Goal: Task Accomplishment & Management: Manage account settings

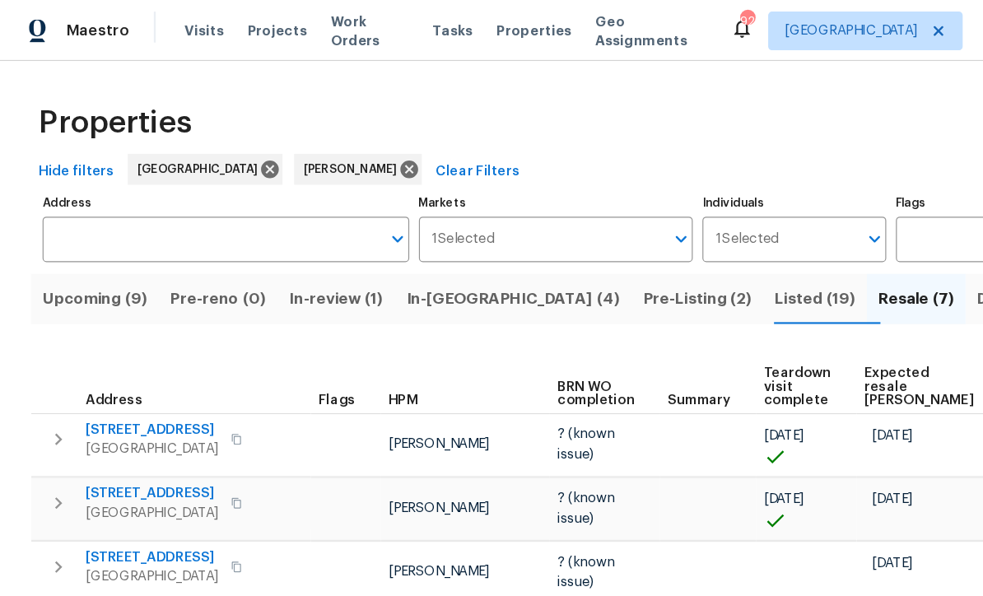
scroll to position [138, 0]
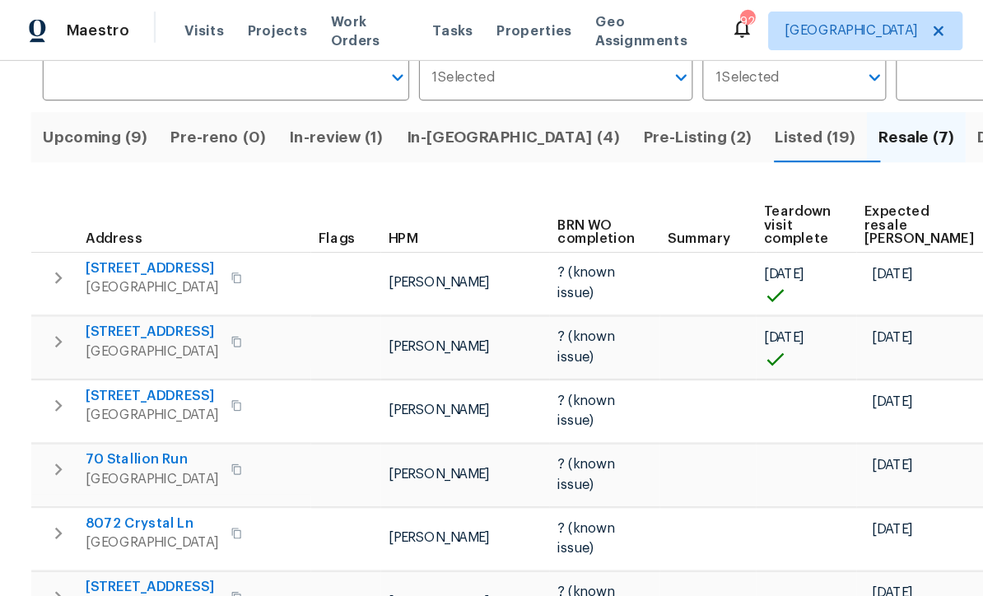
click at [401, 117] on span "In-reno (4)" at bounding box center [437, 116] width 182 height 23
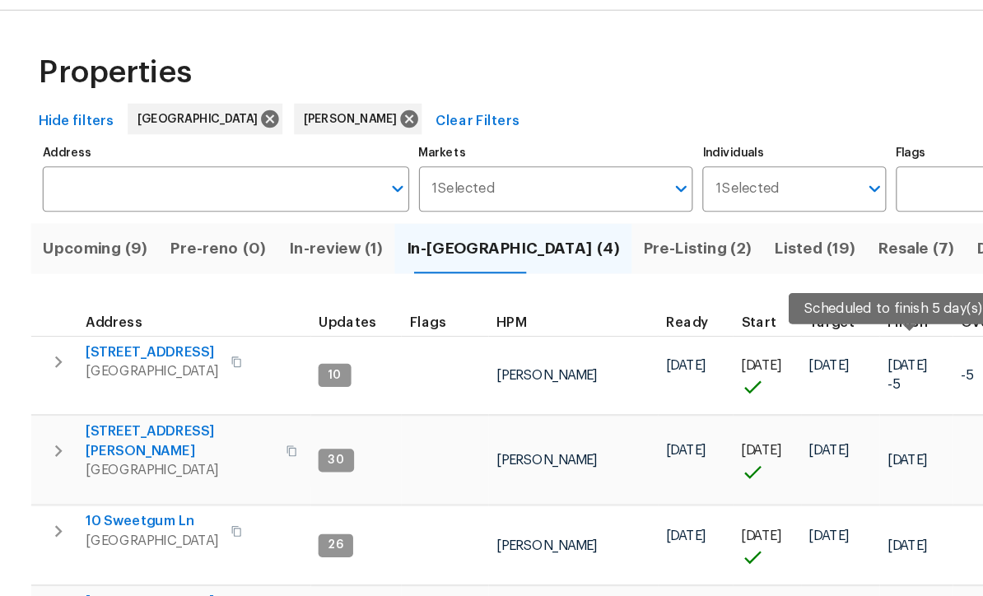
scroll to position [11, 0]
click at [103, 547] on span "8775 Lee Rd" at bounding box center [152, 563] width 161 height 33
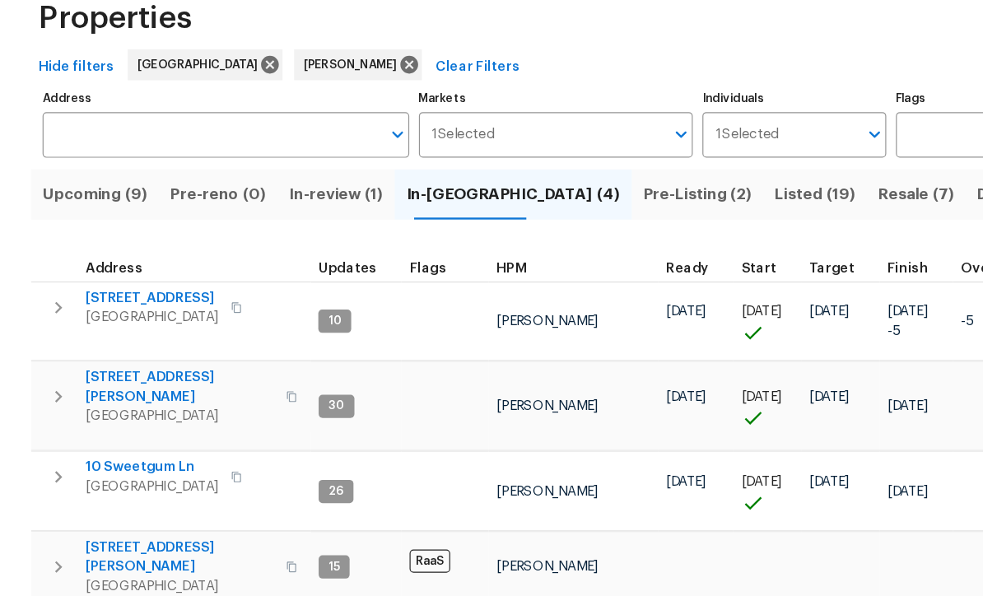
click at [110, 402] on span "306 Cooper Creek Dr" at bounding box center [152, 418] width 161 height 33
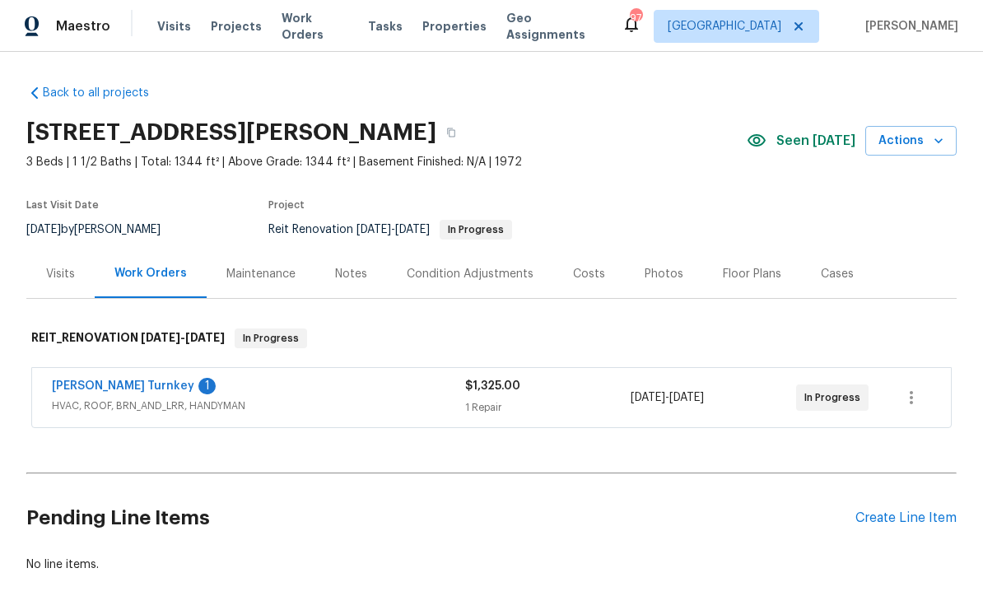
click at [72, 389] on link "[PERSON_NAME] Turnkey" at bounding box center [123, 386] width 142 height 12
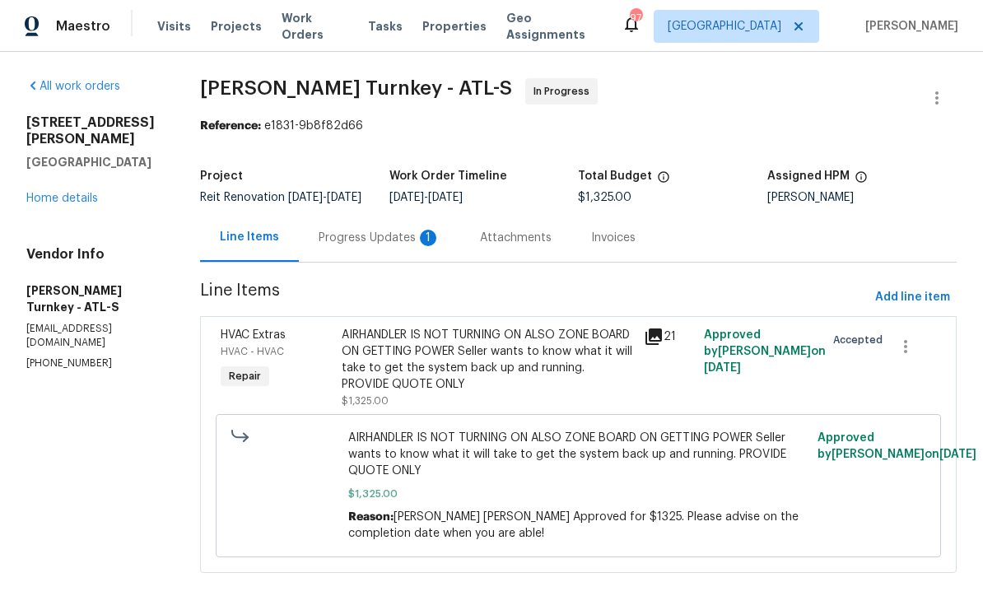
click at [347, 246] on div "Progress Updates 1" at bounding box center [380, 238] width 122 height 16
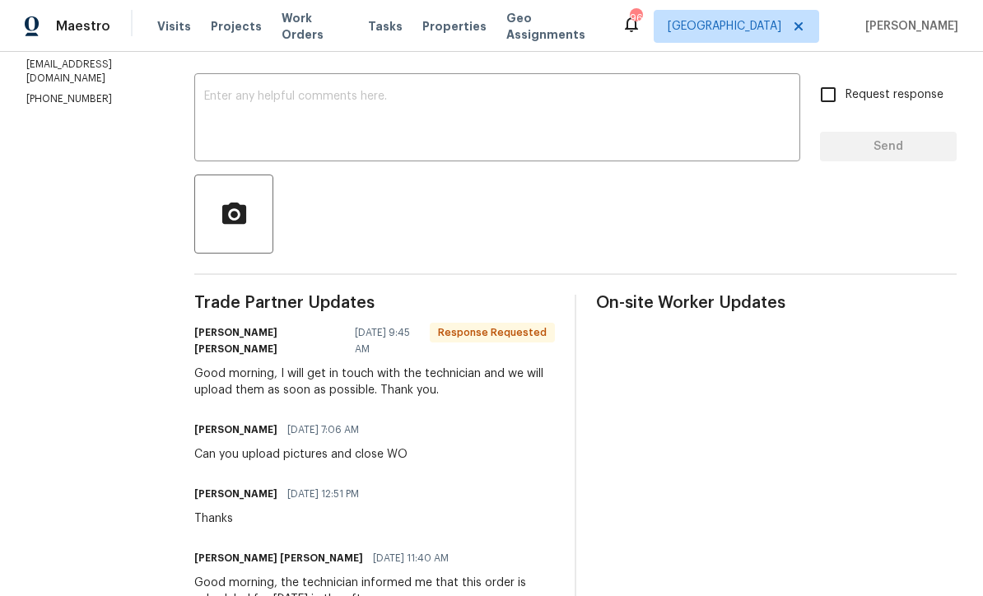
scroll to position [278, 0]
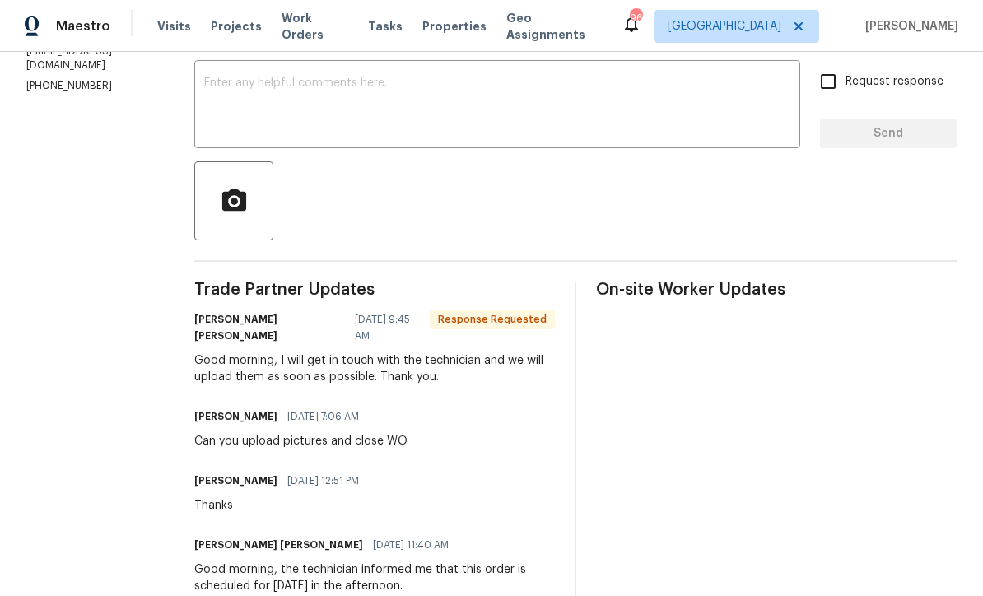
click at [205, 98] on textarea at bounding box center [497, 106] width 586 height 58
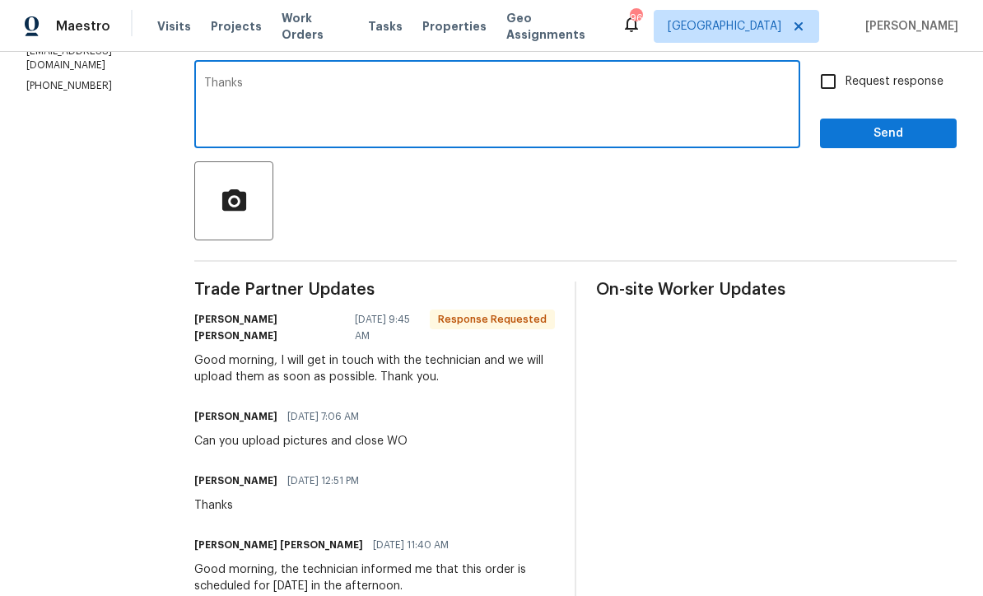
type textarea "Thanks"
click at [916, 144] on span "Send" at bounding box center [888, 134] width 110 height 21
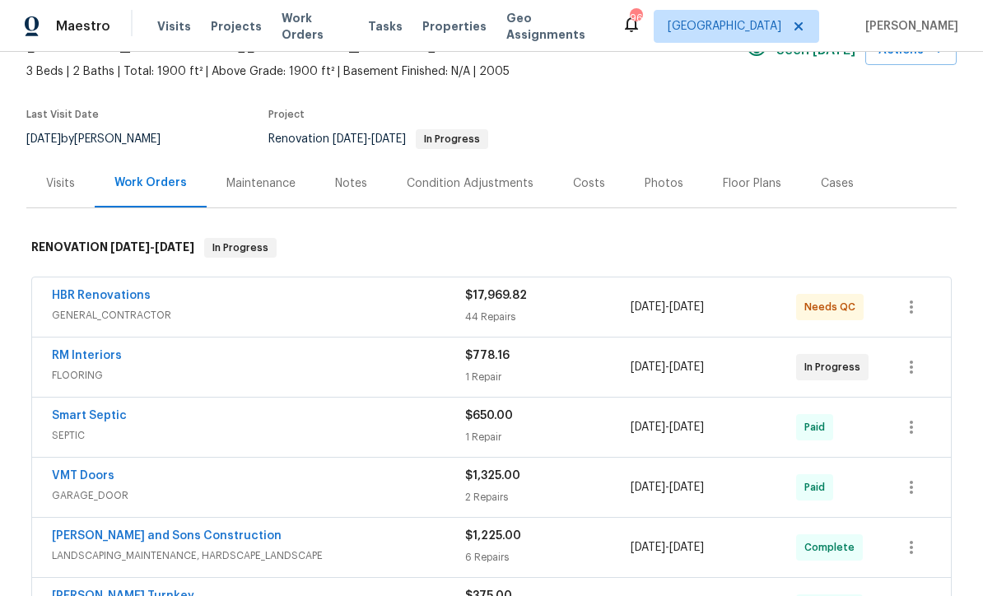
scroll to position [91, 0]
click at [96, 293] on link "HBR Renovations" at bounding box center [101, 295] width 99 height 12
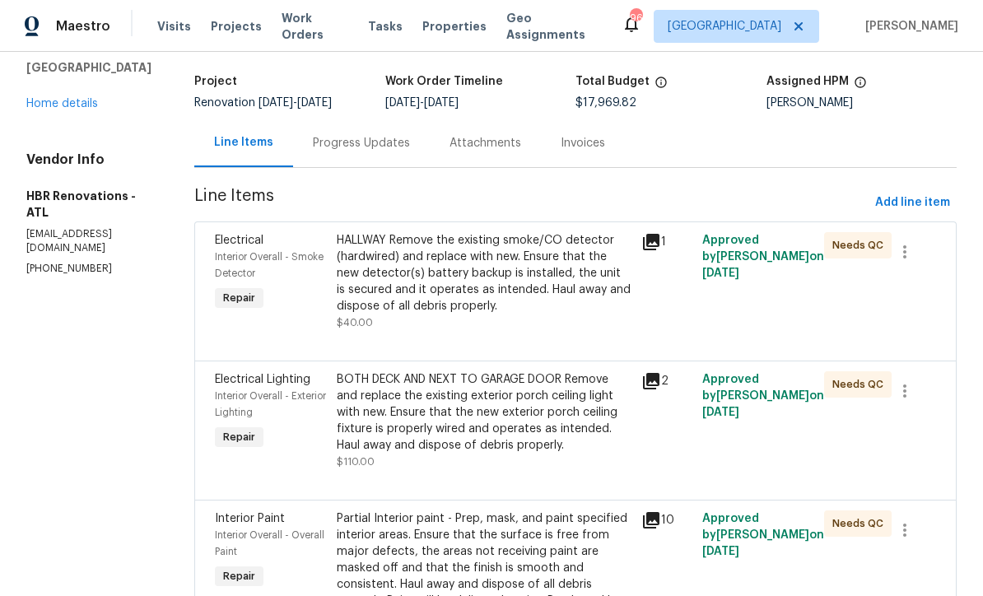
scroll to position [96, 0]
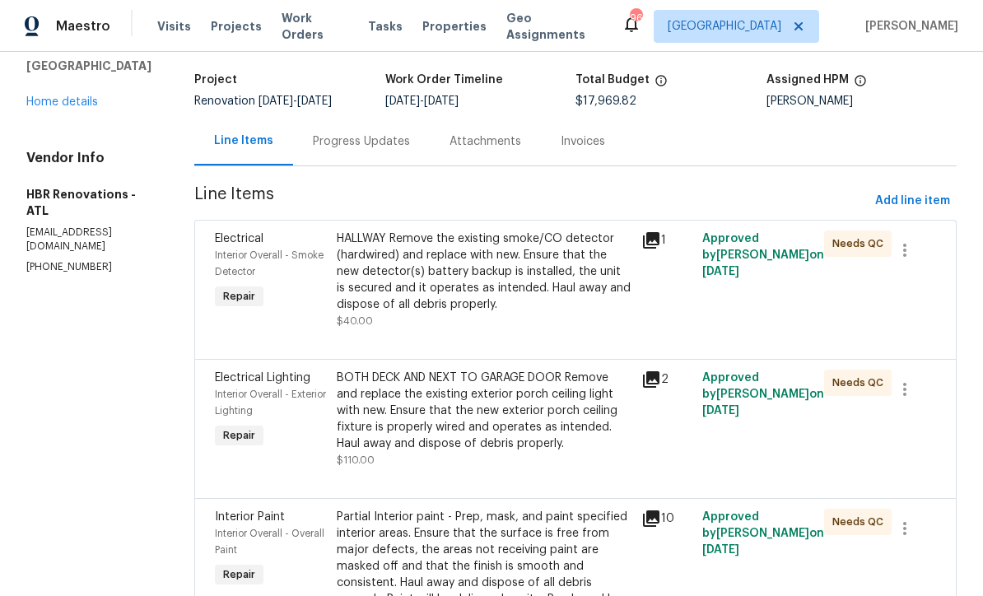
click at [414, 279] on div "HALLWAY Remove the existing smoke/CO detector (hardwired) and replace with new.…" at bounding box center [484, 272] width 295 height 82
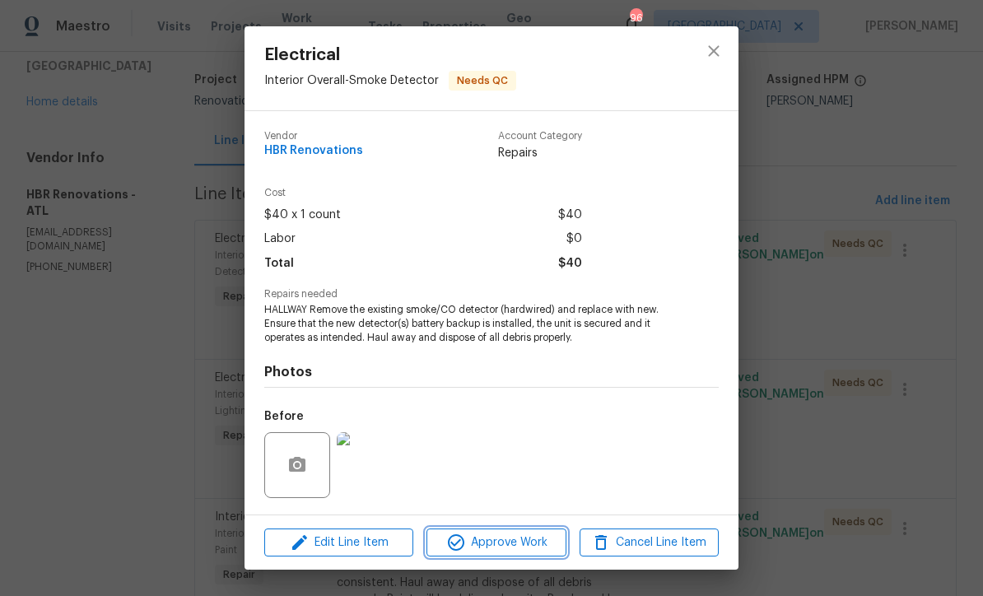
click at [491, 548] on span "Approve Work" at bounding box center [496, 543] width 129 height 21
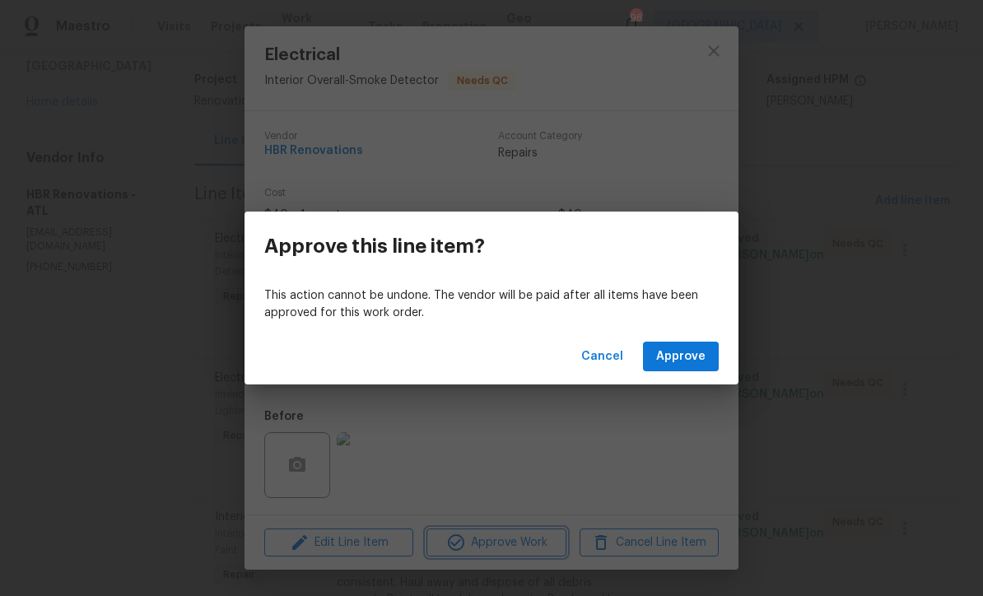
click at [490, 548] on div "Approve this line item? This action cannot be undone. The vendor will be paid a…" at bounding box center [491, 298] width 983 height 596
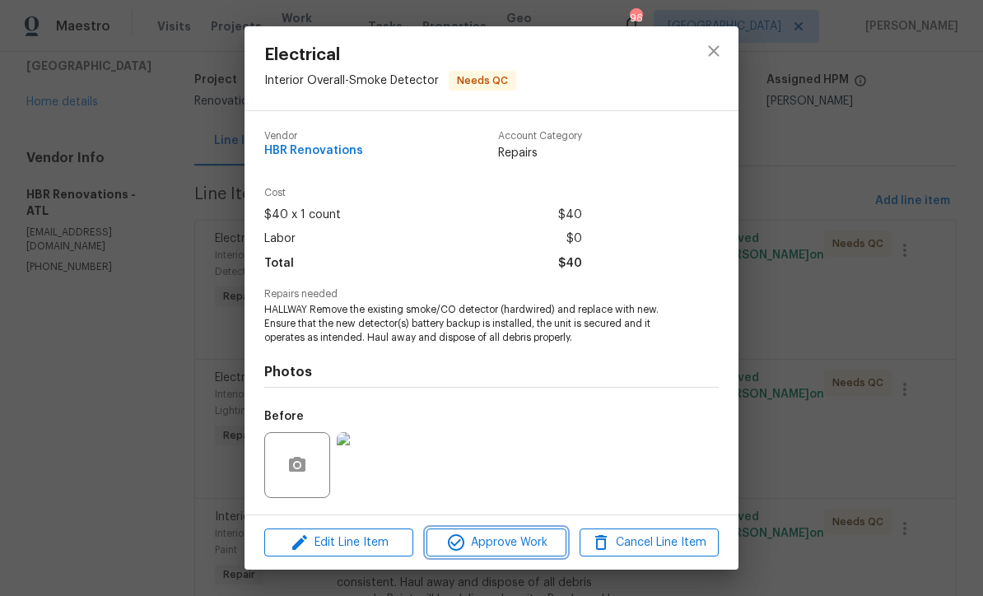
click at [488, 545] on span "Approve Work" at bounding box center [496, 543] width 129 height 21
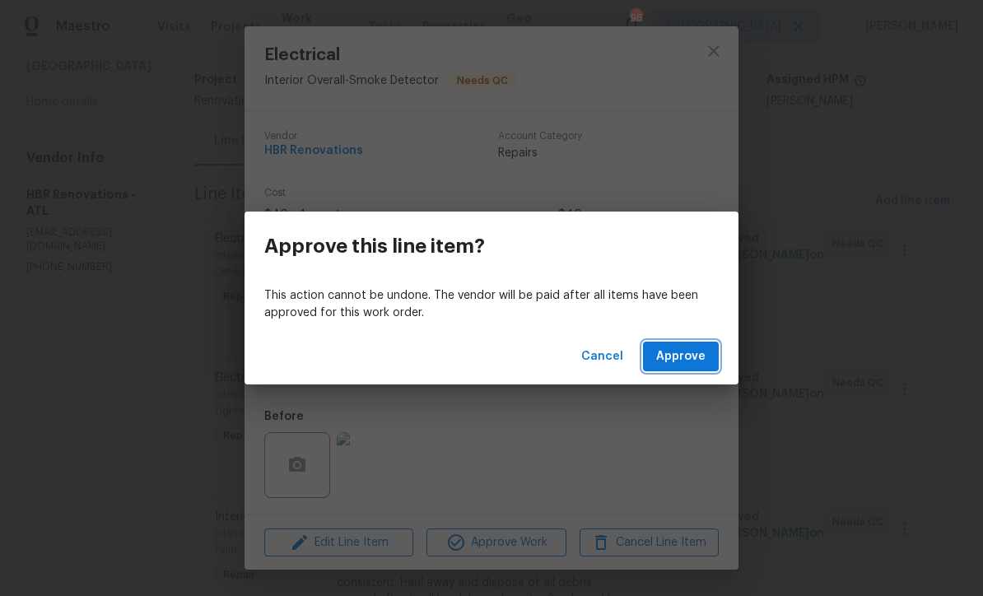
click at [684, 356] on span "Approve" at bounding box center [680, 357] width 49 height 21
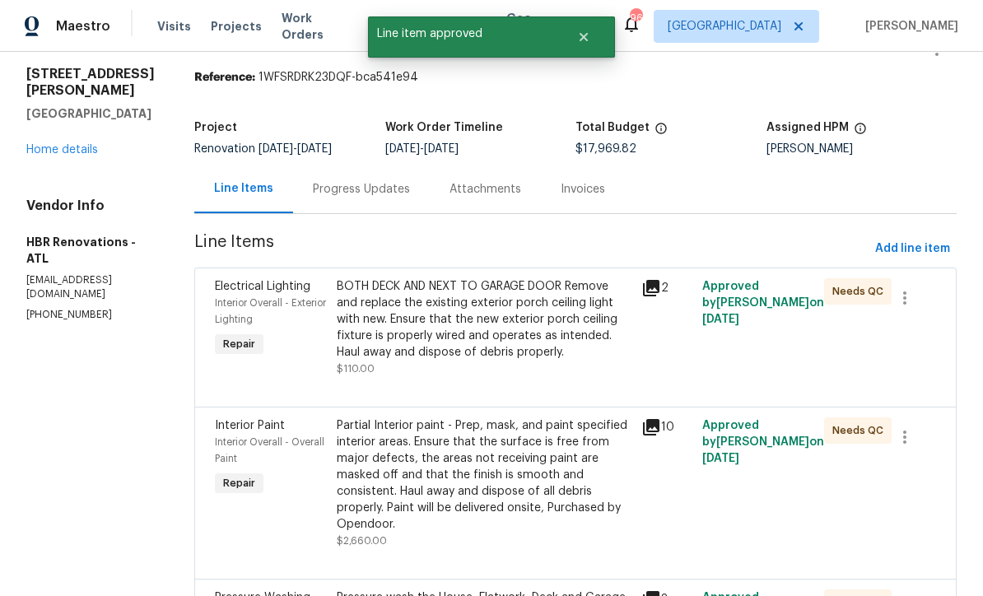
scroll to position [49, 0]
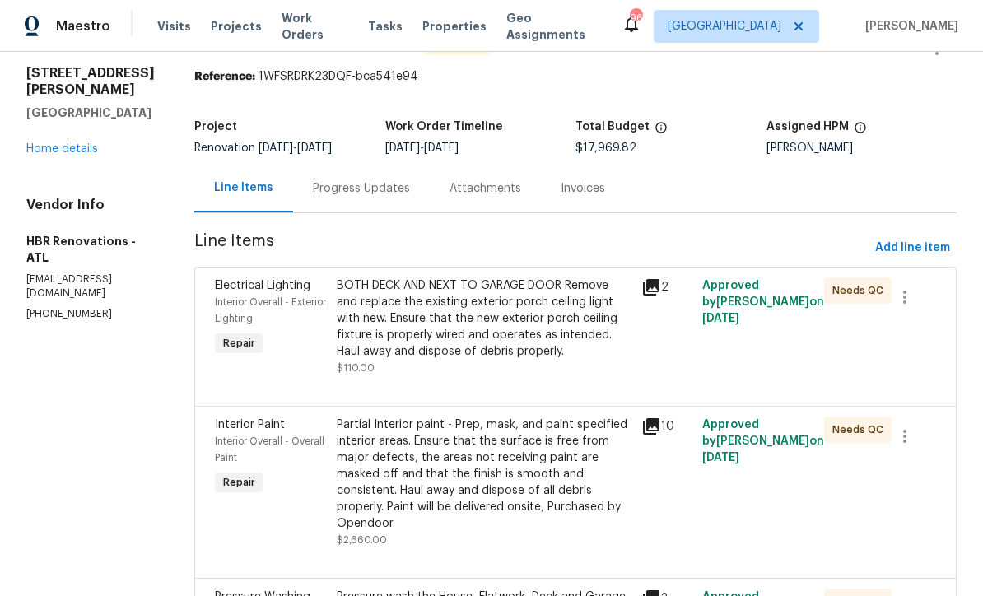
click at [393, 317] on div "BOTH DECK AND NEXT TO GARAGE DOOR Remove and replace the existing exterior porc…" at bounding box center [484, 319] width 295 height 82
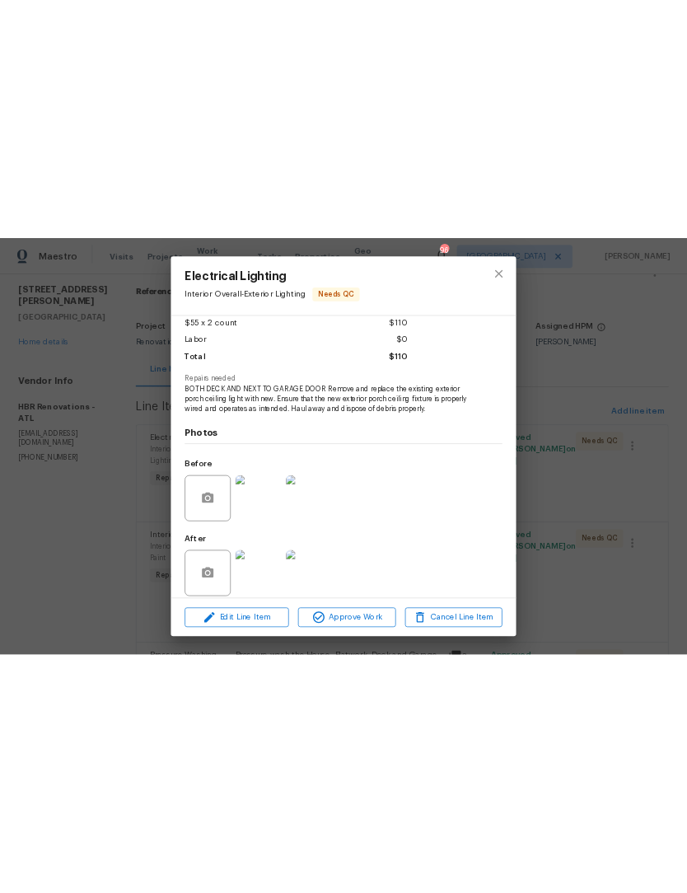
scroll to position [97, 0]
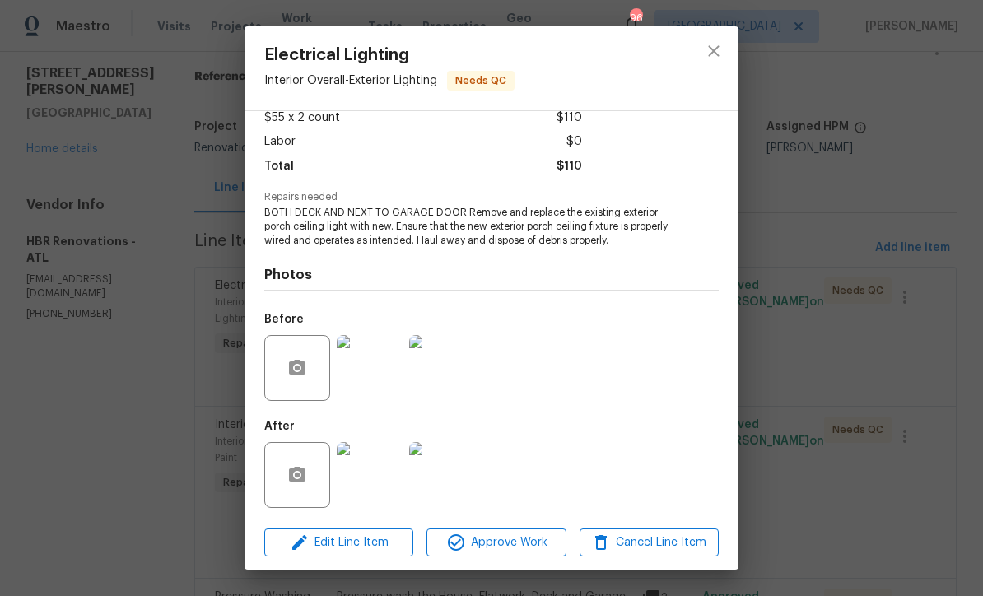
click at [371, 384] on img at bounding box center [370, 368] width 66 height 66
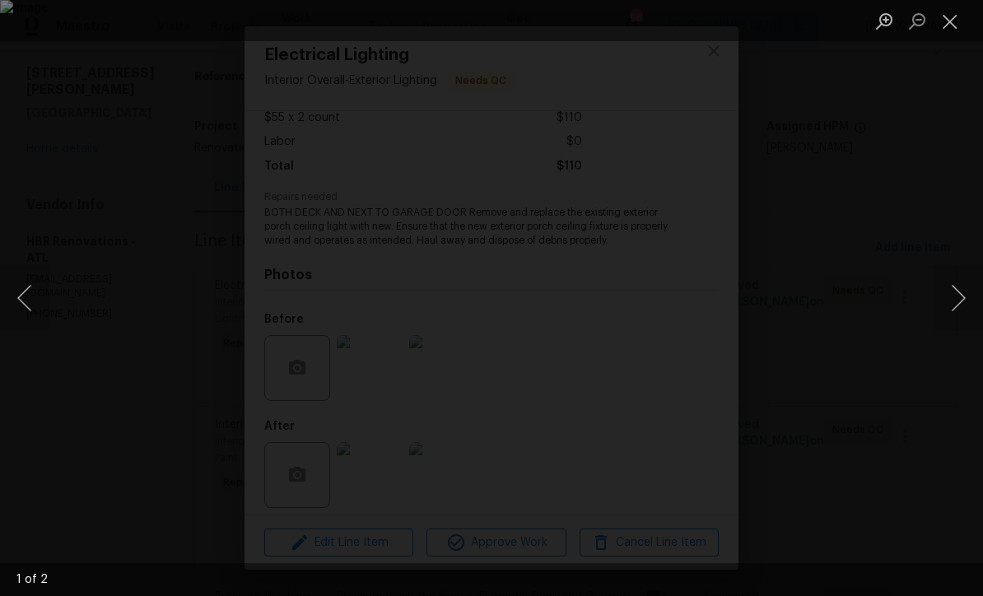
click at [961, 301] on button "Next image" at bounding box center [958, 298] width 49 height 66
click at [952, 21] on button "Close lightbox" at bounding box center [950, 21] width 33 height 29
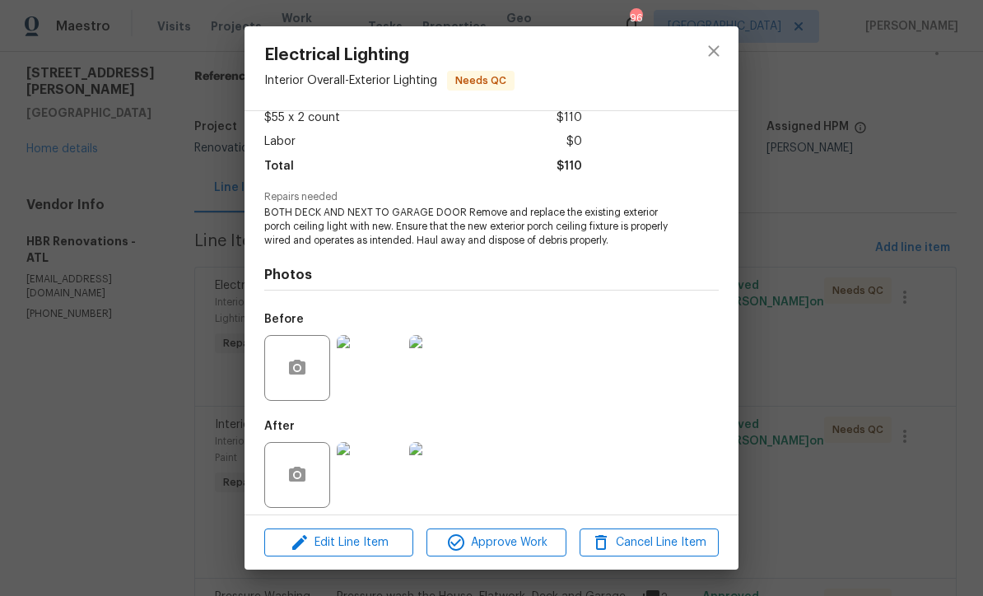
click at [357, 486] on img at bounding box center [370, 475] width 66 height 66
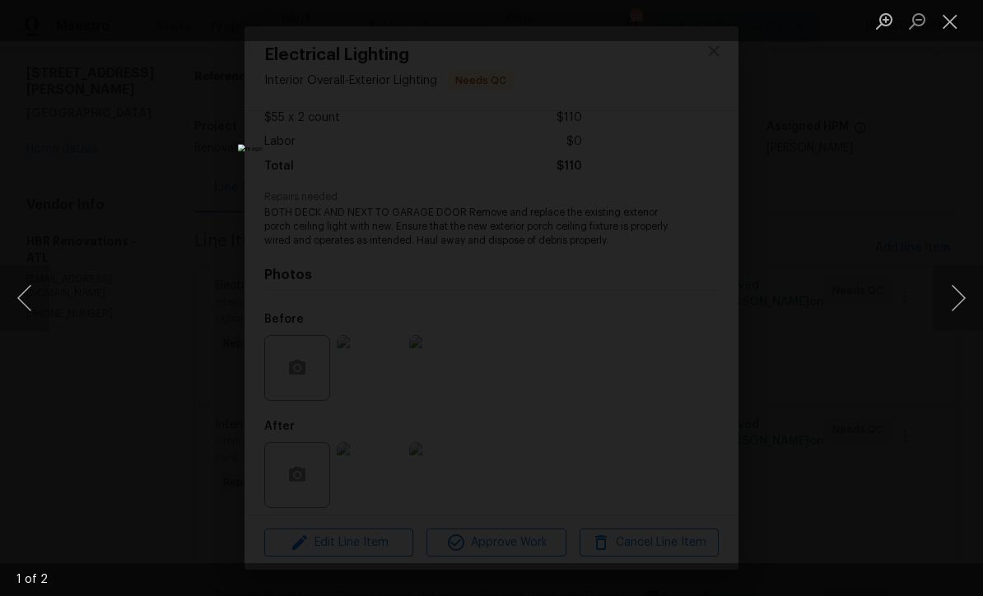
click at [961, 301] on button "Next image" at bounding box center [958, 298] width 49 height 66
click at [21, 288] on button "Previous image" at bounding box center [24, 298] width 49 height 66
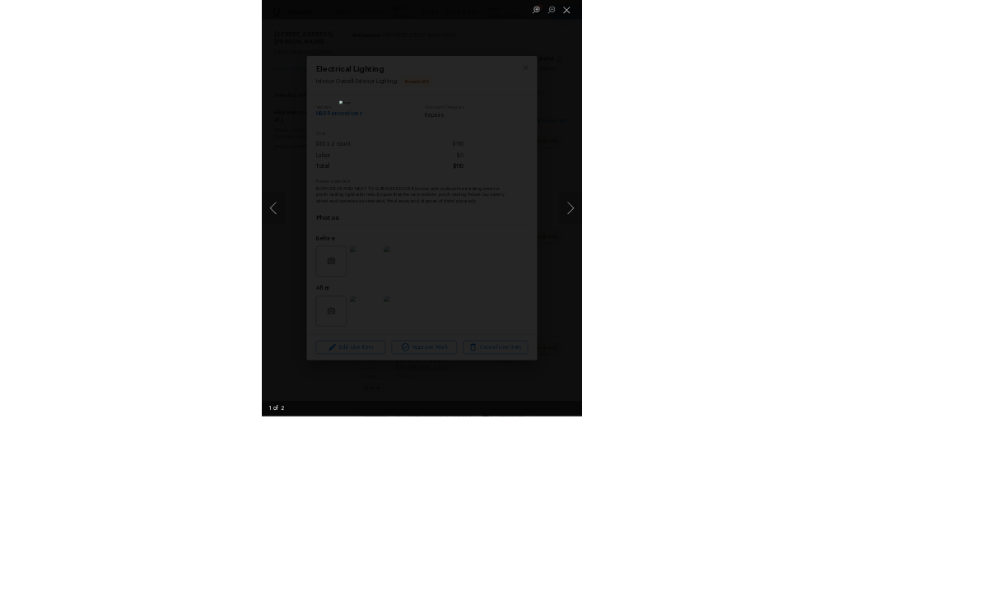
scroll to position [0, 0]
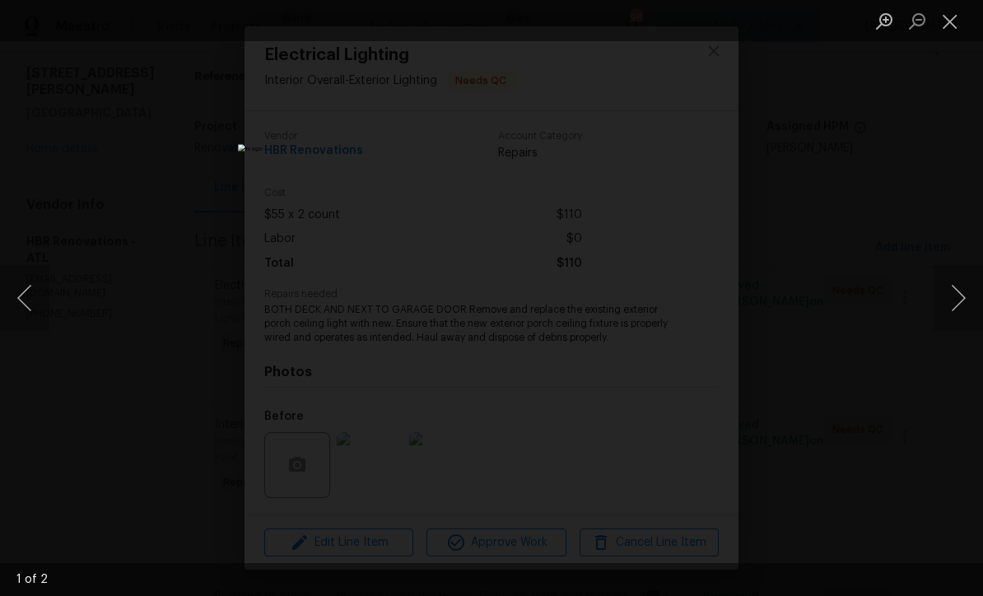
click at [954, 23] on button "Close lightbox" at bounding box center [950, 21] width 33 height 29
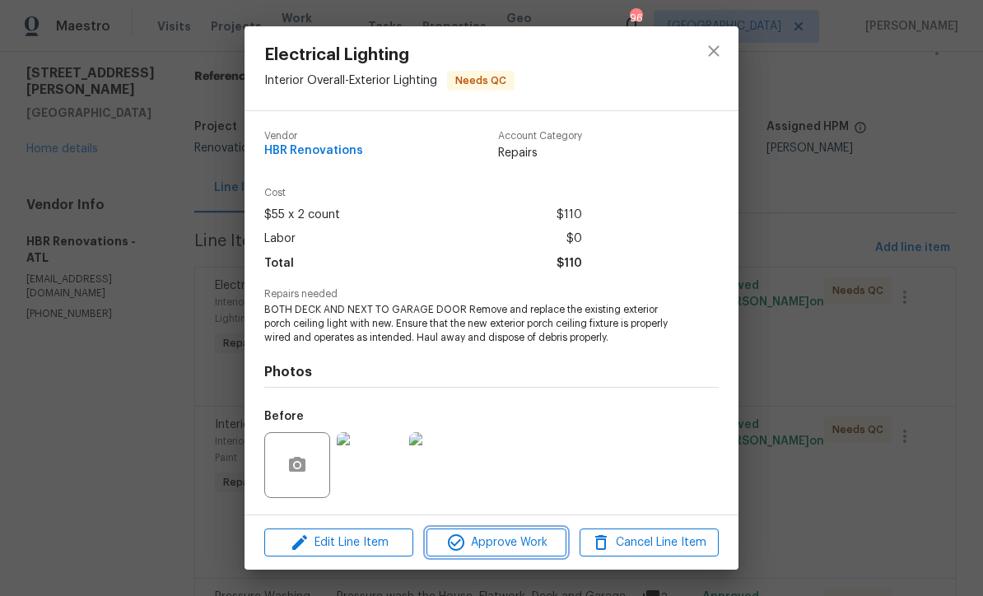
click at [482, 534] on span "Approve Work" at bounding box center [496, 543] width 129 height 21
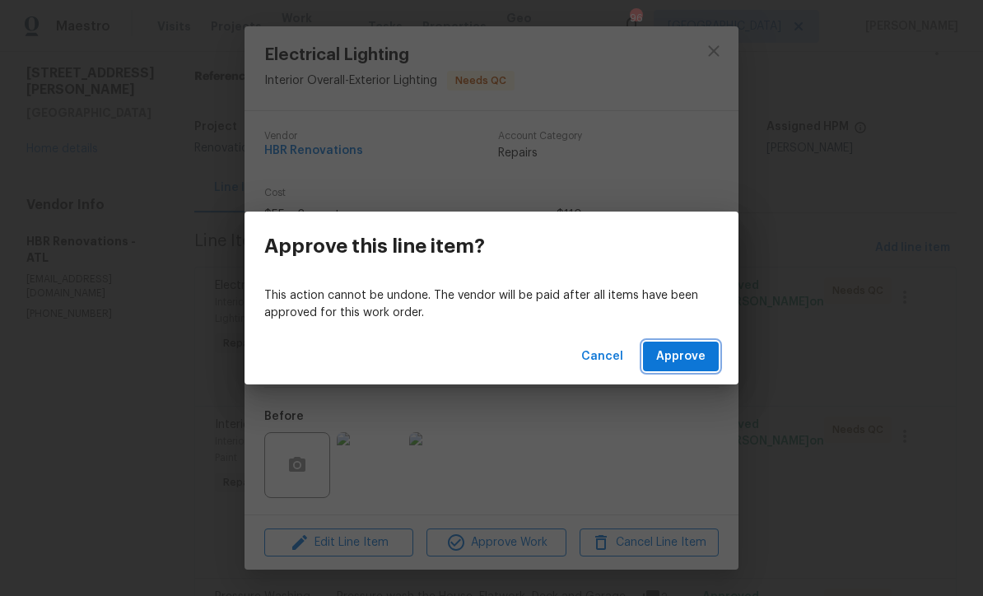
click at [690, 352] on span "Approve" at bounding box center [680, 357] width 49 height 21
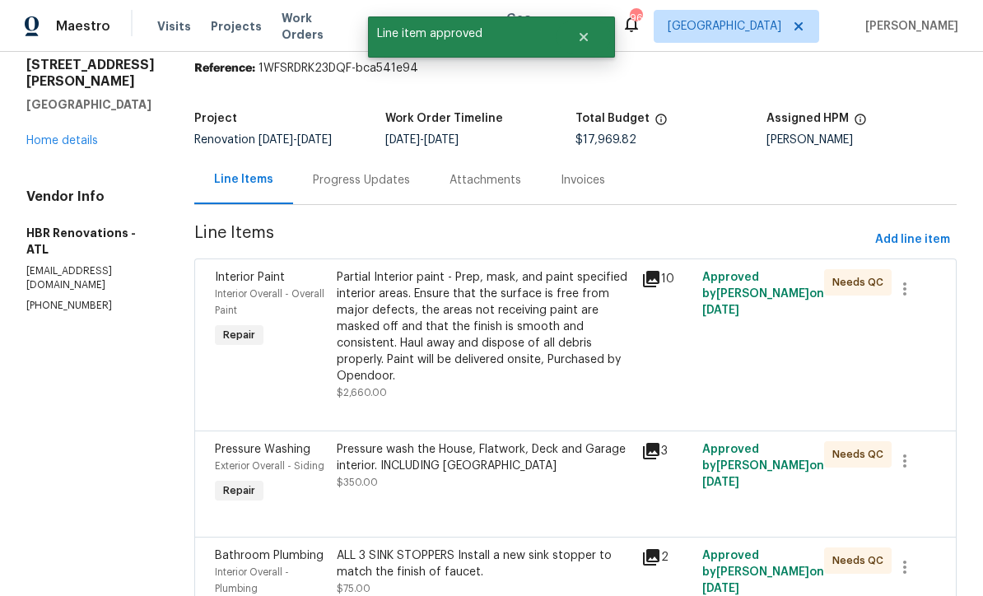
scroll to position [58, 0]
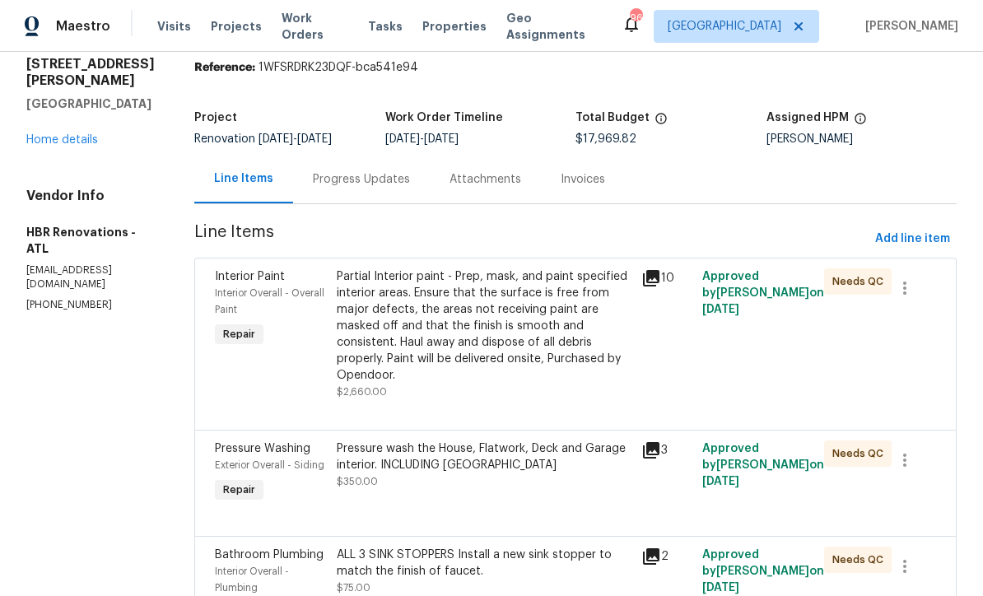
click at [391, 325] on div "Partial Interior paint - Prep, mask, and paint specified interior areas. Ensure…" at bounding box center [484, 325] width 295 height 115
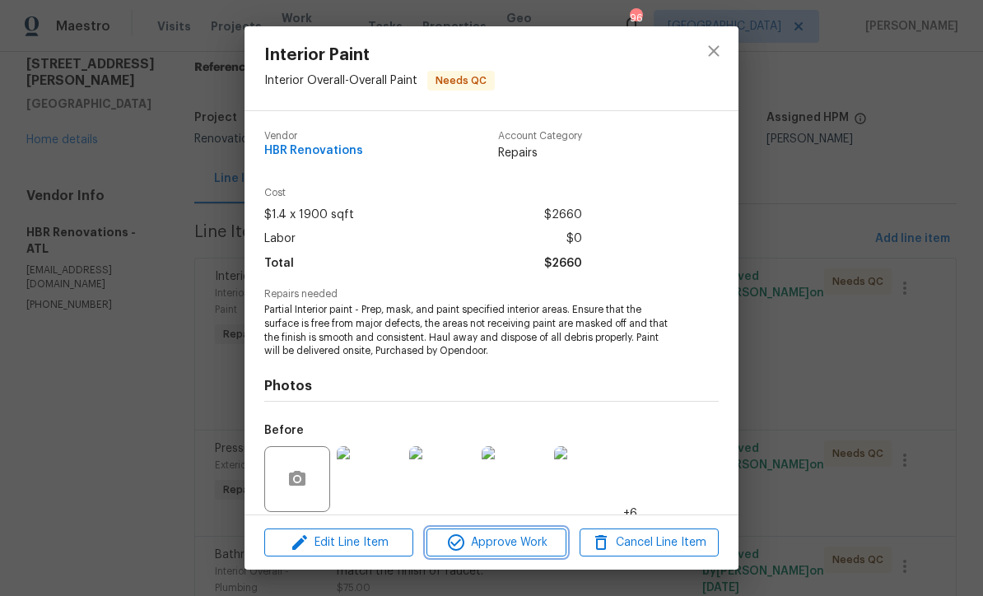
click at [483, 549] on span "Approve Work" at bounding box center [496, 543] width 129 height 21
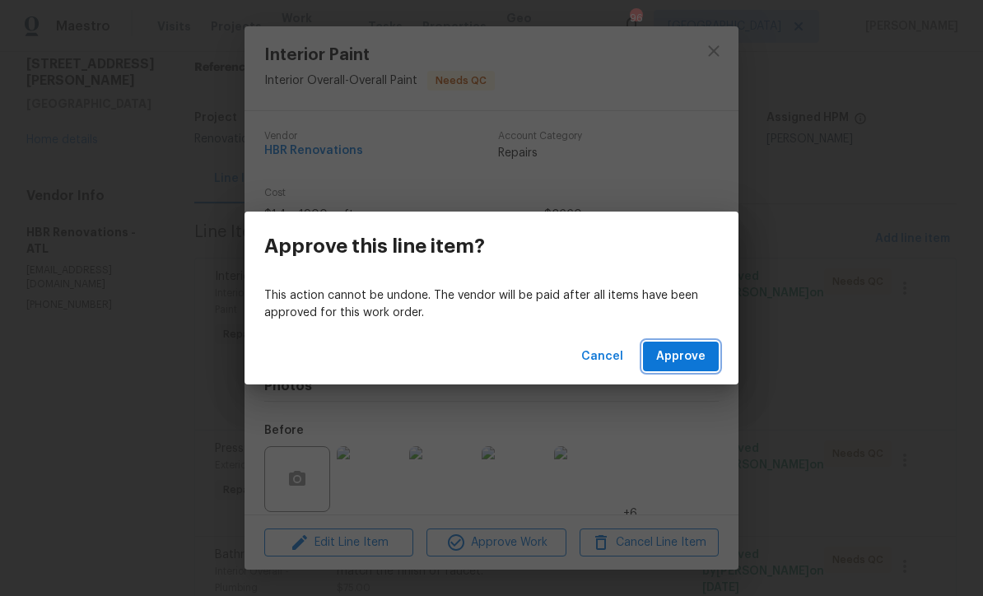
click at [677, 352] on span "Approve" at bounding box center [680, 357] width 49 height 21
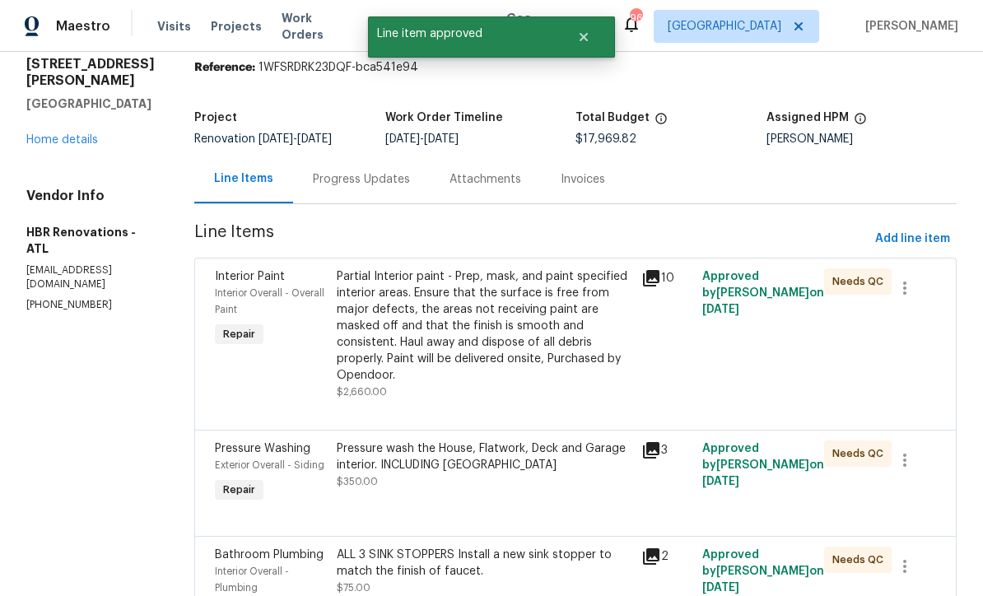
scroll to position [0, 0]
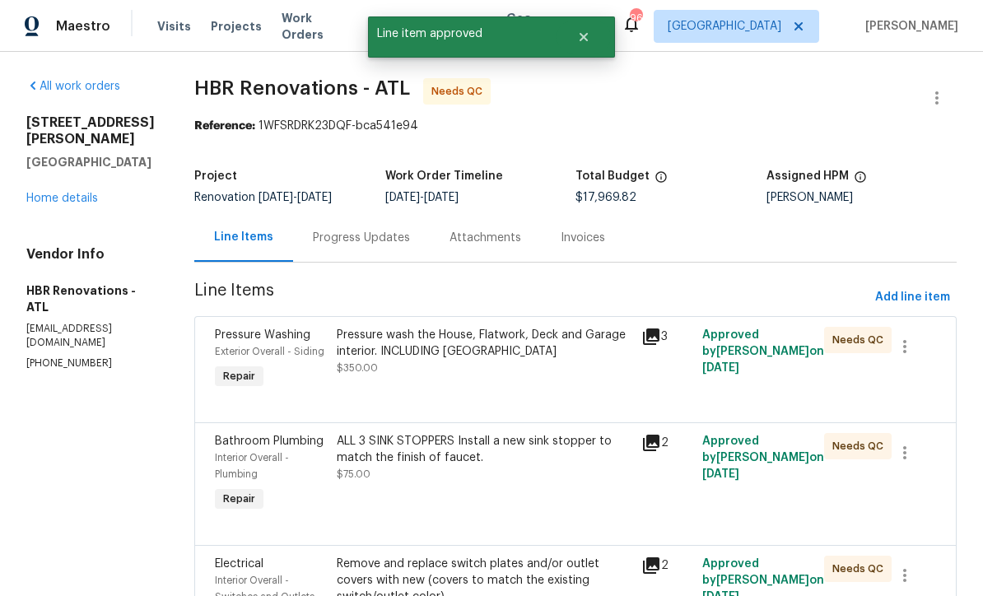
click at [380, 360] on div "Pressure wash the House, Flatwork, Deck and Garage interior. INCLUDING HOME DRI…" at bounding box center [484, 343] width 295 height 33
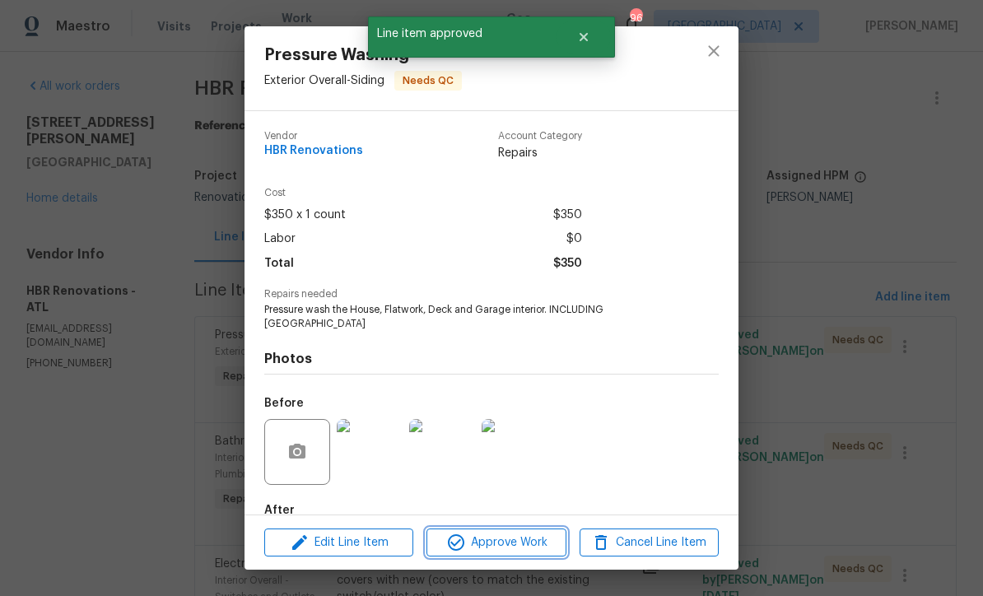
click at [470, 552] on span "Approve Work" at bounding box center [496, 543] width 129 height 21
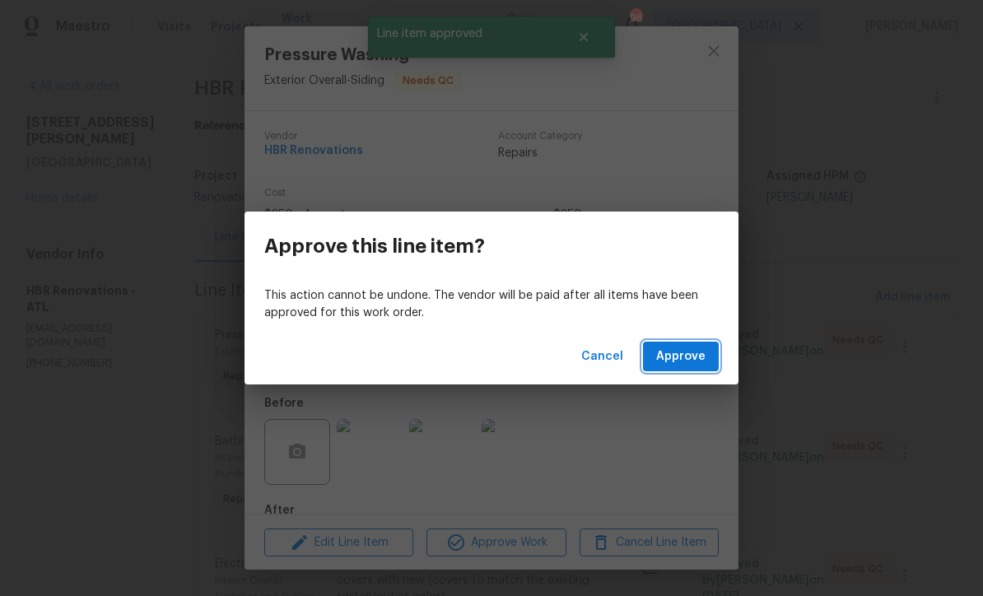
click at [665, 353] on span "Approve" at bounding box center [680, 357] width 49 height 21
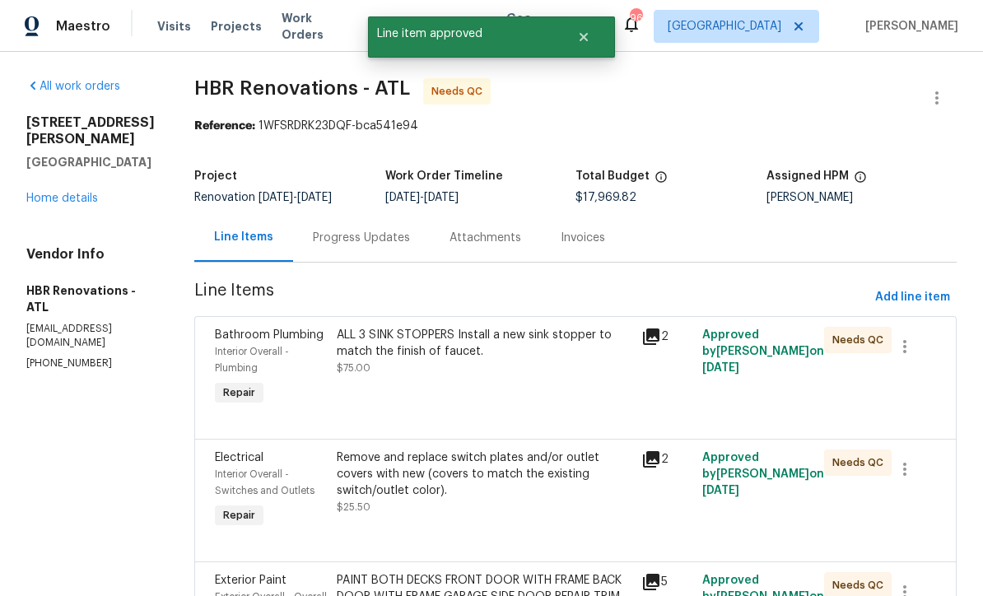
click at [398, 358] on div "ALL 3 SINK STOPPERS Install a new sink stopper to match the finish of faucet." at bounding box center [484, 343] width 295 height 33
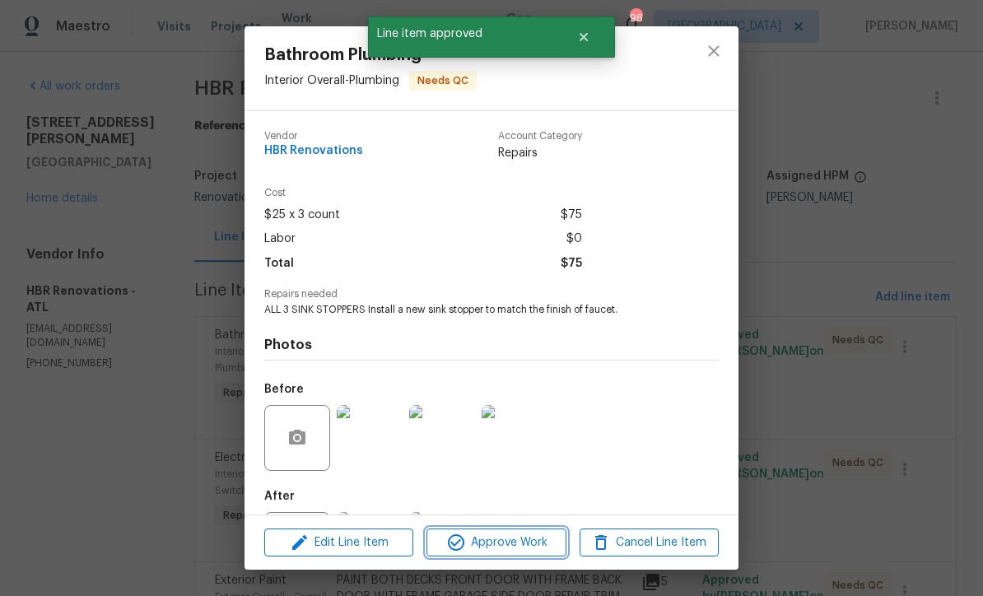
click at [496, 542] on span "Approve Work" at bounding box center [496, 543] width 129 height 21
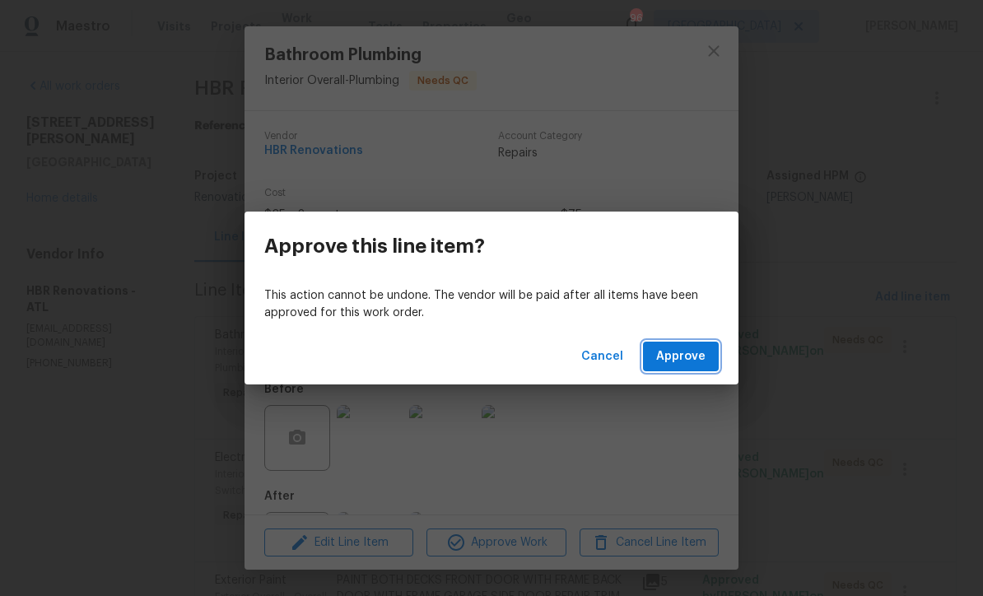
click at [682, 361] on span "Approve" at bounding box center [680, 357] width 49 height 21
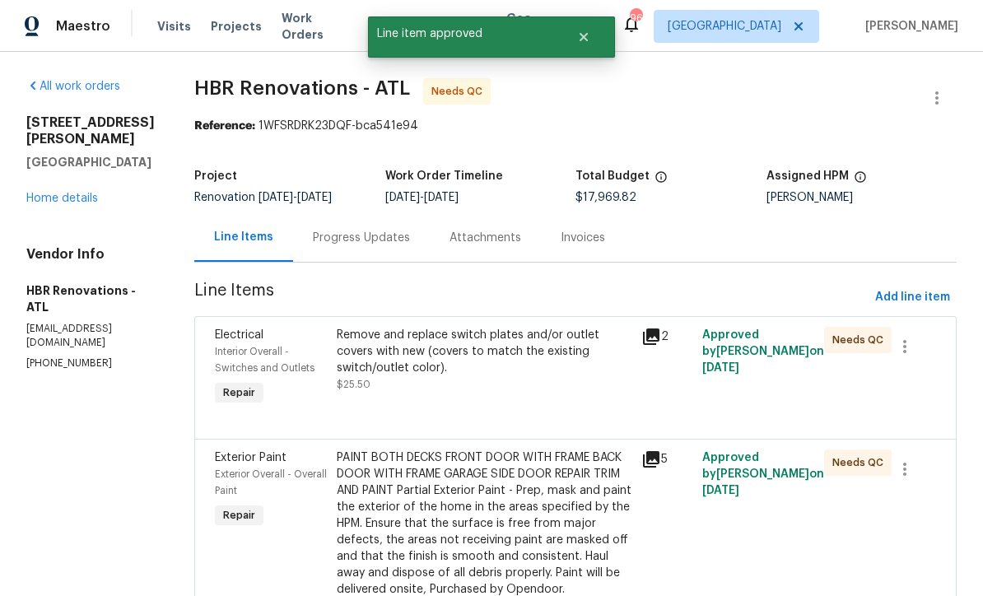
click at [452, 367] on div "Remove and replace switch plates and/or outlet covers with new (covers to match…" at bounding box center [484, 351] width 295 height 49
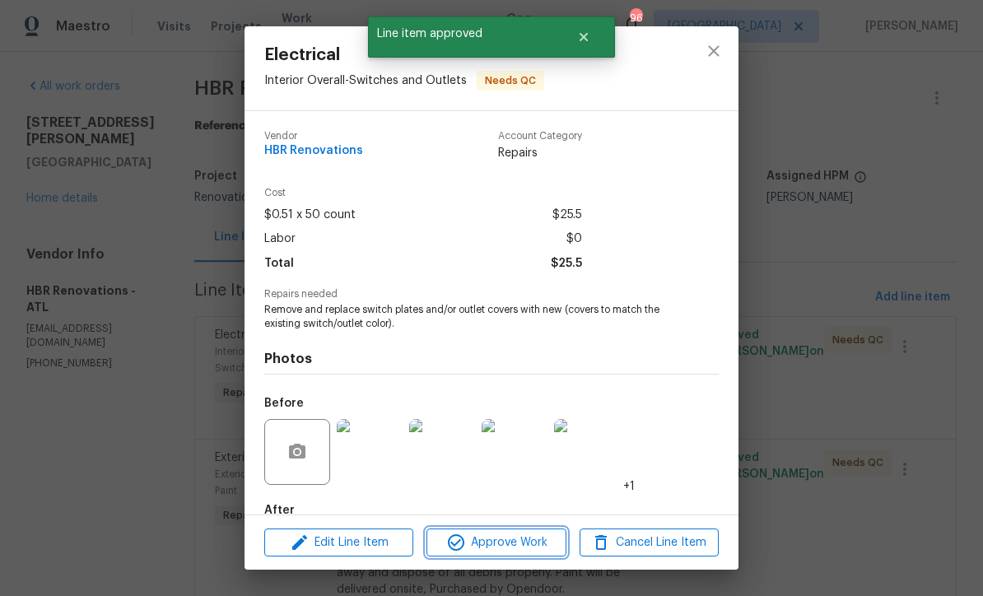
click at [502, 542] on span "Approve Work" at bounding box center [496, 543] width 129 height 21
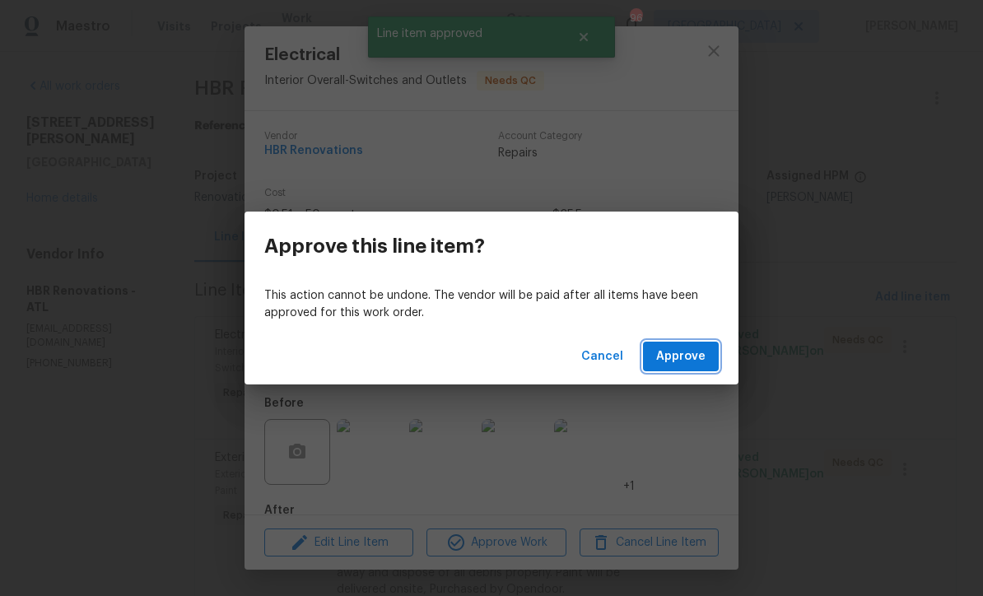
click at [683, 359] on span "Approve" at bounding box center [680, 357] width 49 height 21
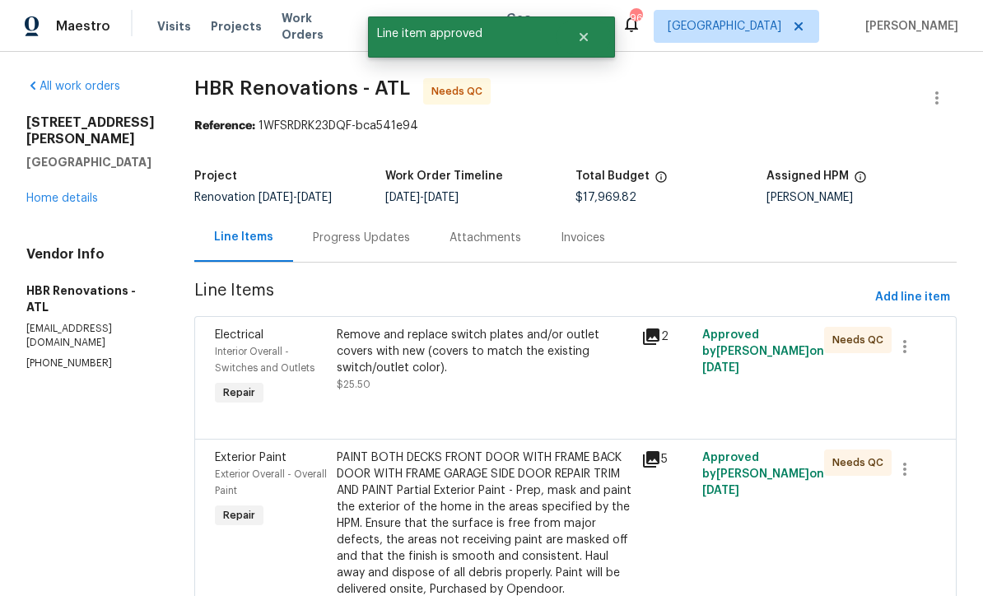
scroll to position [3, 0]
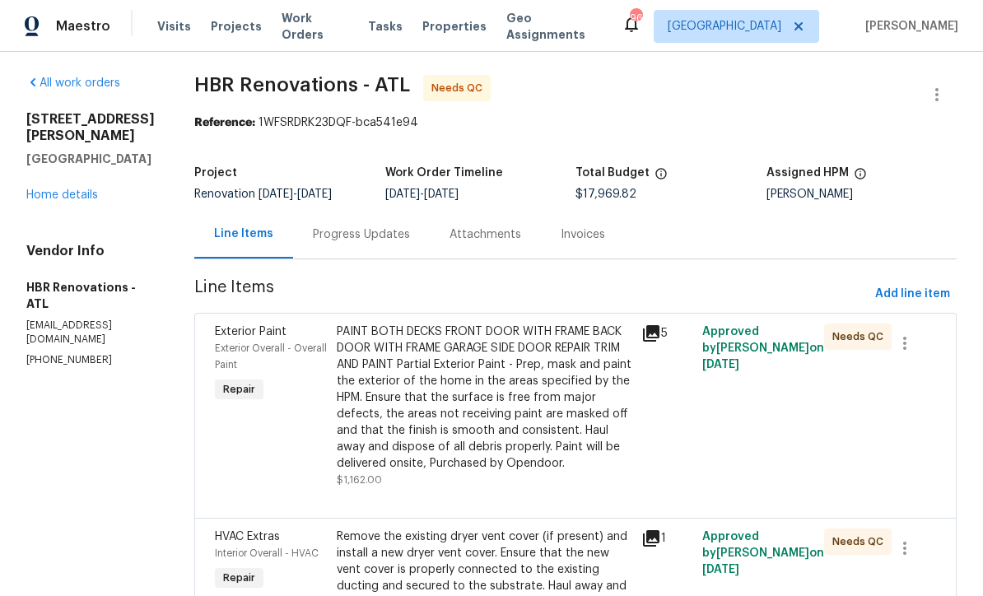
click at [395, 393] on div "PAINT BOTH DECKS FRONT DOOR WITH FRAME BACK DOOR WITH FRAME GARAGE SIDE DOOR RE…" at bounding box center [484, 398] width 295 height 148
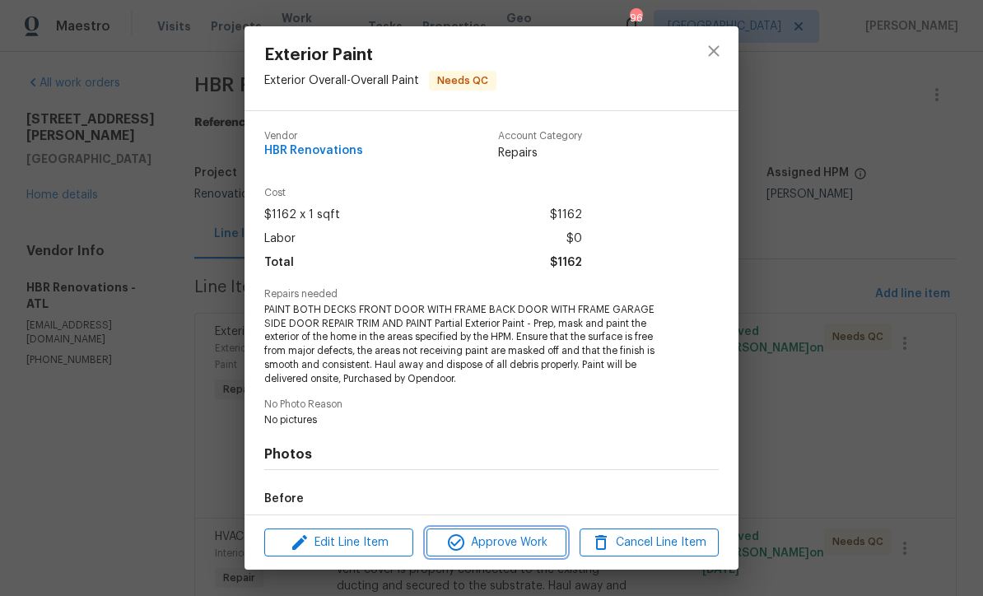
click at [486, 547] on span "Approve Work" at bounding box center [496, 543] width 129 height 21
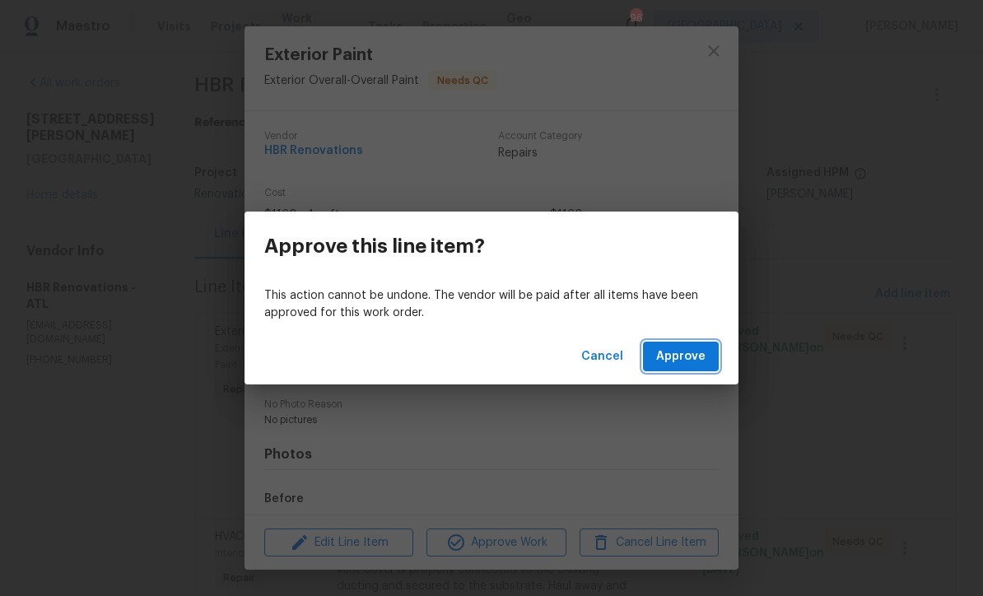
click at [679, 361] on span "Approve" at bounding box center [680, 357] width 49 height 21
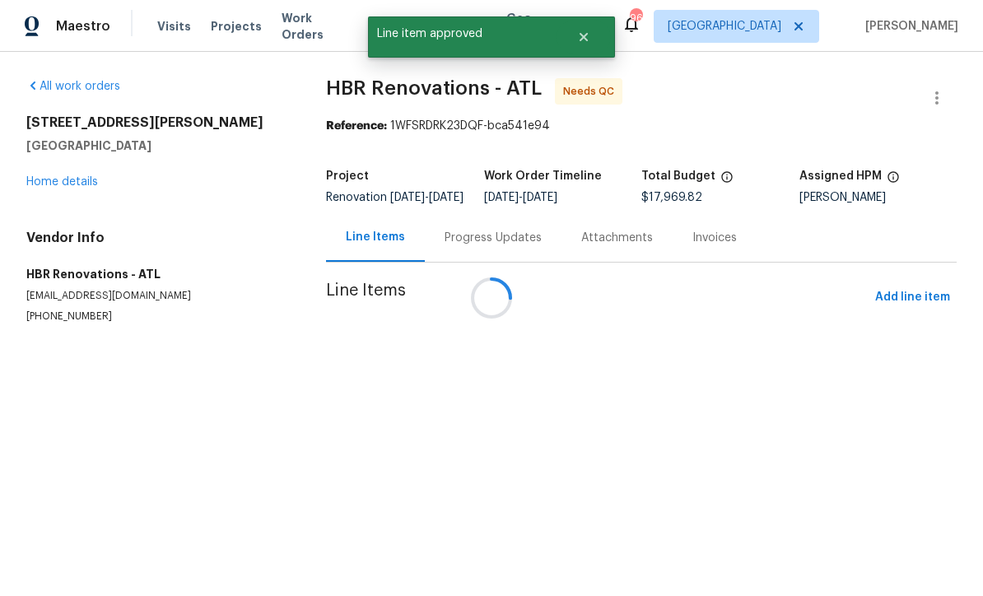
scroll to position [0, 0]
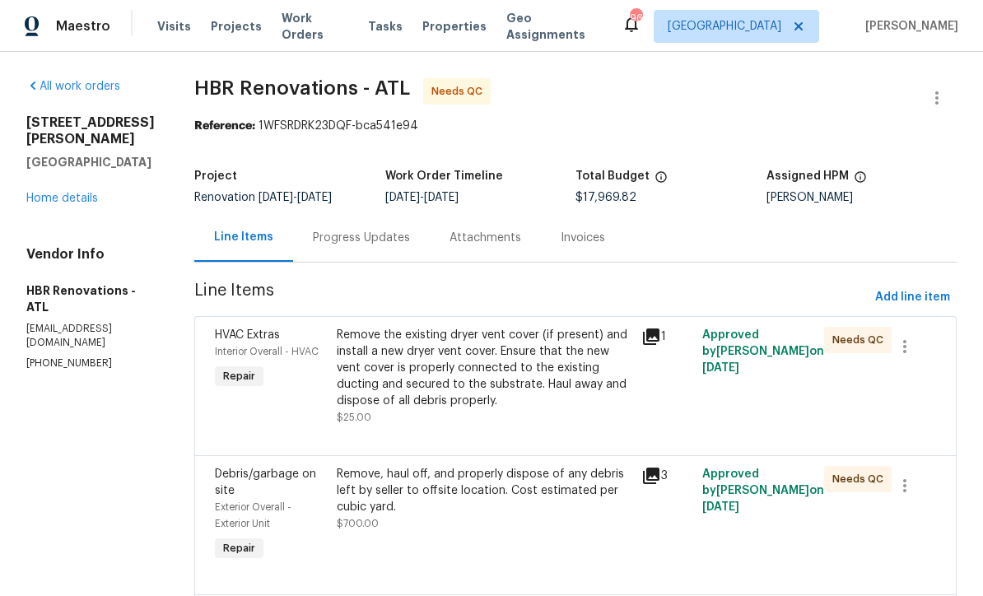
click at [436, 365] on div "Remove the existing dryer vent cover (if present) and install a new dryer vent …" at bounding box center [484, 368] width 295 height 82
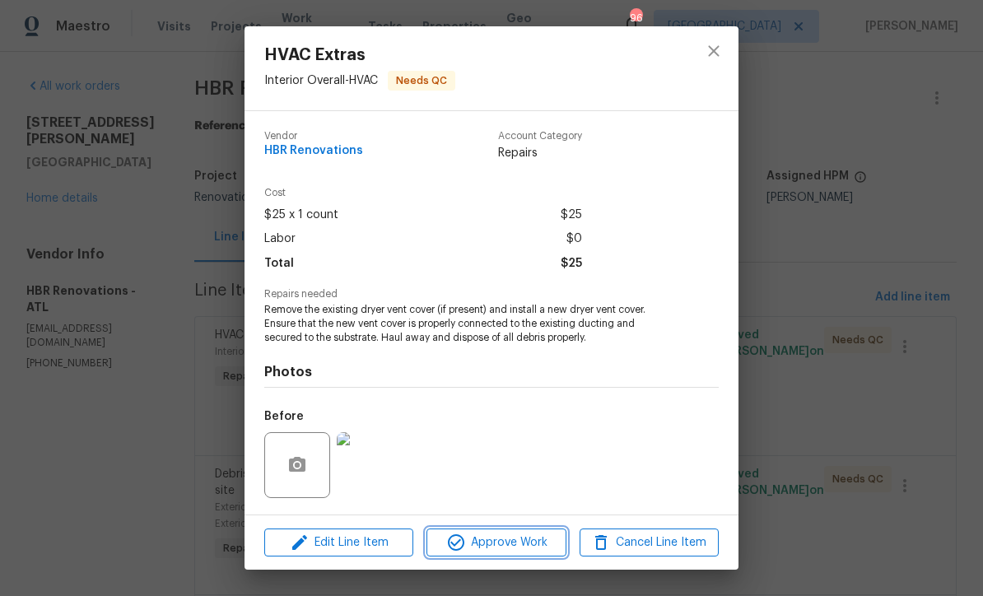
click at [492, 537] on span "Approve Work" at bounding box center [496, 543] width 129 height 21
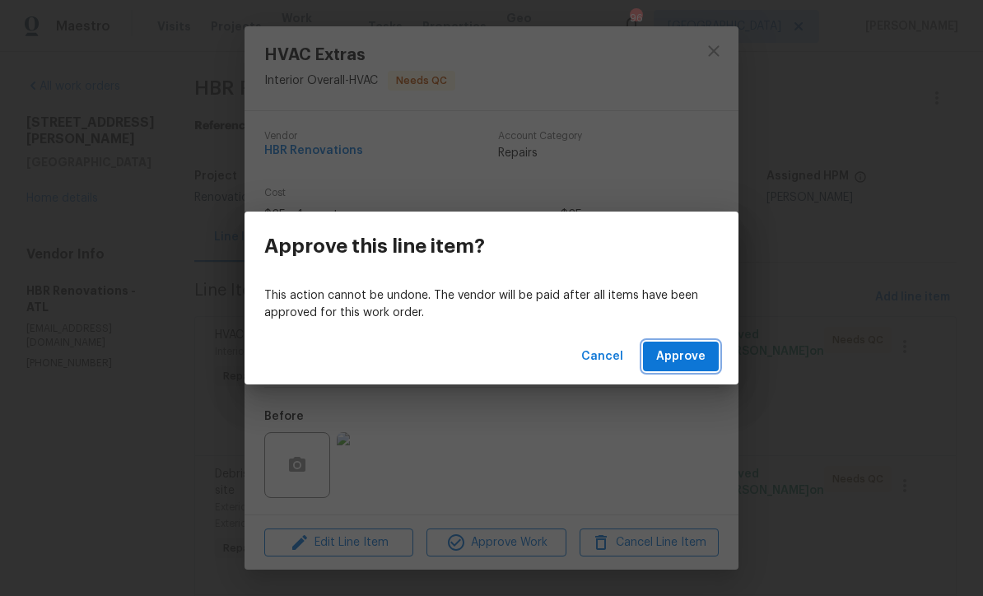
click at [674, 357] on span "Approve" at bounding box center [680, 357] width 49 height 21
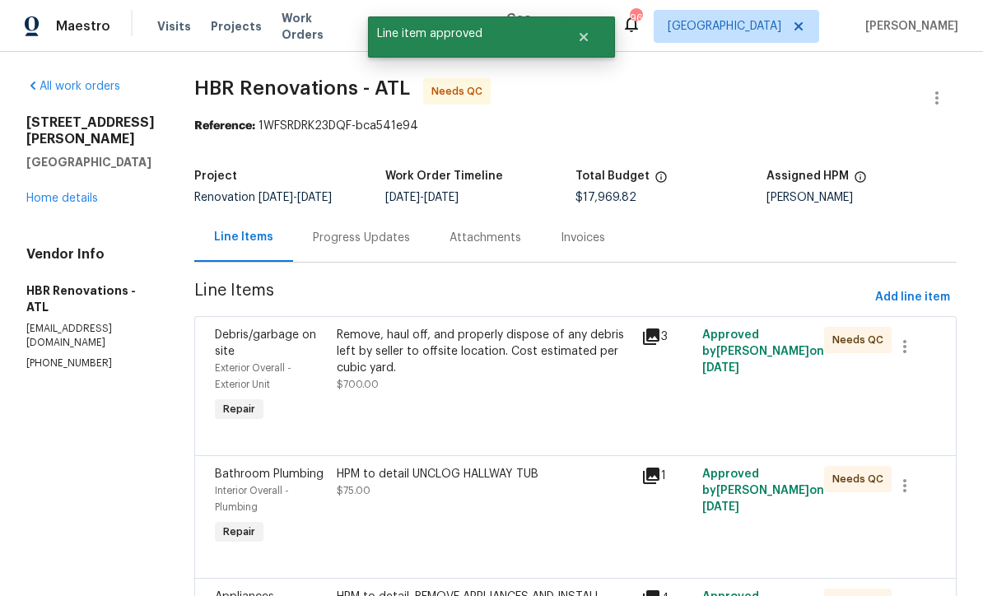
click at [393, 351] on div "Remove, haul off, and properly dispose of any debris left by seller to offsite …" at bounding box center [484, 351] width 295 height 49
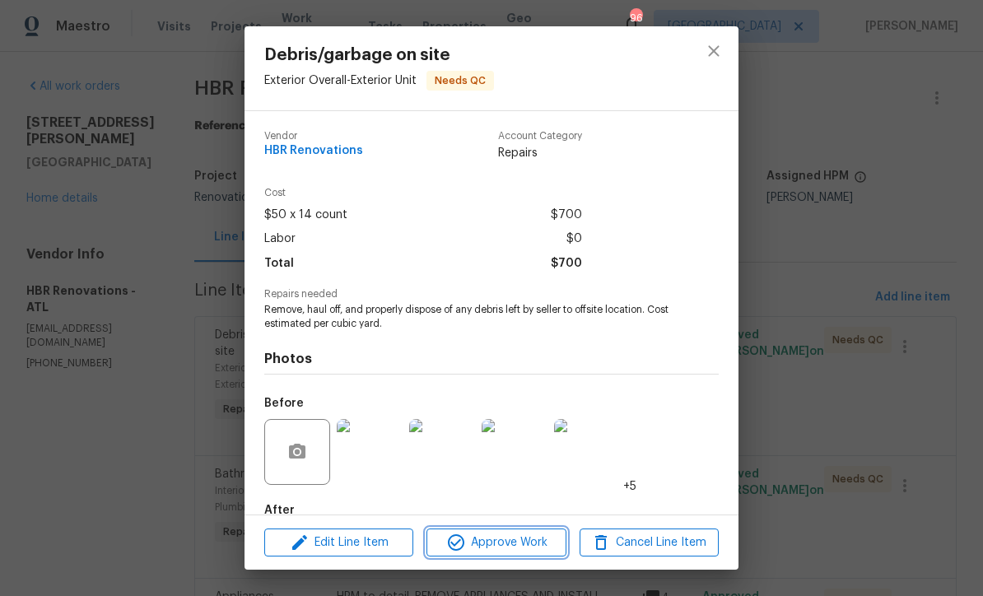
click at [494, 543] on span "Approve Work" at bounding box center [496, 543] width 129 height 21
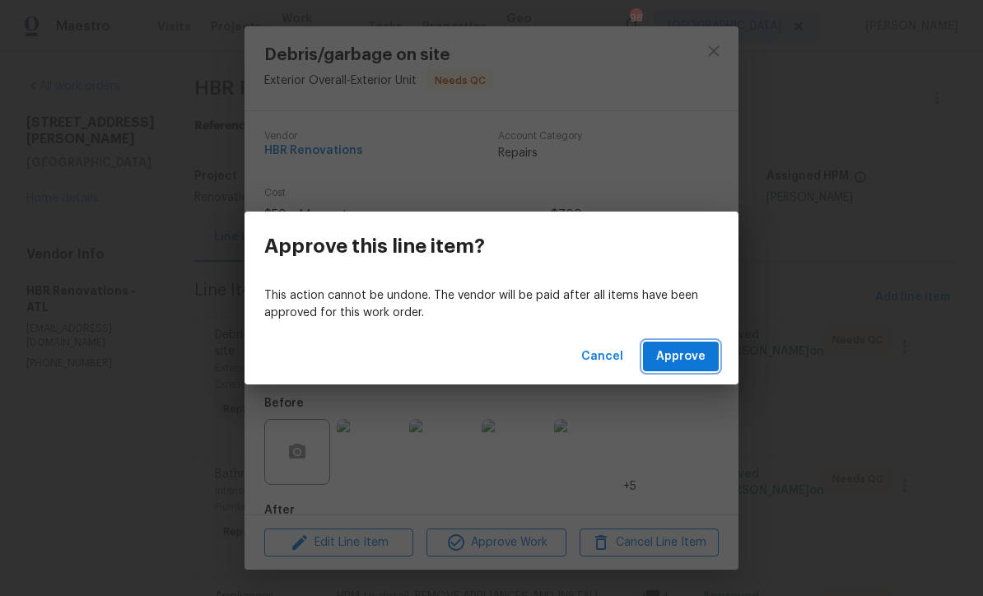
click at [690, 353] on span "Approve" at bounding box center [680, 357] width 49 height 21
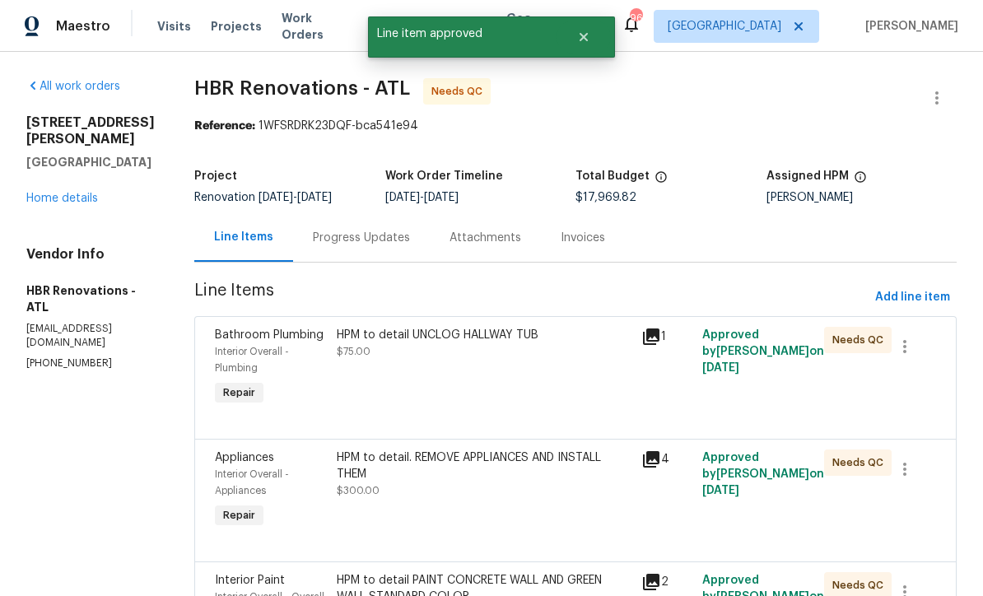
click at [392, 353] on div "HPM to detail UNCLOG HALLWAY TUB $75.00" at bounding box center [484, 343] width 295 height 33
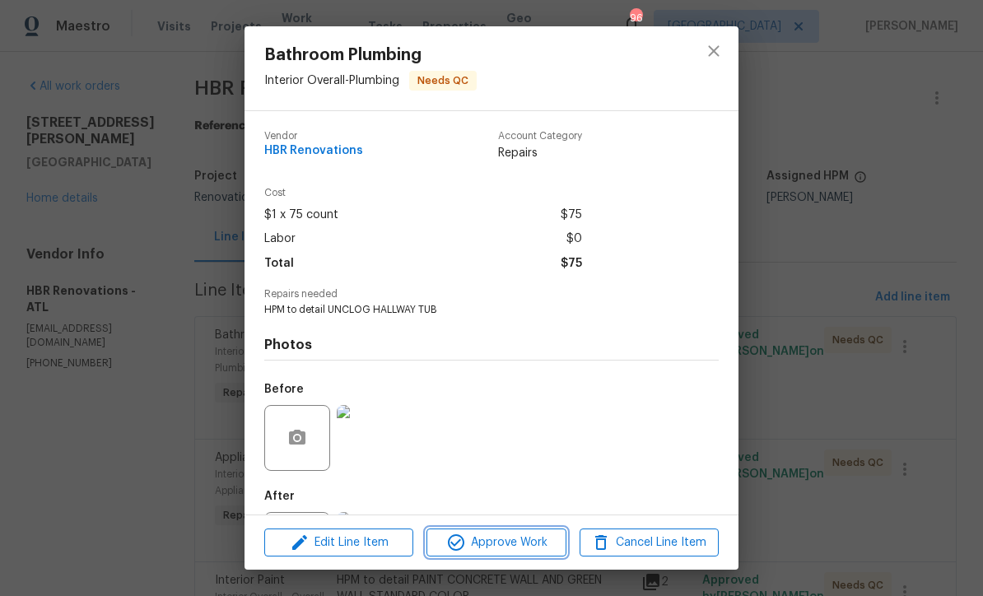
click at [504, 547] on span "Approve Work" at bounding box center [496, 543] width 129 height 21
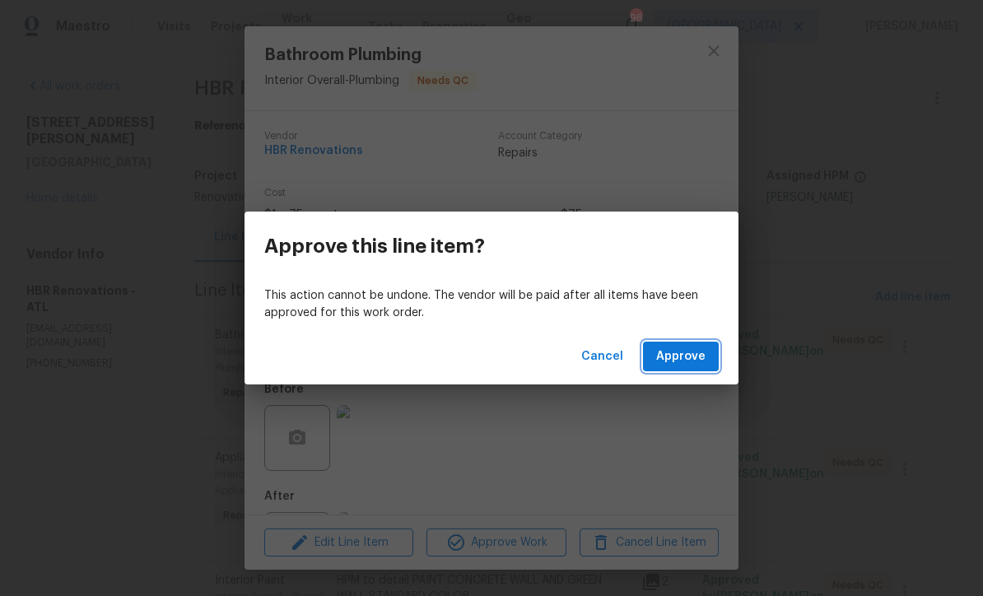
click at [680, 354] on span "Approve" at bounding box center [680, 357] width 49 height 21
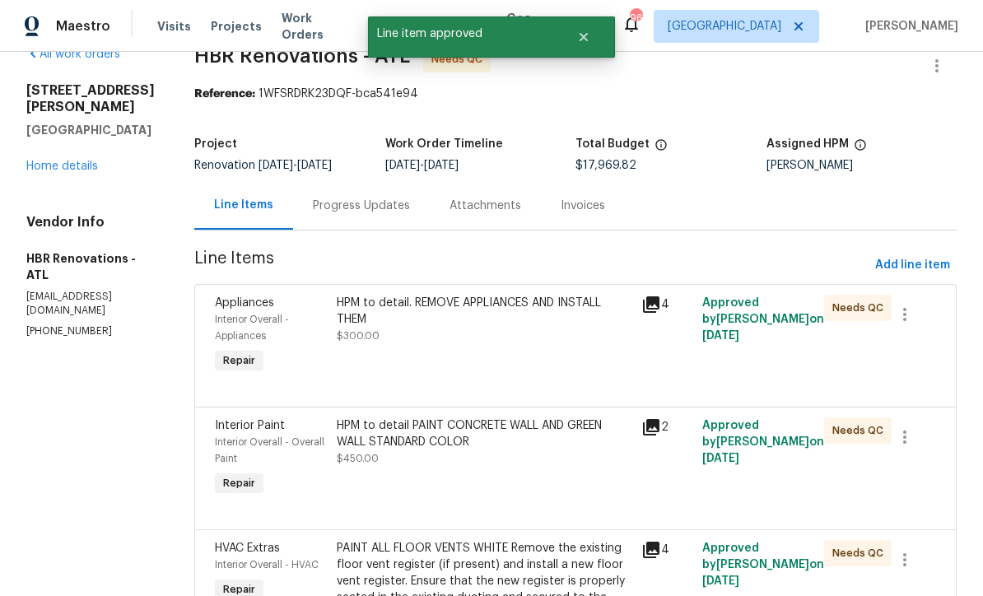
scroll to position [33, 0]
click at [463, 339] on div "HPM to detail. REMOVE APPLIANCES AND INSTALL THEM $300.00" at bounding box center [484, 318] width 295 height 49
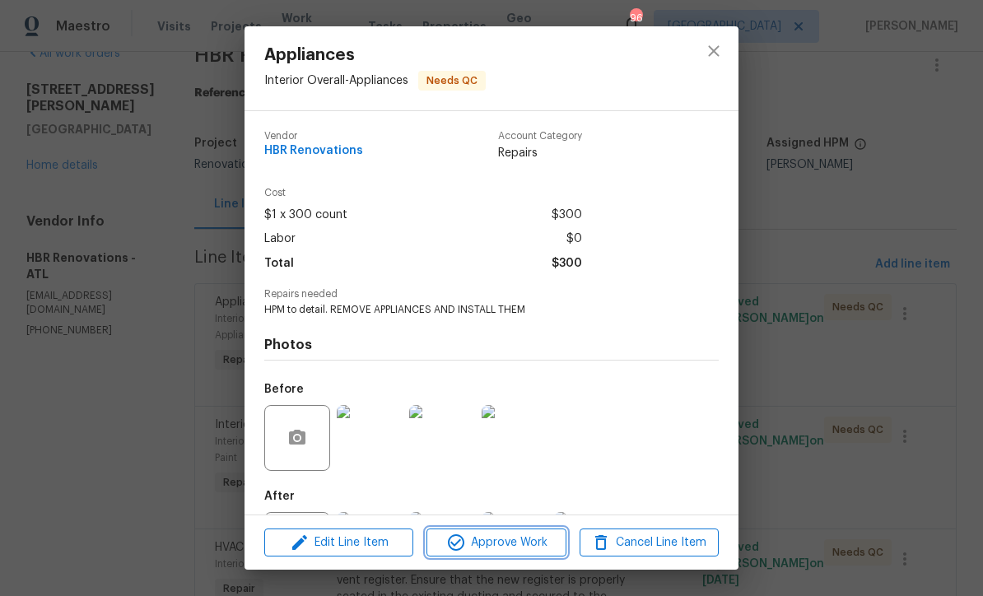
click at [500, 550] on span "Approve Work" at bounding box center [496, 543] width 129 height 21
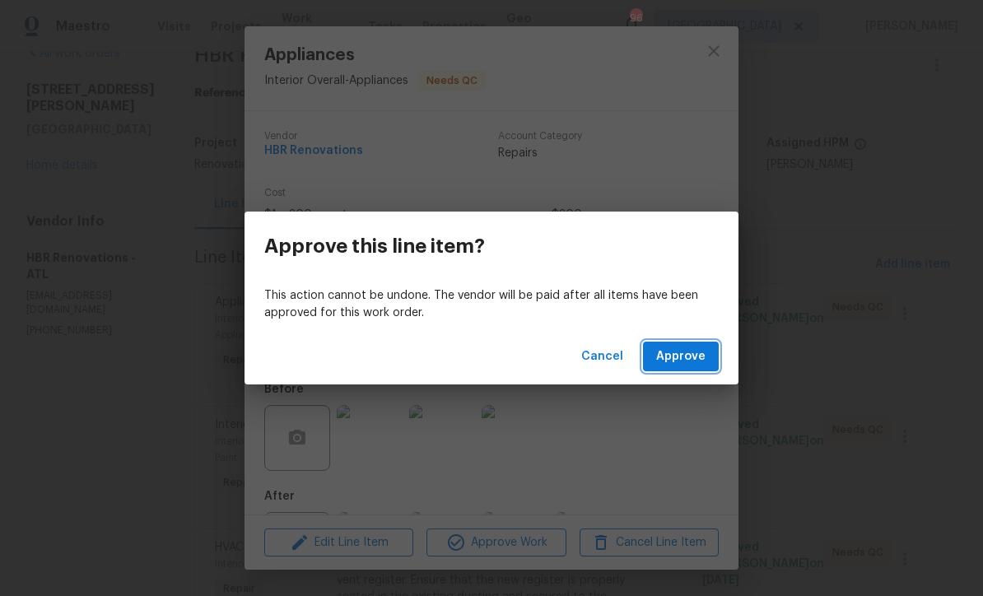
click at [679, 354] on span "Approve" at bounding box center [680, 357] width 49 height 21
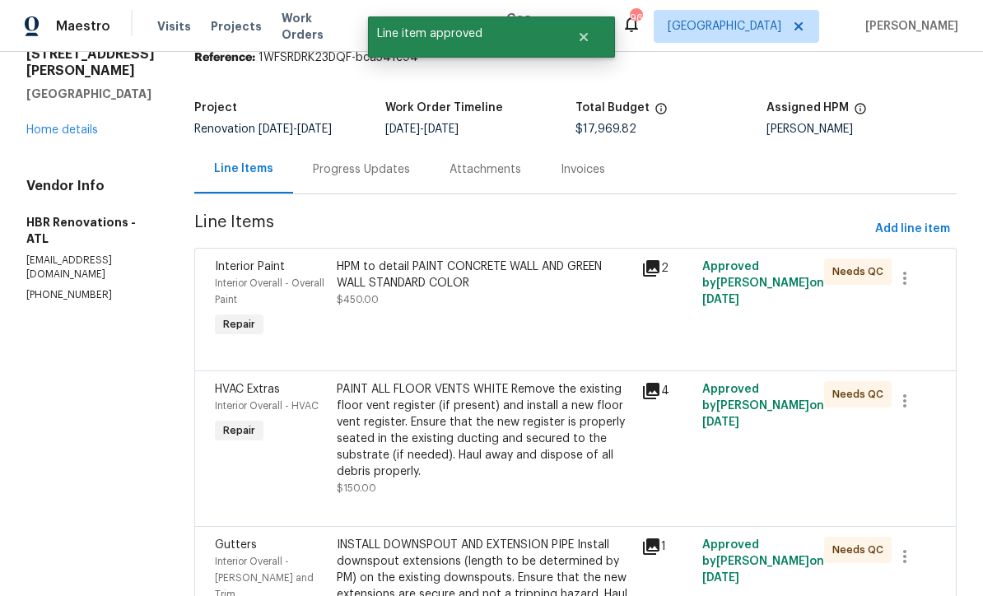
scroll to position [71, 0]
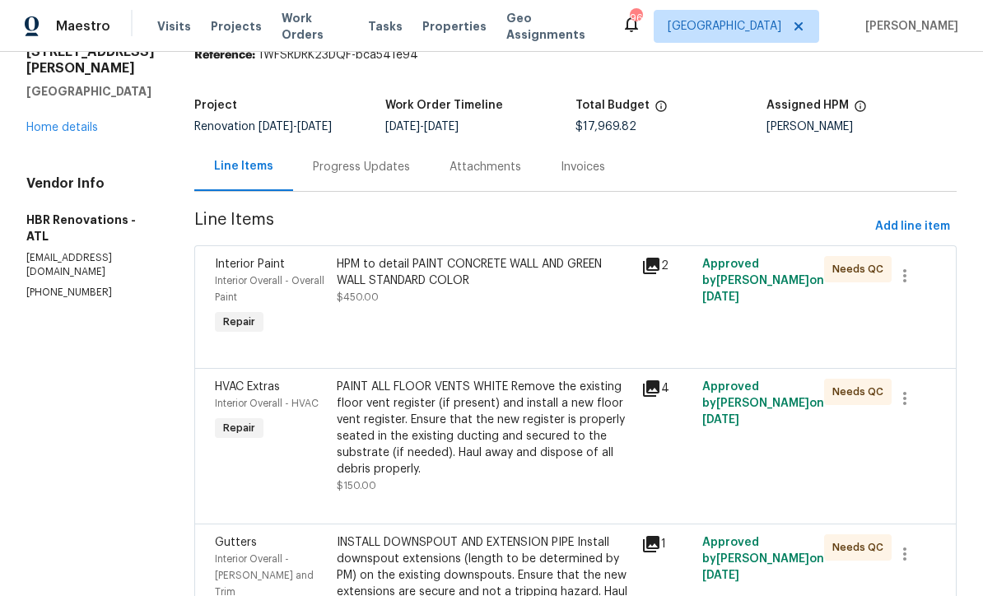
click at [445, 301] on div "HPM to detail PAINT CONCRETE WALL AND GREEN WALL STANDARD COLOR $450.00" at bounding box center [484, 280] width 295 height 49
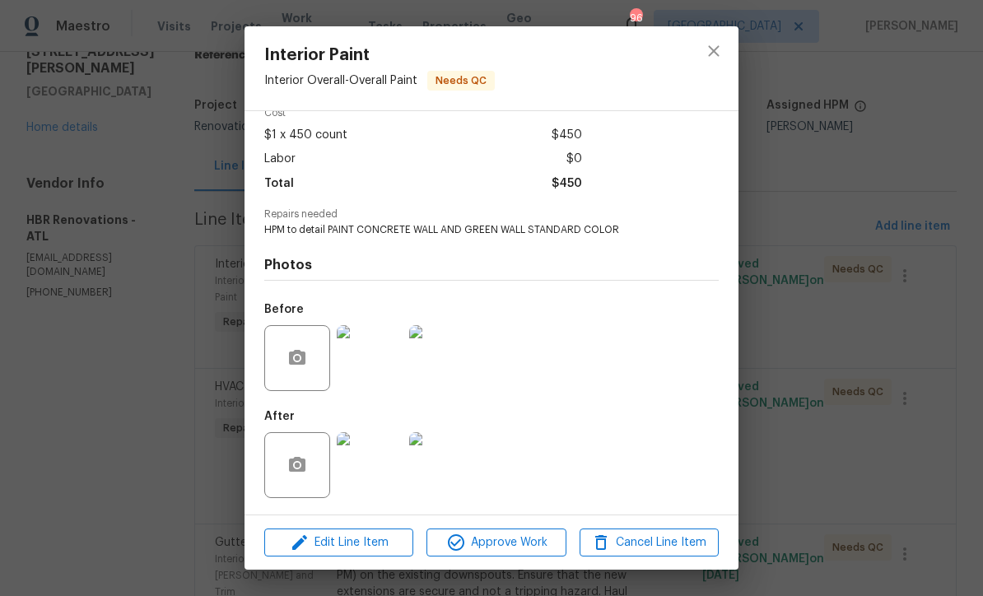
scroll to position [84, 0]
click at [491, 544] on span "Approve Work" at bounding box center [496, 543] width 129 height 21
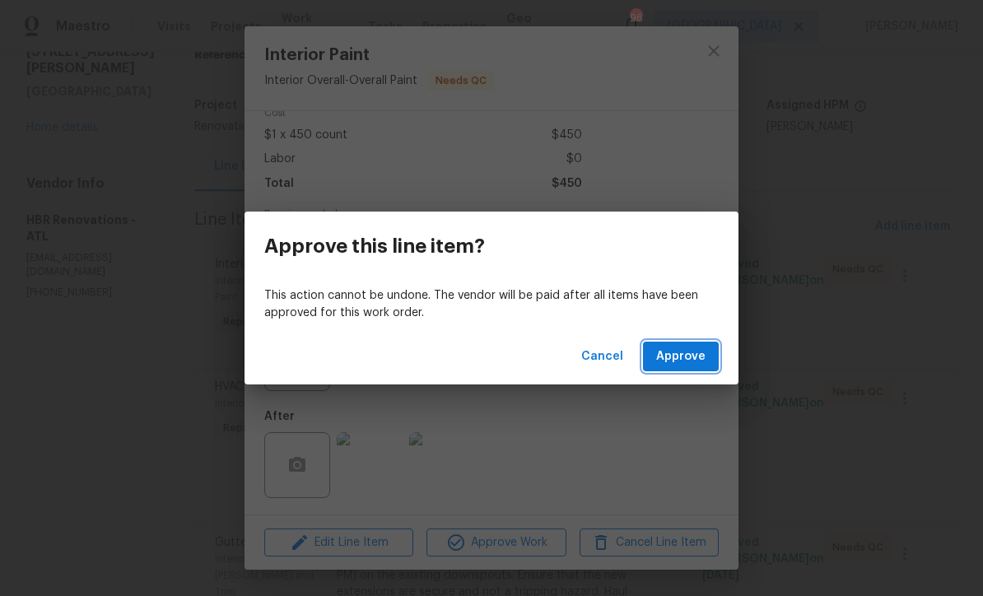
click at [675, 359] on span "Approve" at bounding box center [680, 357] width 49 height 21
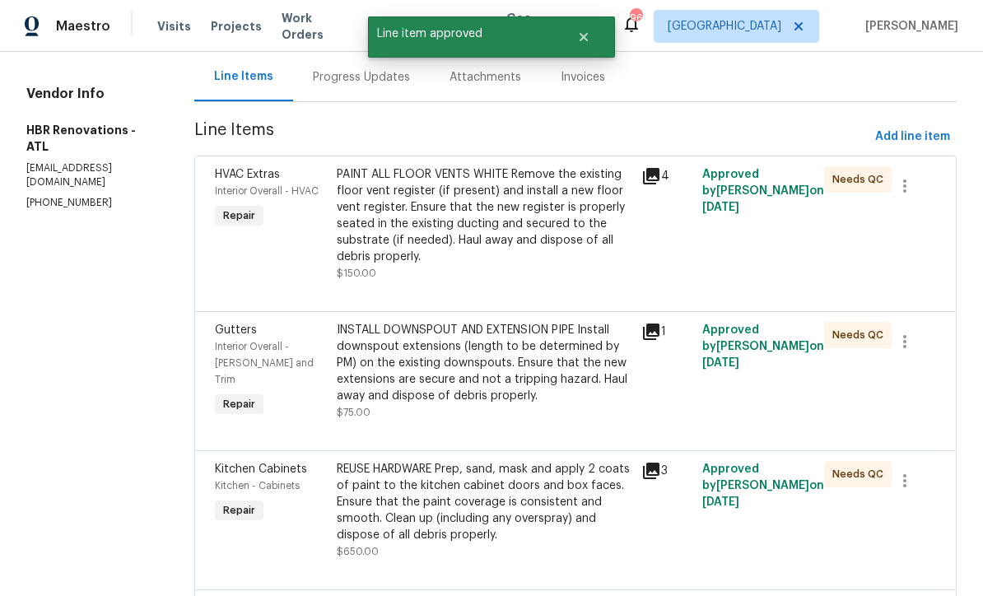
scroll to position [172, 0]
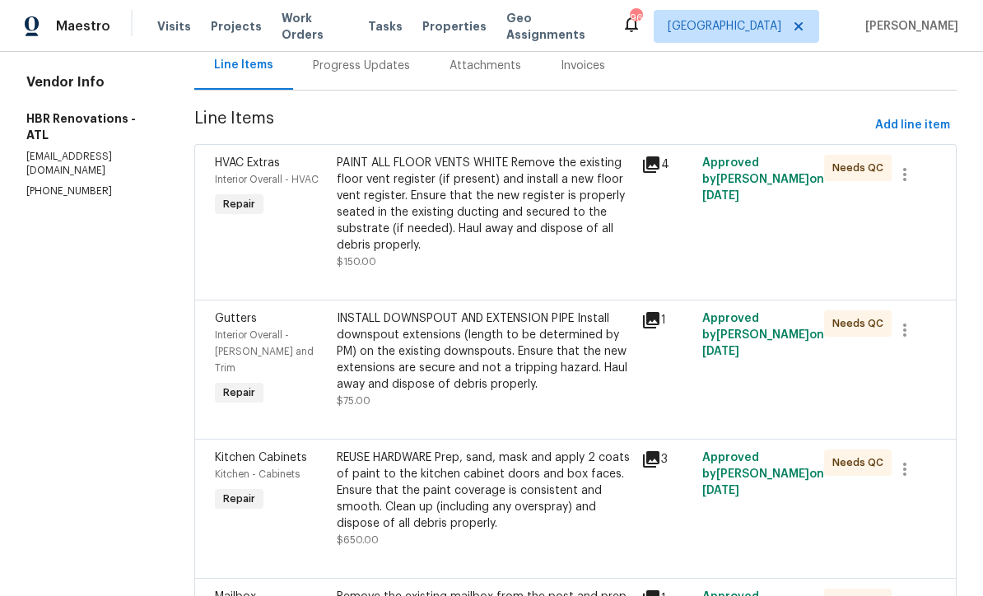
click at [452, 197] on div "PAINT ALL FLOOR VENTS WHITE Remove the existing floor vent register (if present…" at bounding box center [484, 204] width 295 height 99
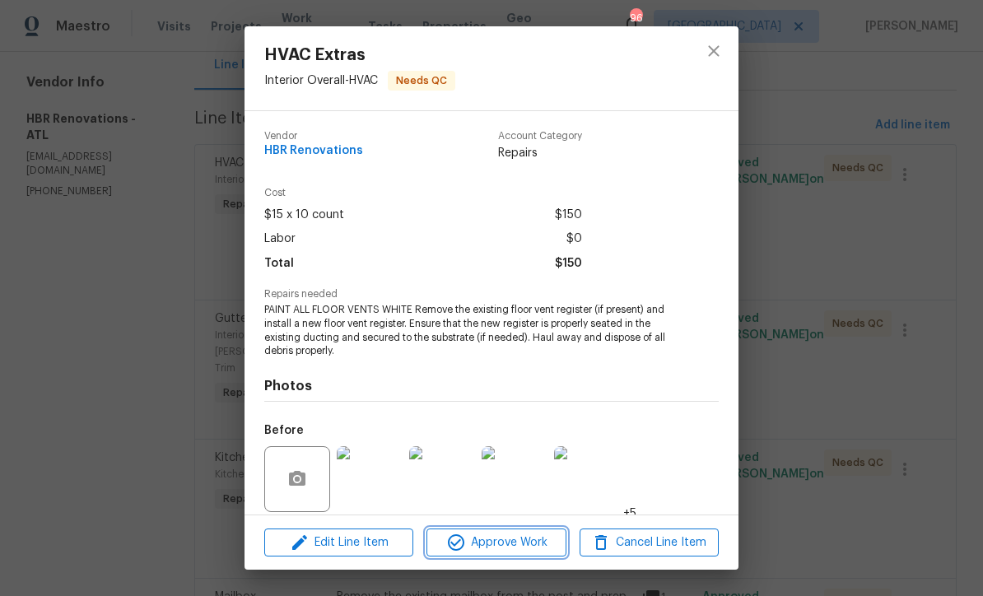
click at [484, 552] on span "Approve Work" at bounding box center [496, 543] width 129 height 21
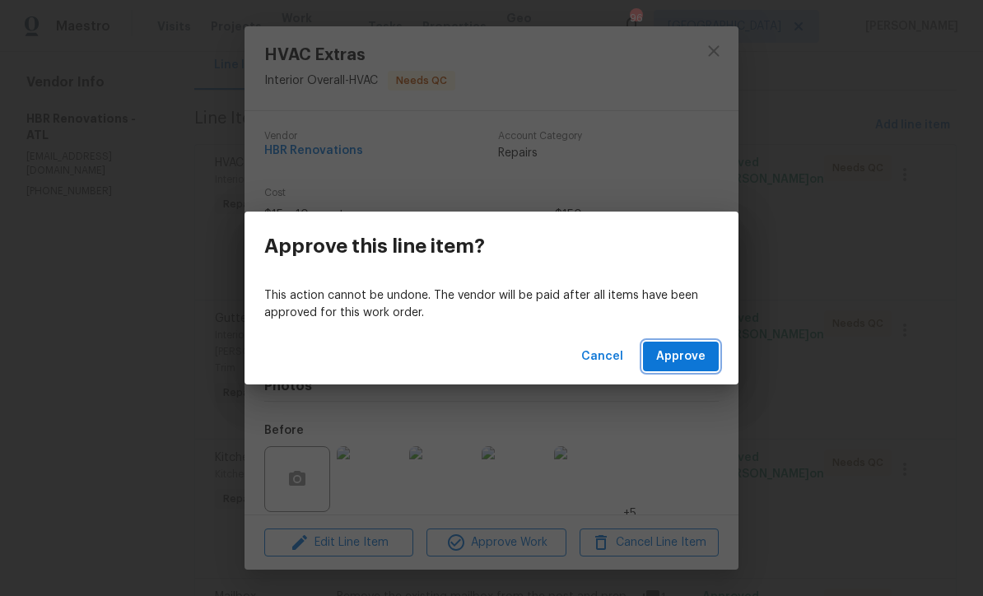
click at [681, 369] on button "Approve" at bounding box center [681, 357] width 76 height 30
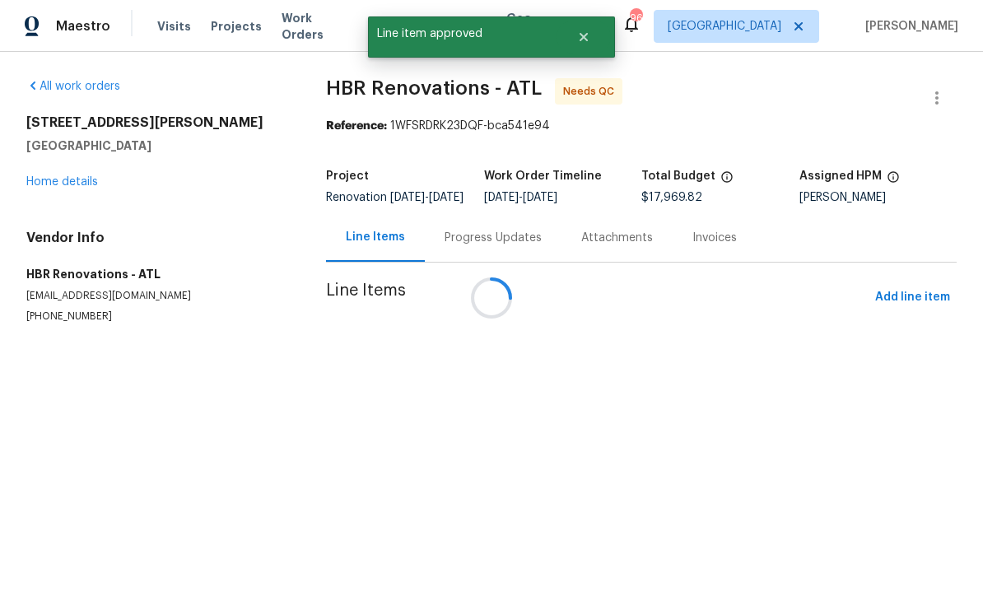
scroll to position [0, 0]
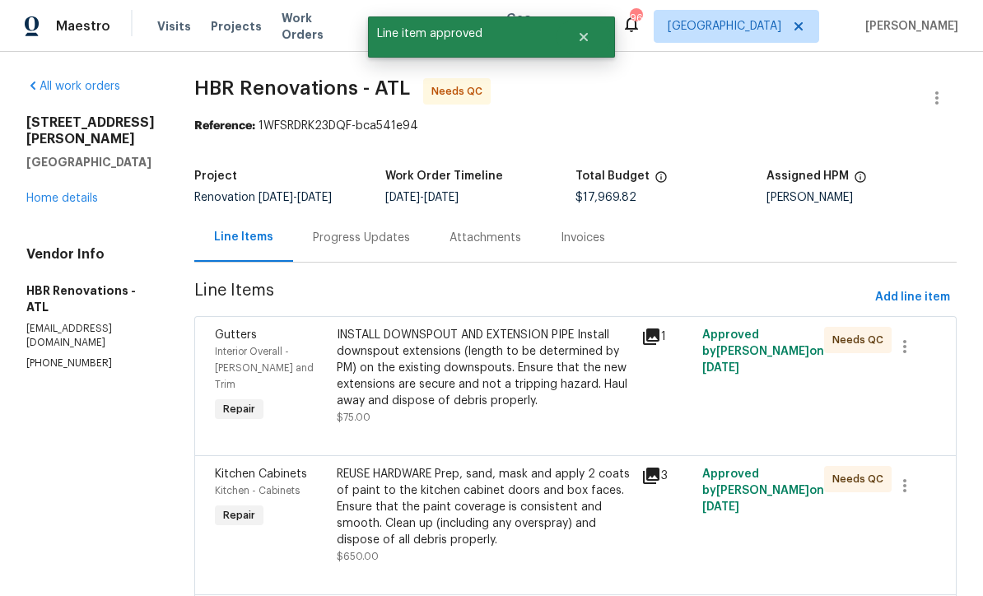
click at [404, 370] on div "INSTALL DOWNSPOUT AND EXTENSION PIPE Install downspout extensions (length to be…" at bounding box center [484, 368] width 295 height 82
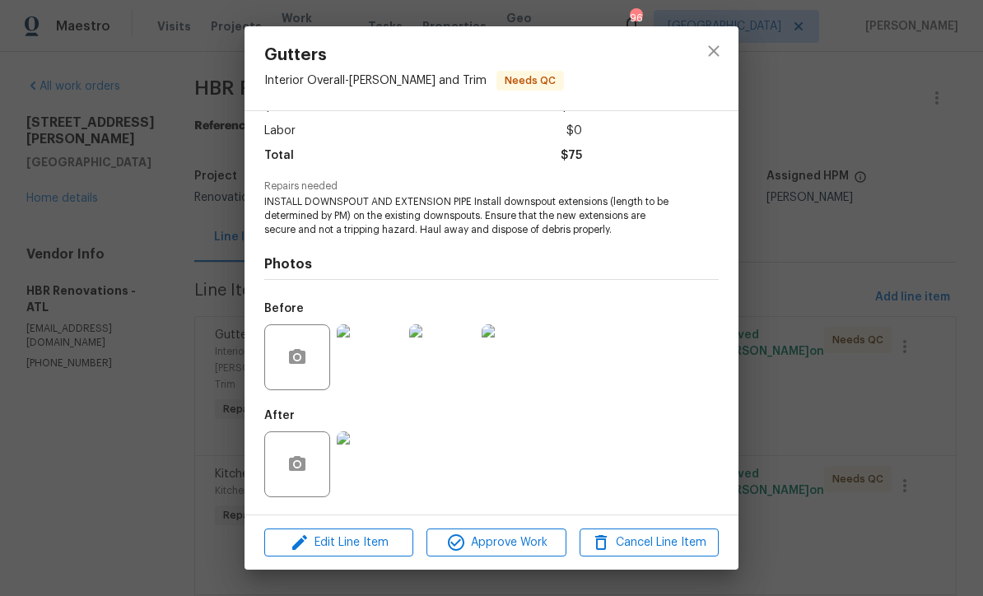
scroll to position [110, 0]
click at [368, 470] on img at bounding box center [370, 465] width 66 height 66
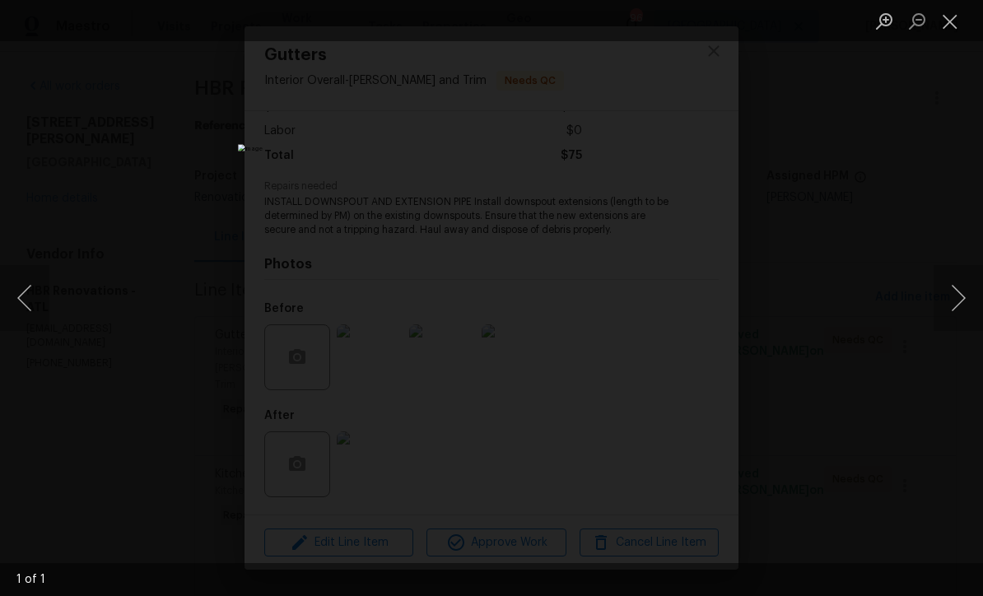
click at [953, 16] on button "Close lightbox" at bounding box center [950, 21] width 33 height 29
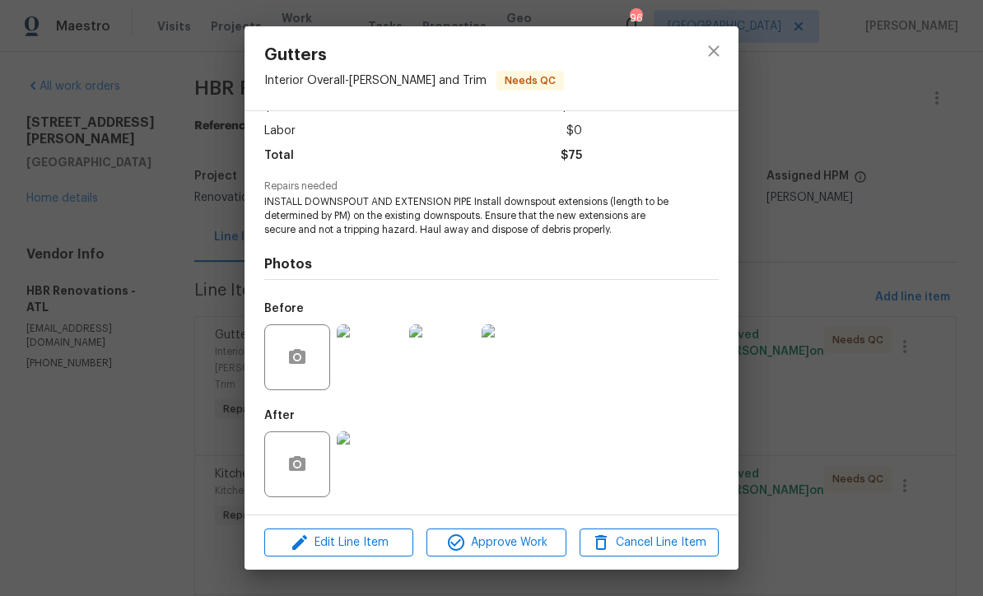
click at [369, 357] on img at bounding box center [370, 357] width 66 height 66
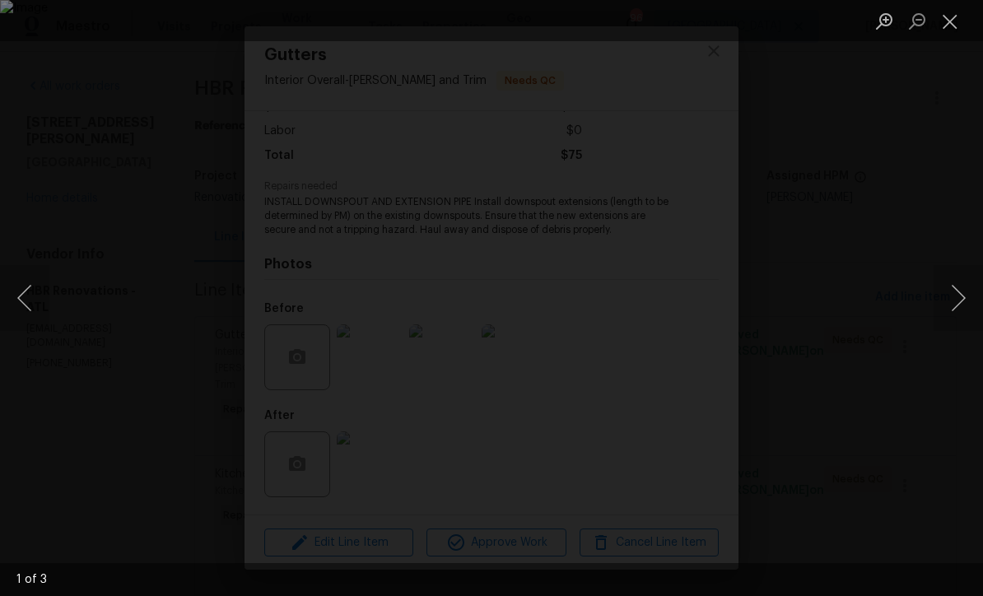
click at [962, 300] on button "Next image" at bounding box center [958, 298] width 49 height 66
click at [956, 17] on button "Close lightbox" at bounding box center [950, 21] width 33 height 29
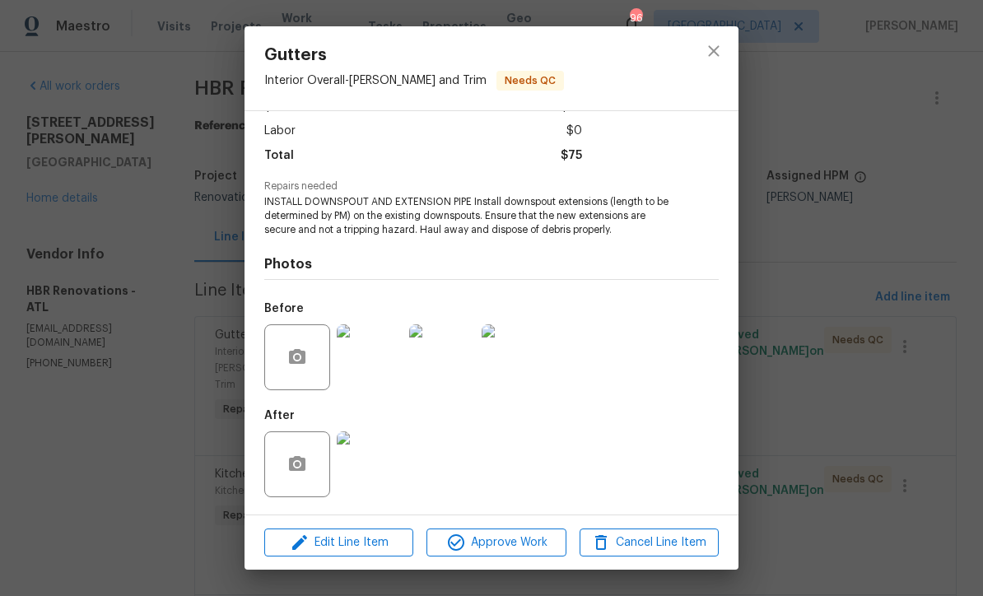
click at [359, 353] on img at bounding box center [370, 357] width 66 height 66
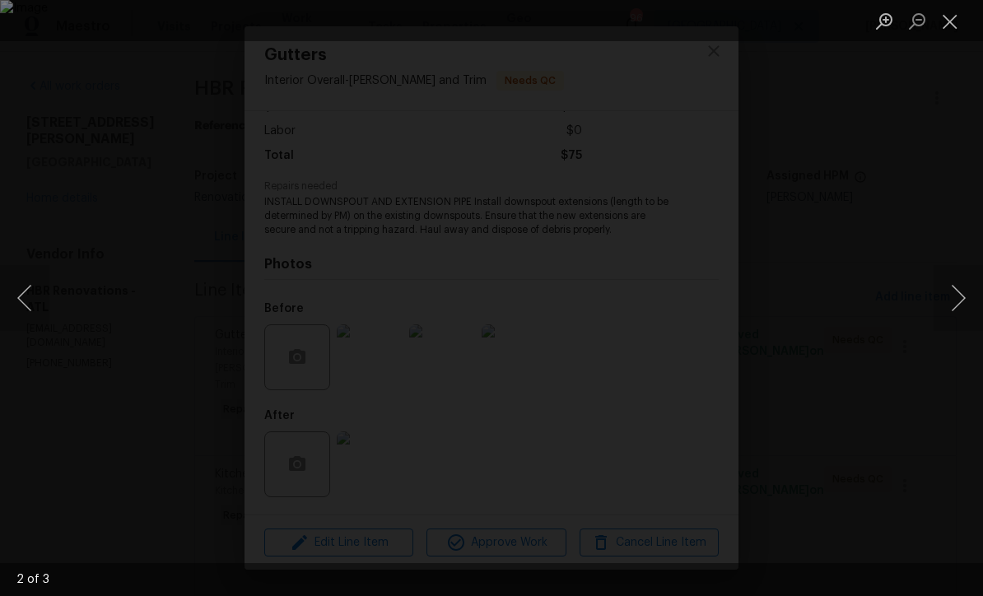
click at [958, 299] on button "Next image" at bounding box center [958, 298] width 49 height 66
click at [952, 301] on button "Next image" at bounding box center [958, 298] width 49 height 66
click at [950, 26] on button "Close lightbox" at bounding box center [950, 21] width 33 height 29
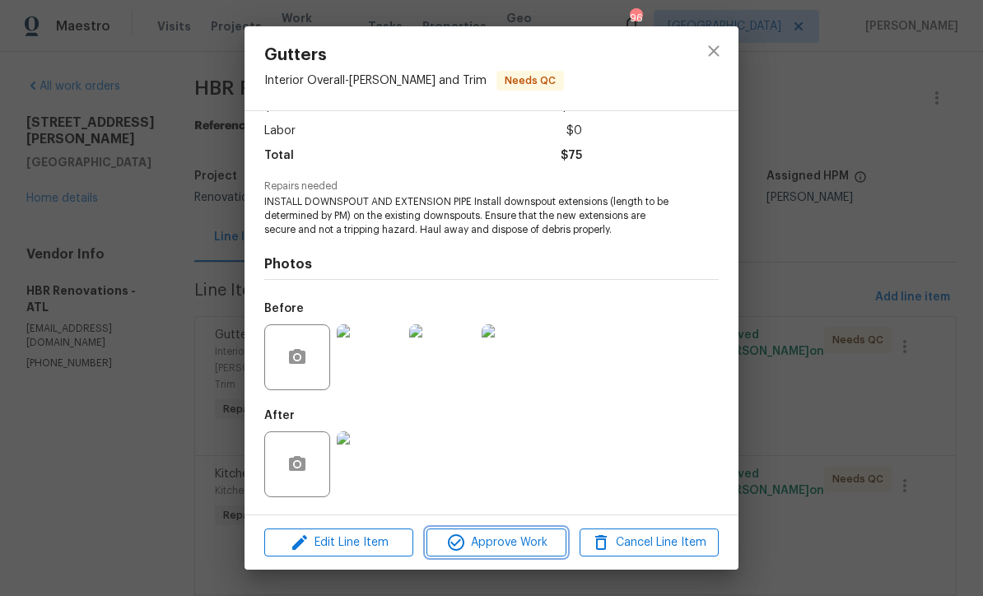
click at [495, 538] on span "Approve Work" at bounding box center [496, 543] width 129 height 21
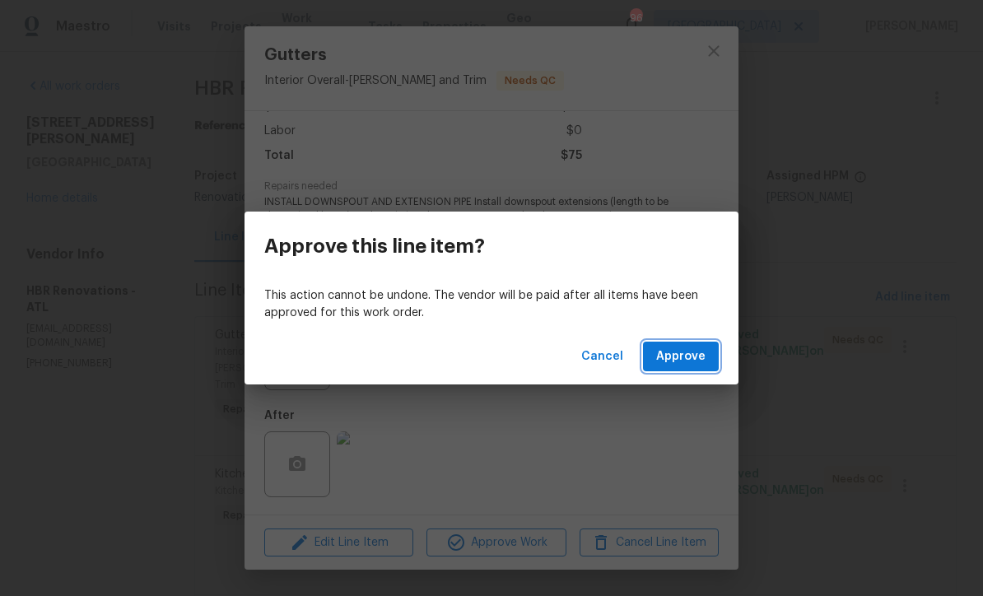
click at [688, 353] on span "Approve" at bounding box center [680, 357] width 49 height 21
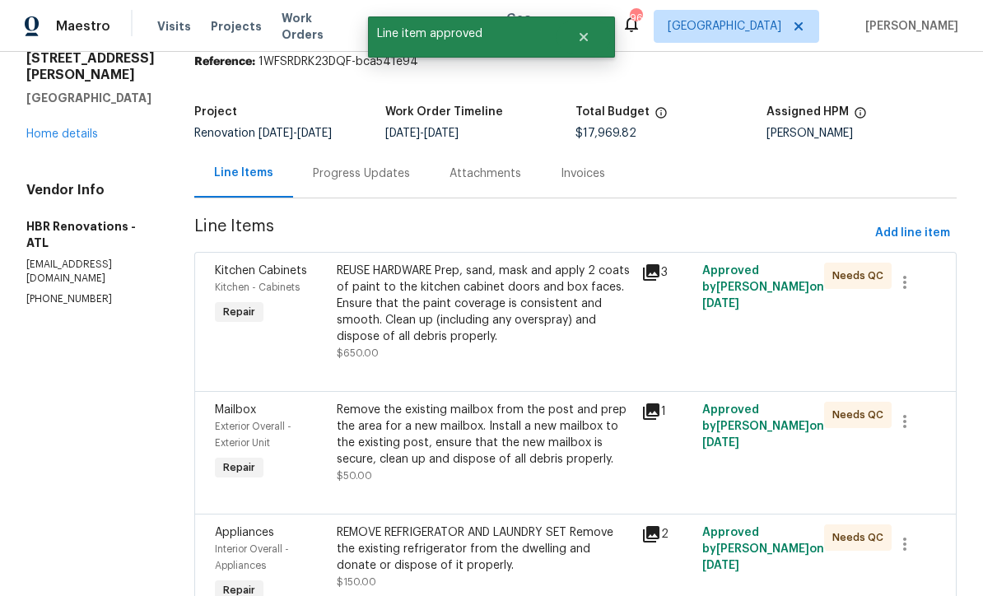
scroll to position [65, 0]
click at [425, 304] on div "REUSE HARDWARE Prep, sand, mask and apply 2 coats of paint to the kitchen cabin…" at bounding box center [484, 303] width 295 height 82
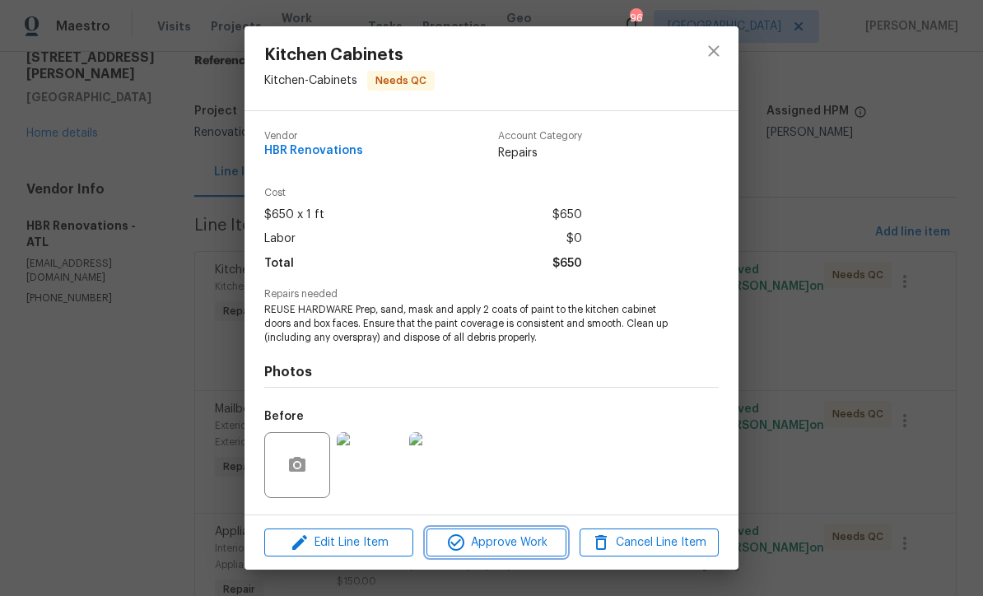
click at [480, 539] on span "Approve Work" at bounding box center [496, 543] width 129 height 21
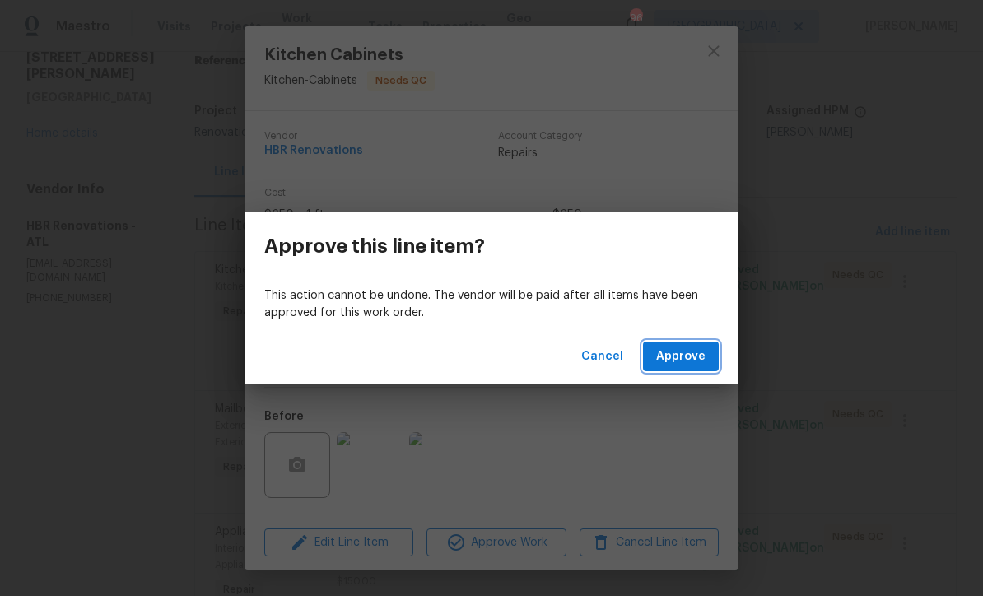
click at [683, 355] on span "Approve" at bounding box center [680, 357] width 49 height 21
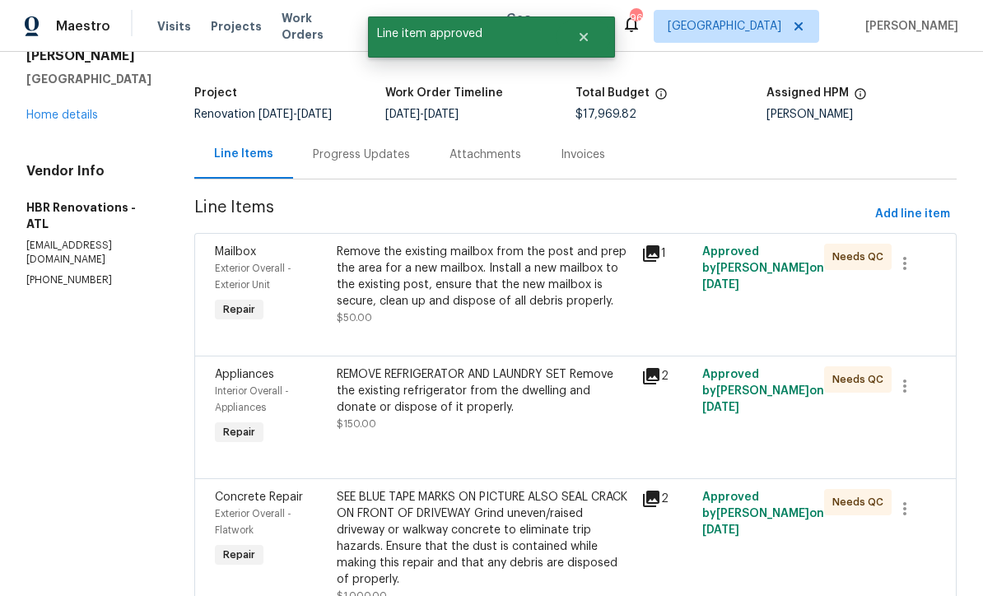
scroll to position [82, 0]
click at [427, 285] on div "Remove the existing mailbox from the post and prep the area for a new mailbox. …" at bounding box center [484, 278] width 295 height 66
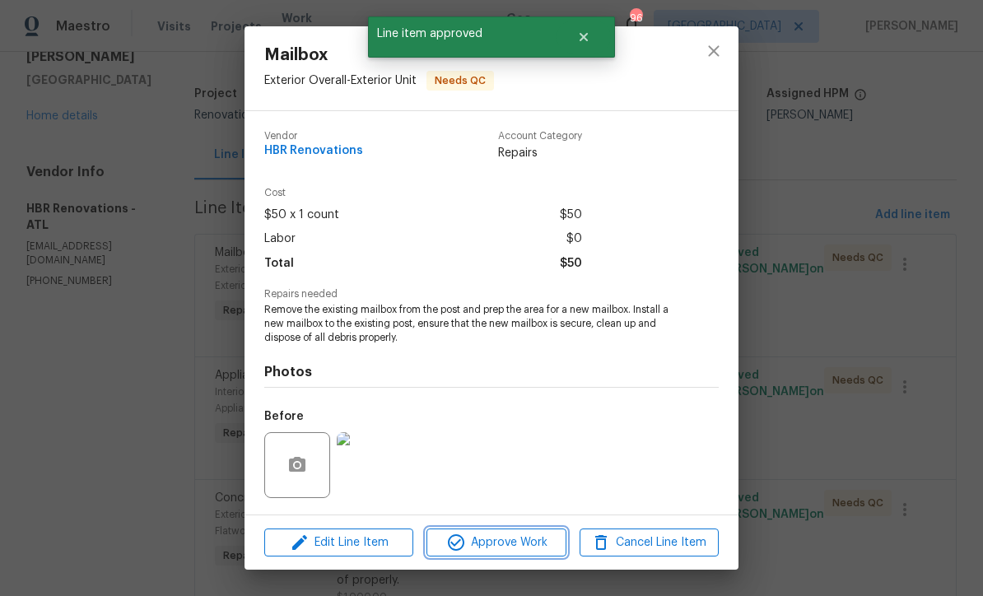
click at [494, 545] on span "Approve Work" at bounding box center [496, 543] width 129 height 21
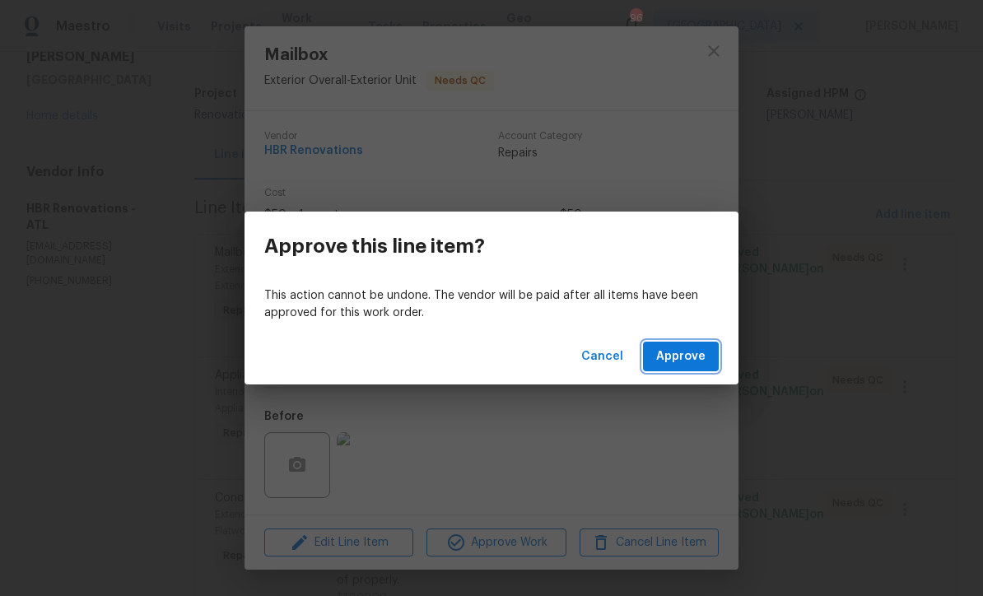
click at [688, 347] on span "Approve" at bounding box center [680, 357] width 49 height 21
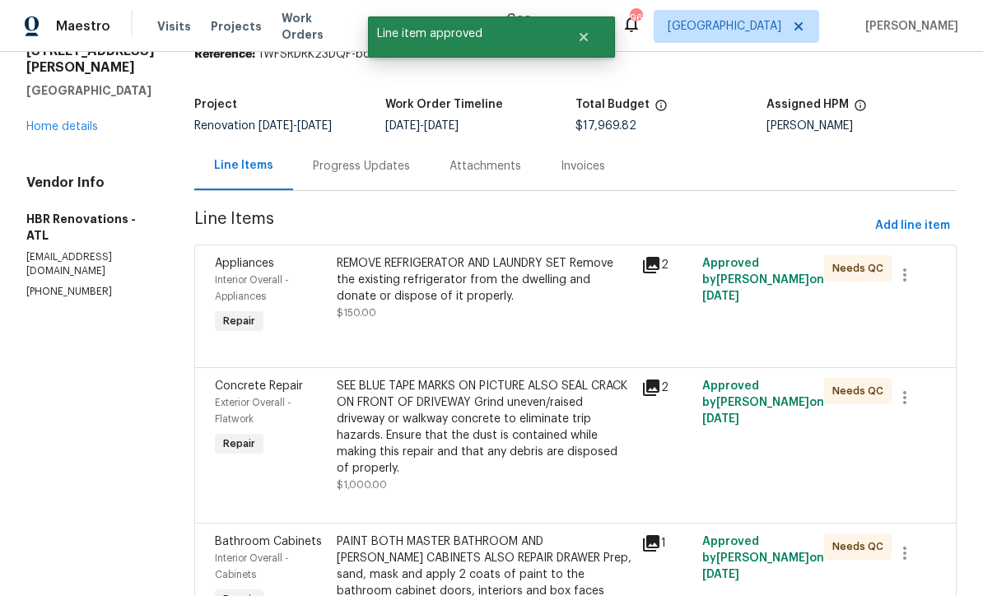
scroll to position [72, 0]
click at [463, 296] on div "REMOVE REFRIGERATOR AND LAUNDRY SET Remove the existing refrigerator from the d…" at bounding box center [484, 278] width 295 height 49
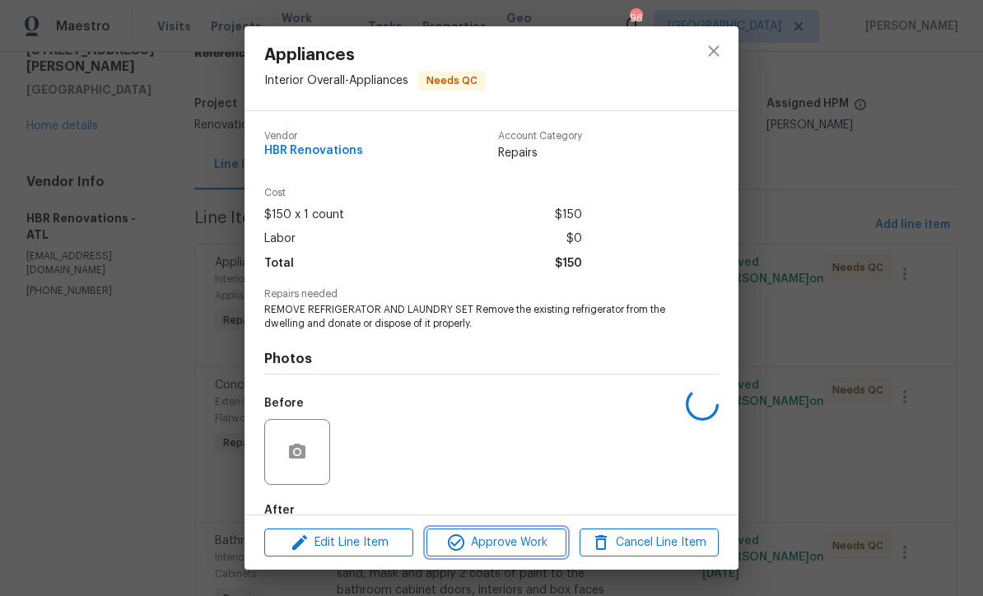
click at [481, 544] on span "Approve Work" at bounding box center [496, 543] width 129 height 21
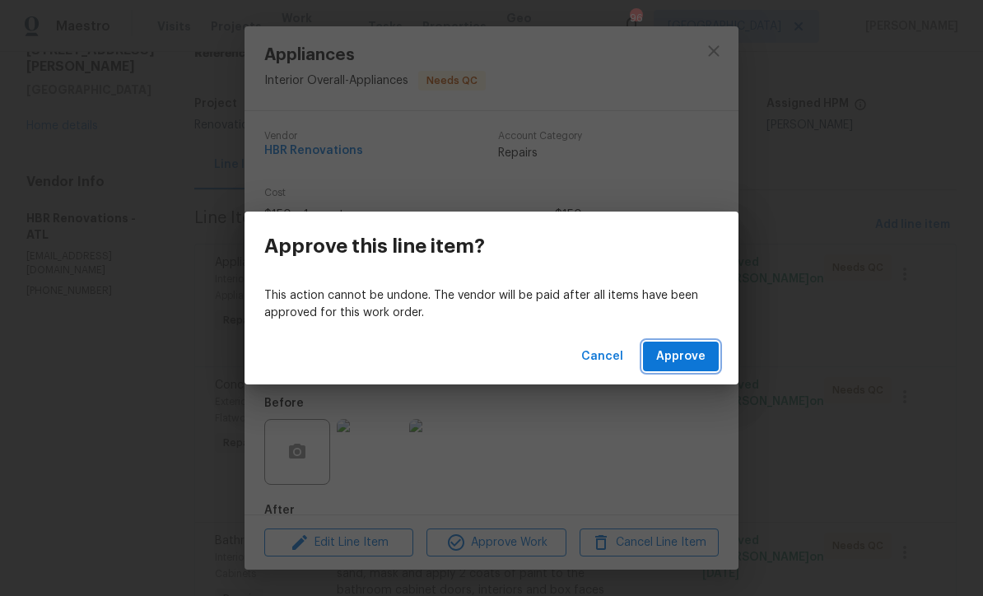
click at [683, 352] on span "Approve" at bounding box center [680, 357] width 49 height 21
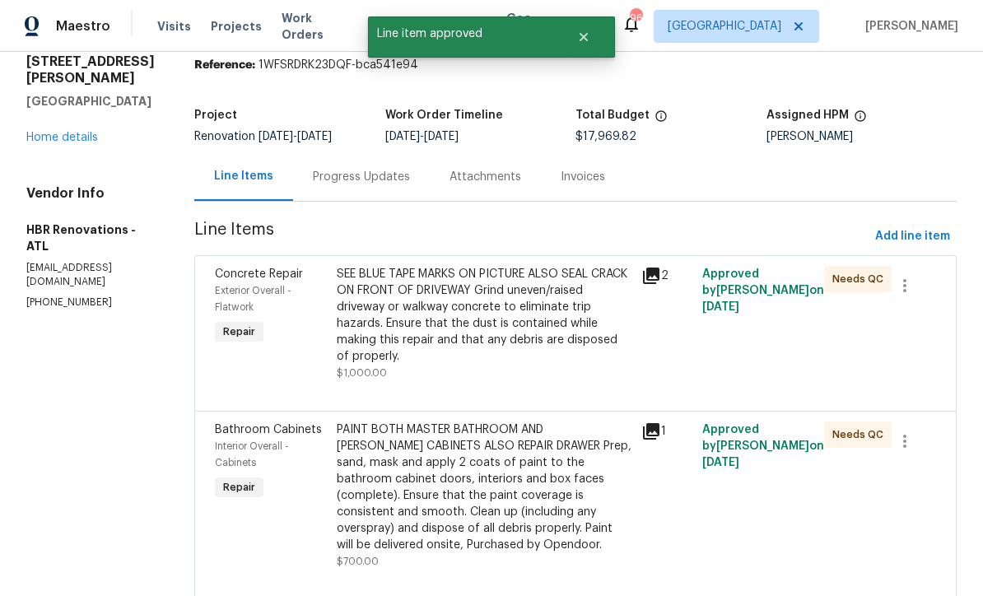
scroll to position [91, 0]
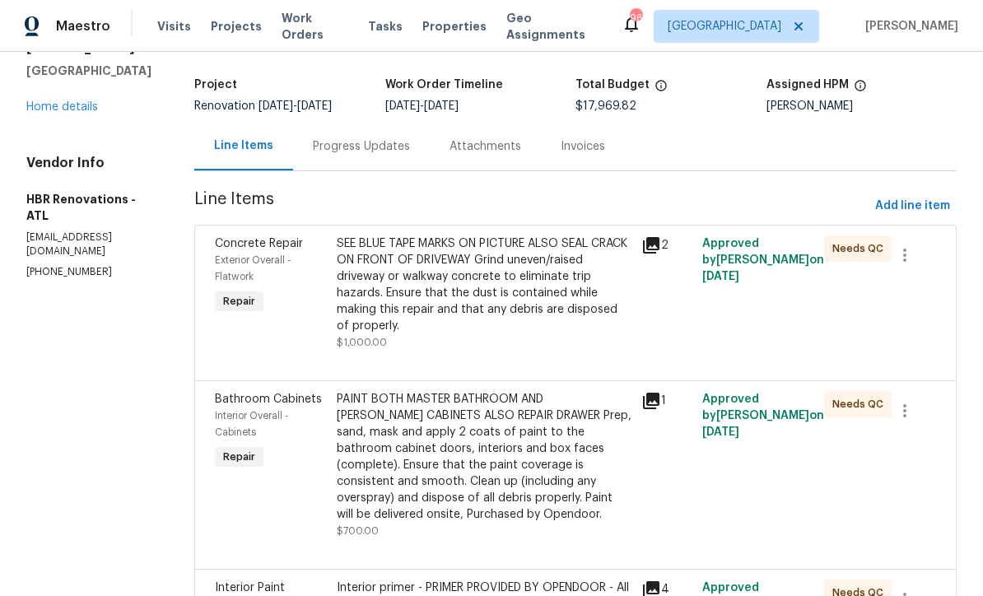
click at [448, 282] on div "SEE BLUE TAPE MARKS ON PICTURE ALSO SEAL CRACK ON FRONT OF DRIVEWAY Grind uneve…" at bounding box center [484, 285] width 295 height 99
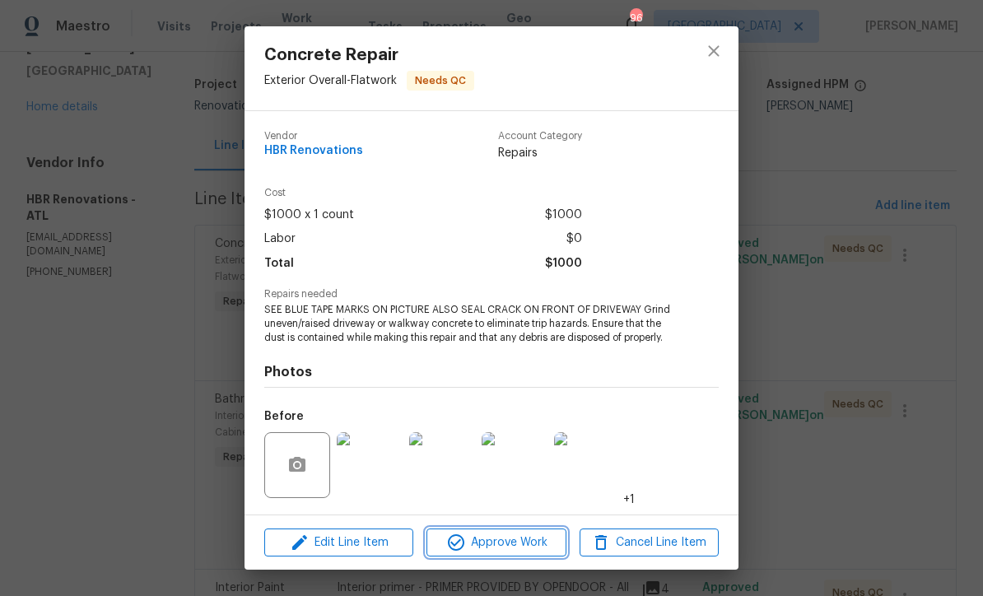
click at [491, 541] on span "Approve Work" at bounding box center [496, 543] width 129 height 21
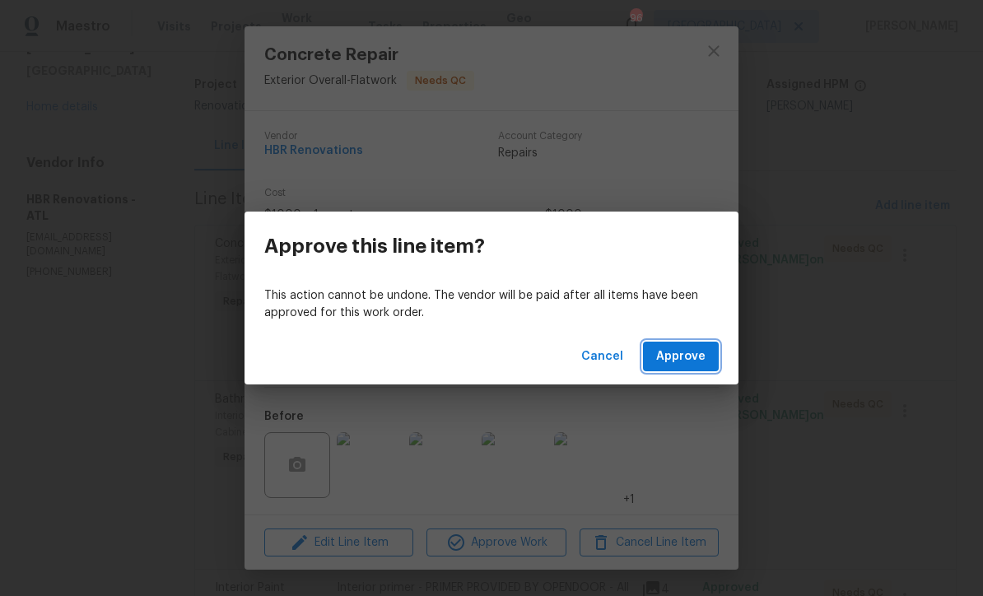
click at [684, 358] on span "Approve" at bounding box center [680, 357] width 49 height 21
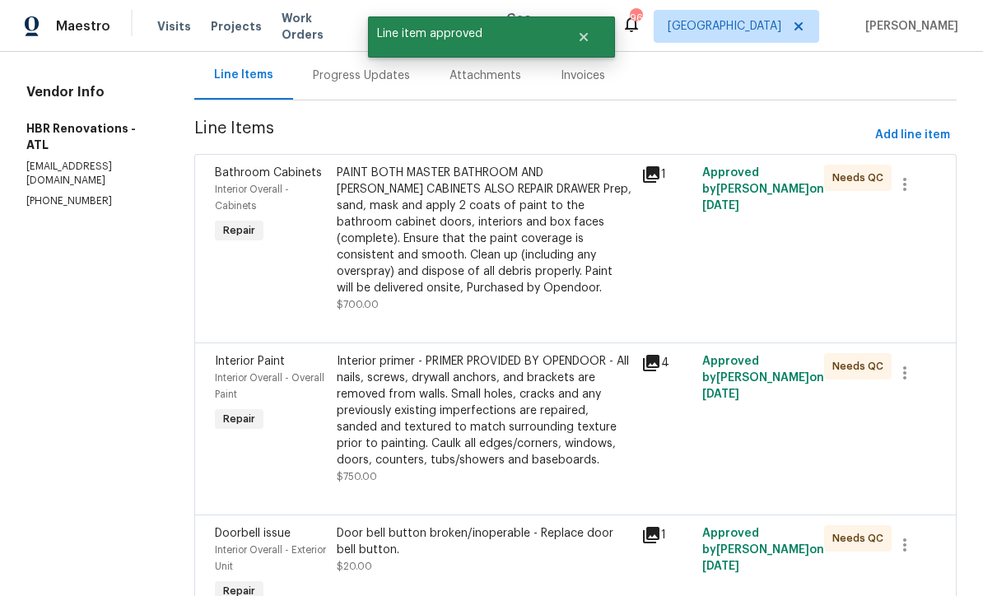
scroll to position [163, 0]
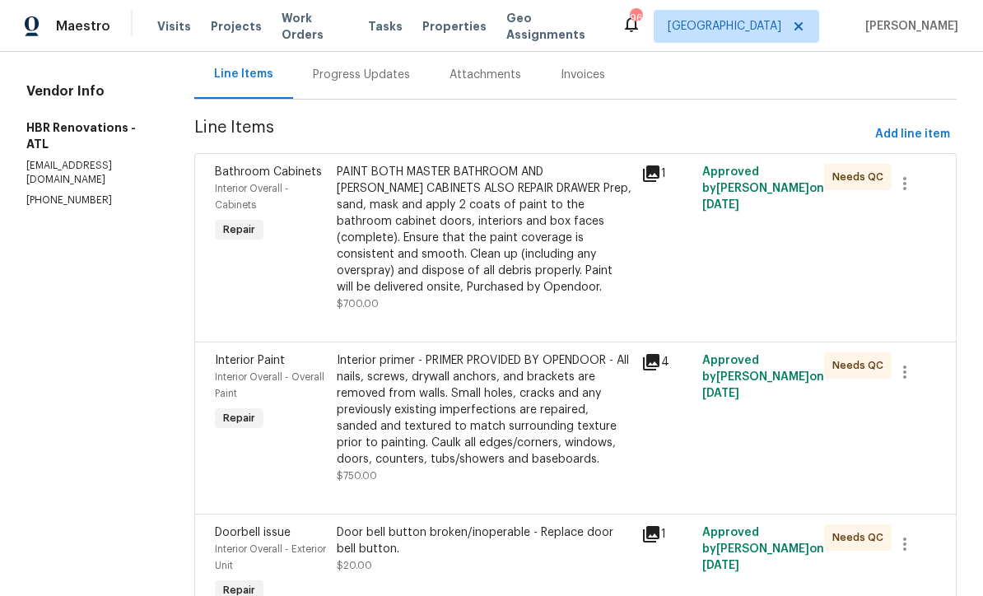
click at [457, 221] on div "PAINT BOTH MASTER BATHROOM AND HALLWAY CABINETS ALSO REPAIR DRAWER Prep, sand, …" at bounding box center [484, 230] width 295 height 132
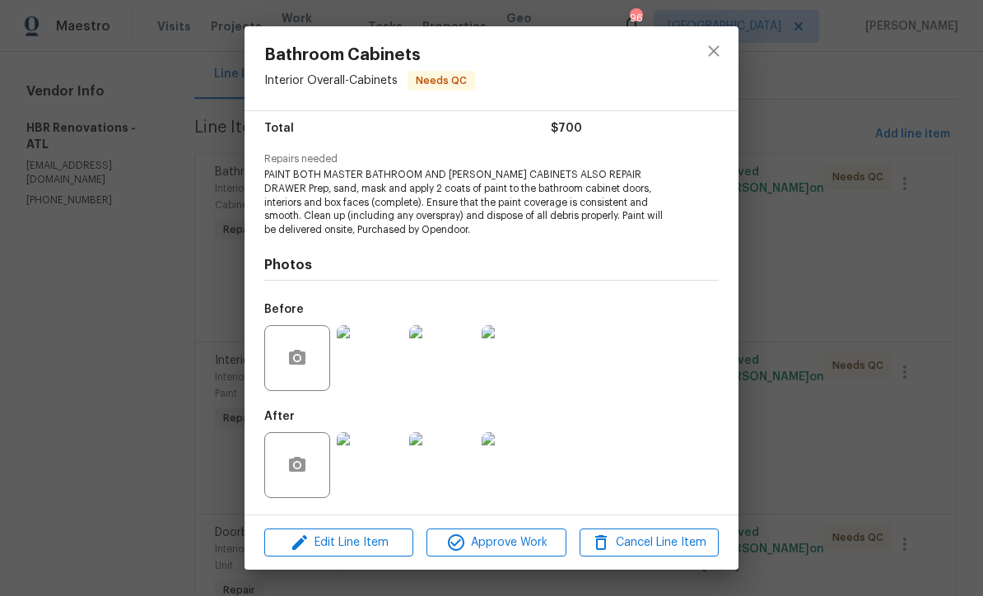
scroll to position [136, 0]
click at [488, 545] on span "Approve Work" at bounding box center [496, 543] width 129 height 21
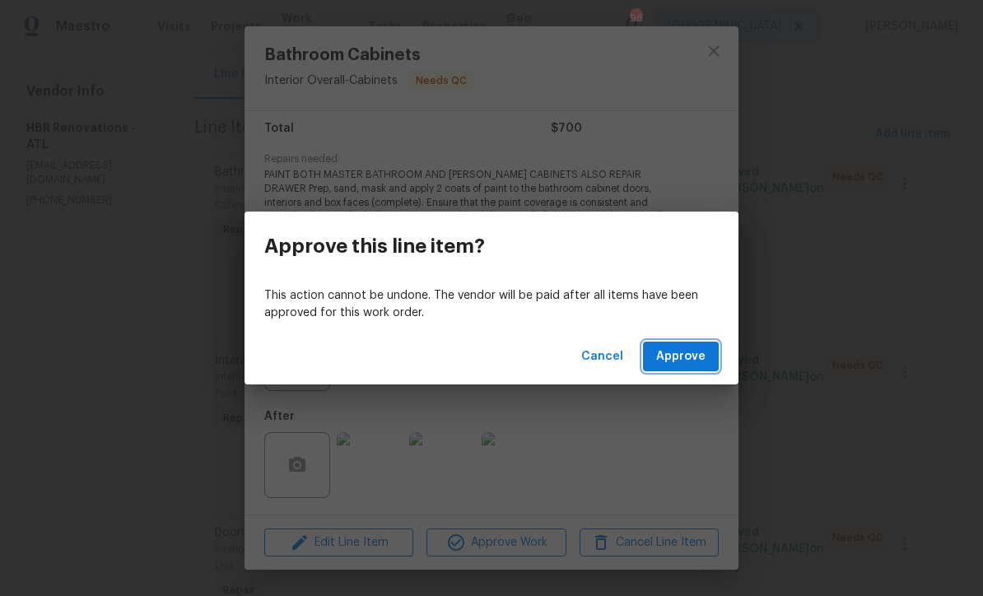
click at [674, 362] on span "Approve" at bounding box center [680, 357] width 49 height 21
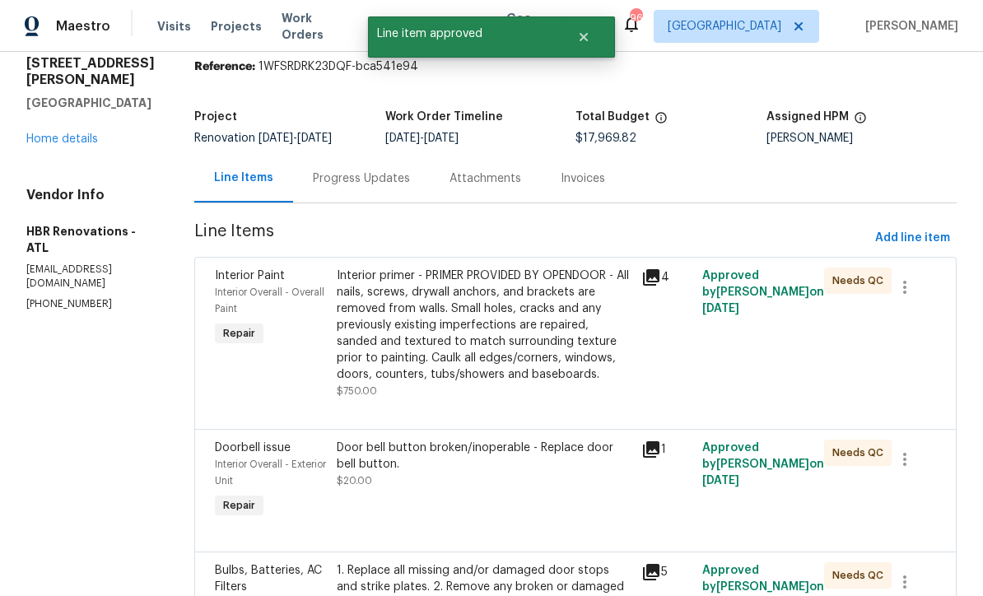
scroll to position [72, 0]
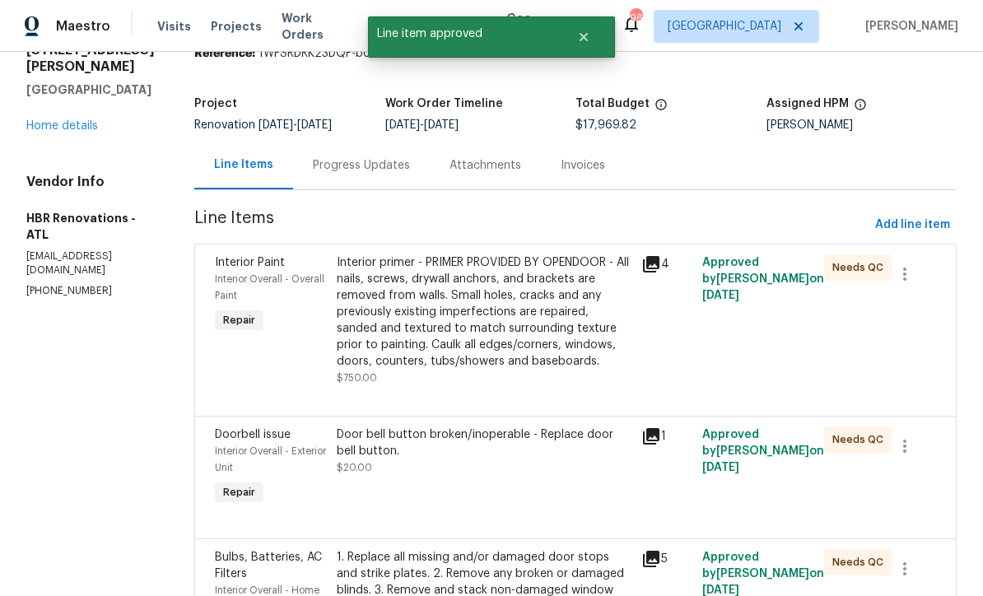
click at [399, 312] on div "Interior primer - PRIMER PROVIDED BY OPENDOOR - All nails, screws, drywall anch…" at bounding box center [484, 311] width 295 height 115
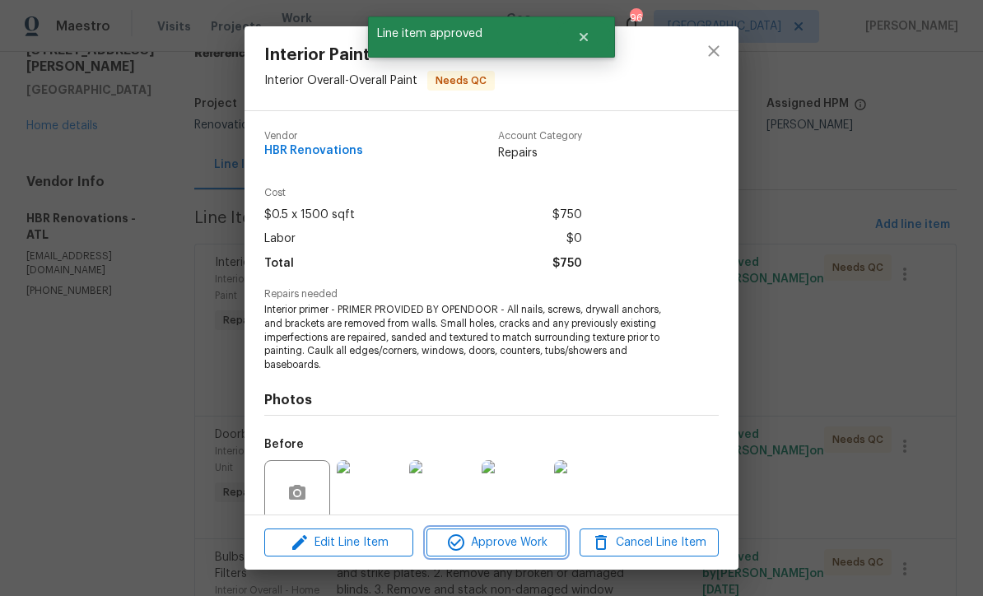
click at [482, 544] on span "Approve Work" at bounding box center [496, 543] width 129 height 21
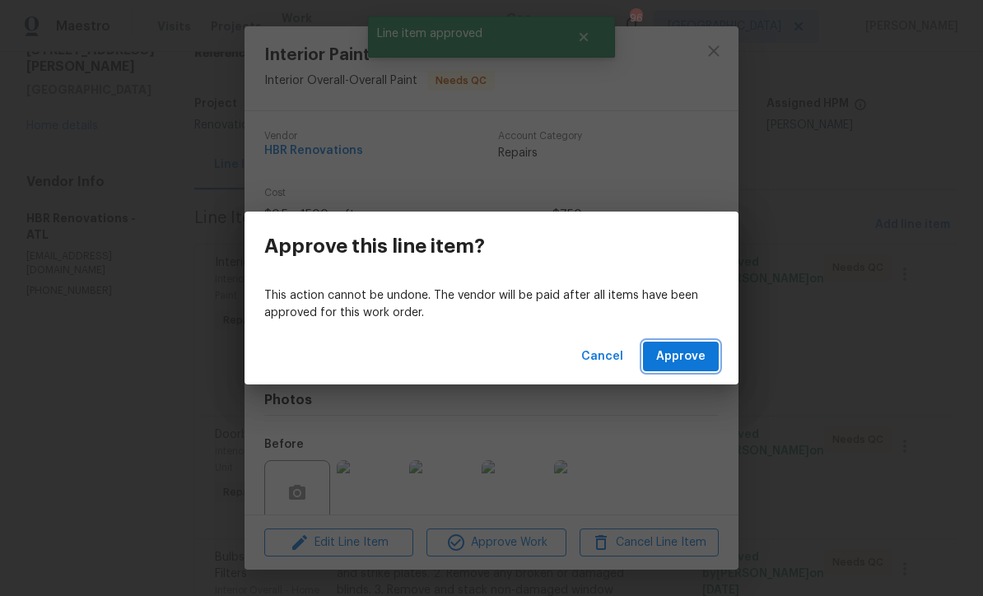
click at [686, 352] on span "Approve" at bounding box center [680, 357] width 49 height 21
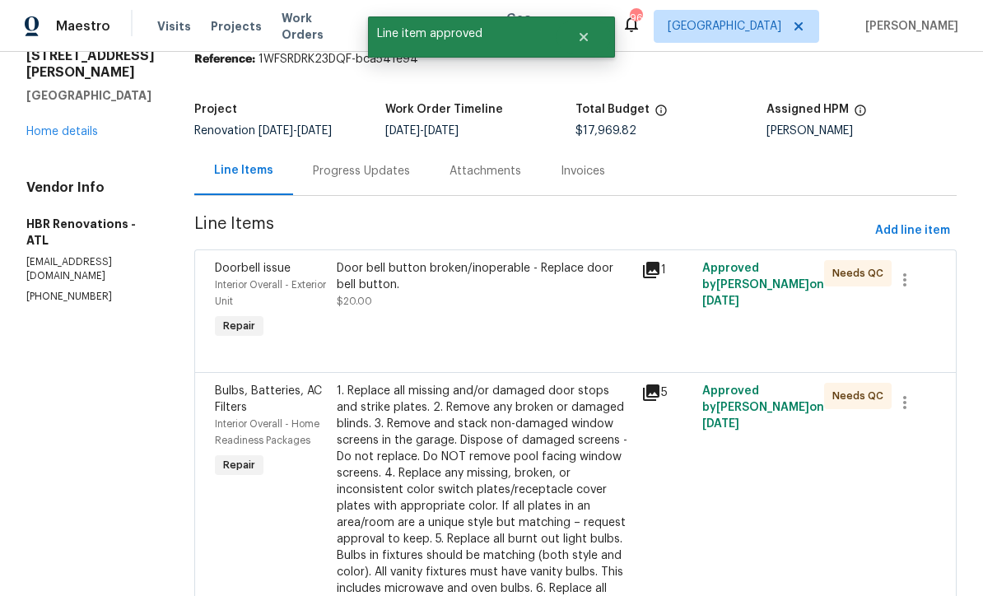
scroll to position [74, 0]
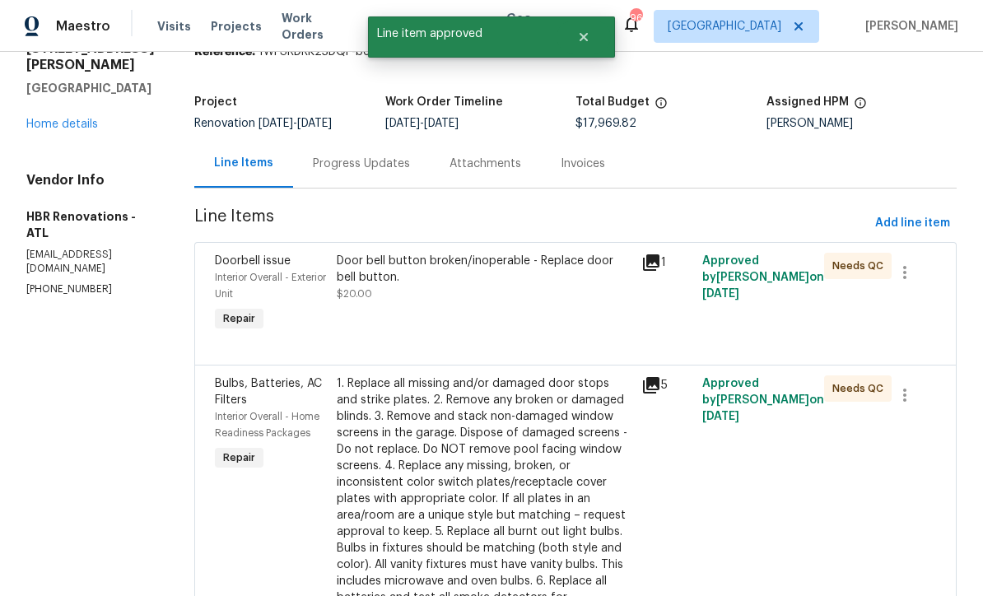
click at [456, 296] on div "Door bell button broken/inoperable - Replace door bell button. $20.00" at bounding box center [484, 277] width 295 height 49
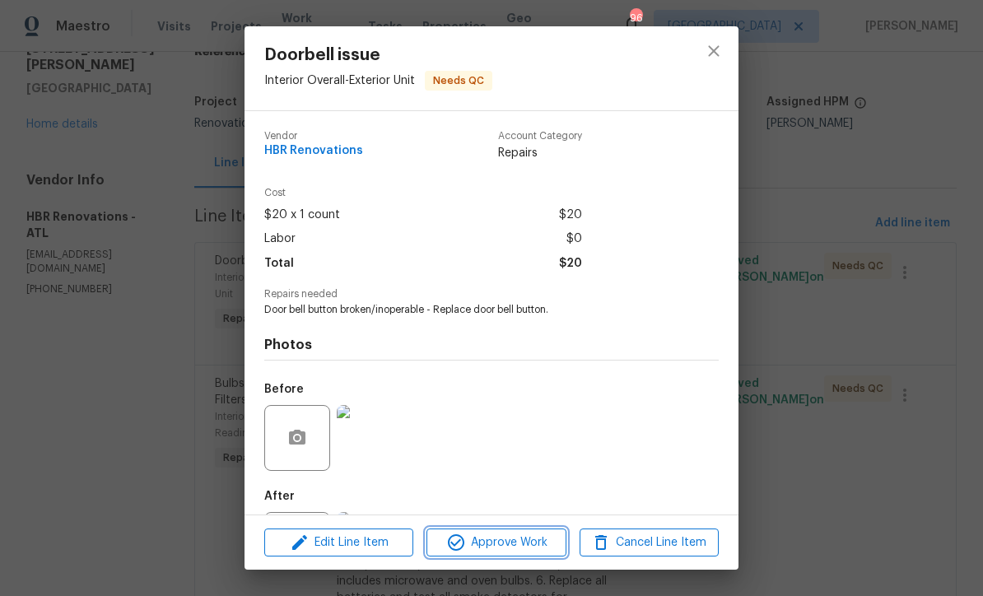
click at [491, 546] on span "Approve Work" at bounding box center [496, 543] width 129 height 21
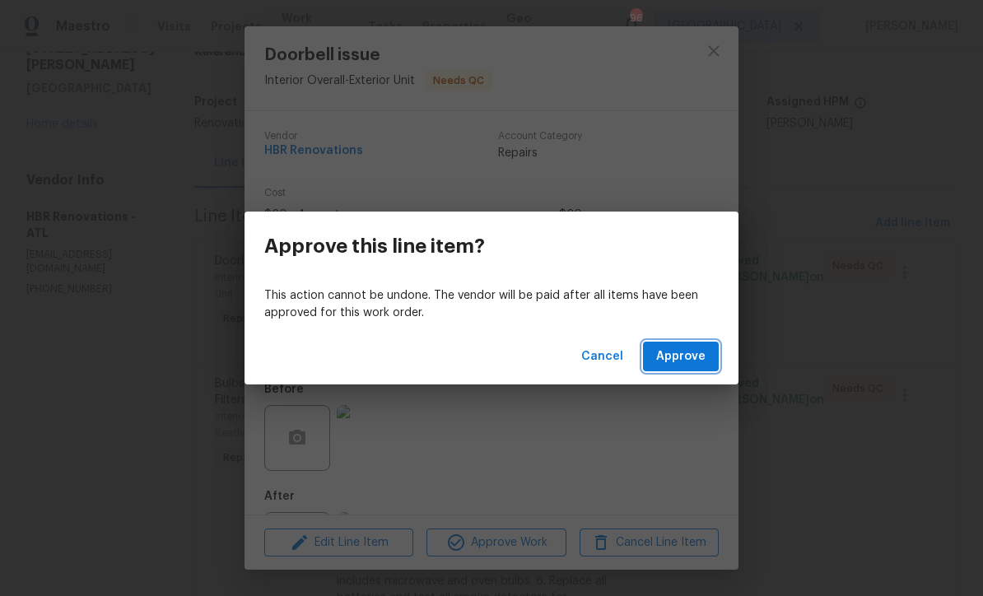
click at [670, 357] on span "Approve" at bounding box center [680, 357] width 49 height 21
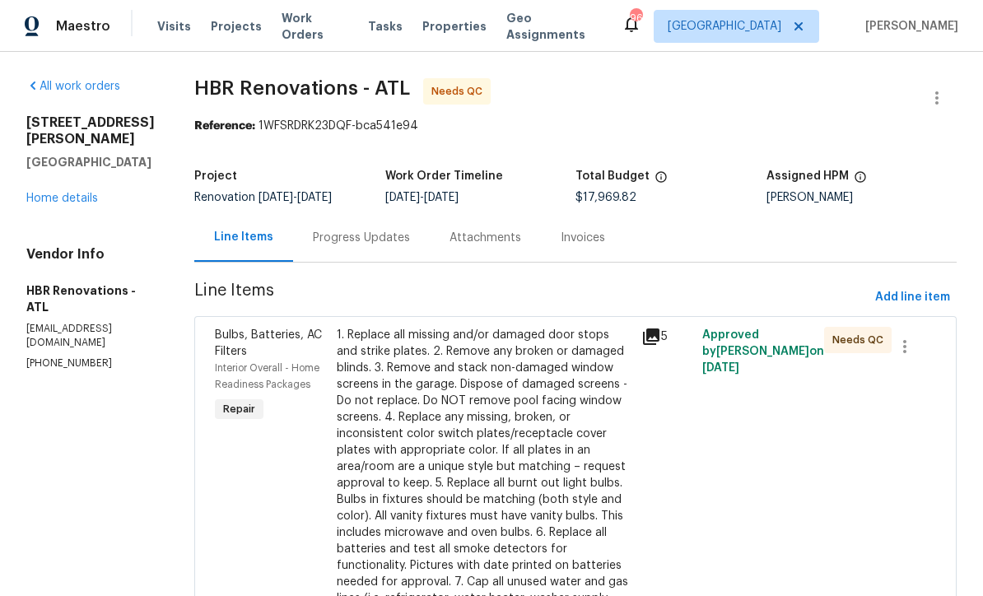
scroll to position [0, 0]
click at [405, 436] on div "1. Replace all missing and/or damaged door stops and strike plates. 2. Remove a…" at bounding box center [484, 483] width 295 height 313
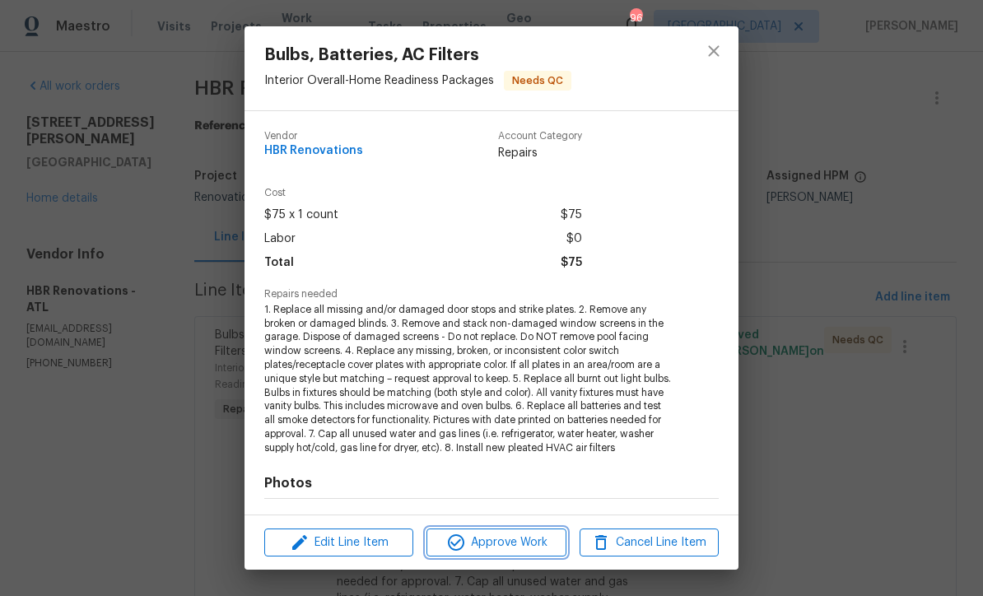
click at [496, 544] on span "Approve Work" at bounding box center [496, 543] width 129 height 21
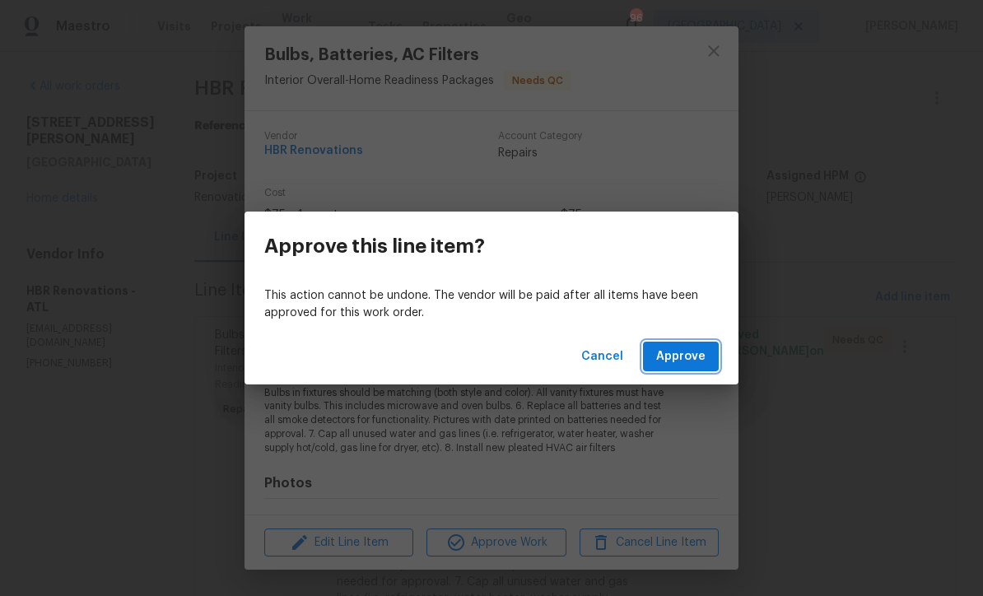
click at [692, 364] on span "Approve" at bounding box center [680, 357] width 49 height 21
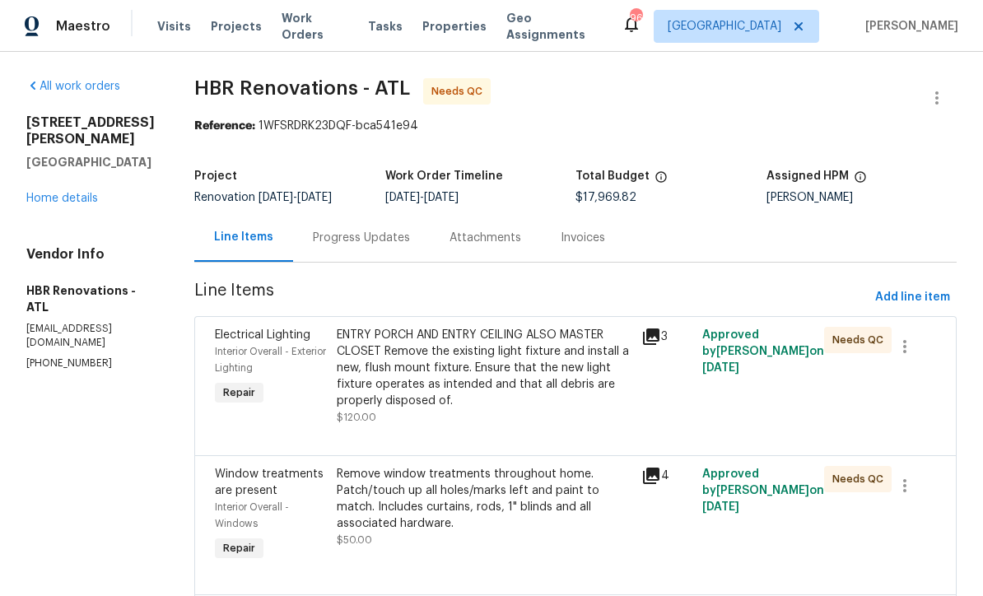
click at [413, 371] on div "ENTRY PORCH AND ENTRY CEILING ALSO MASTER CLOSET Remove the existing light fixt…" at bounding box center [484, 368] width 295 height 82
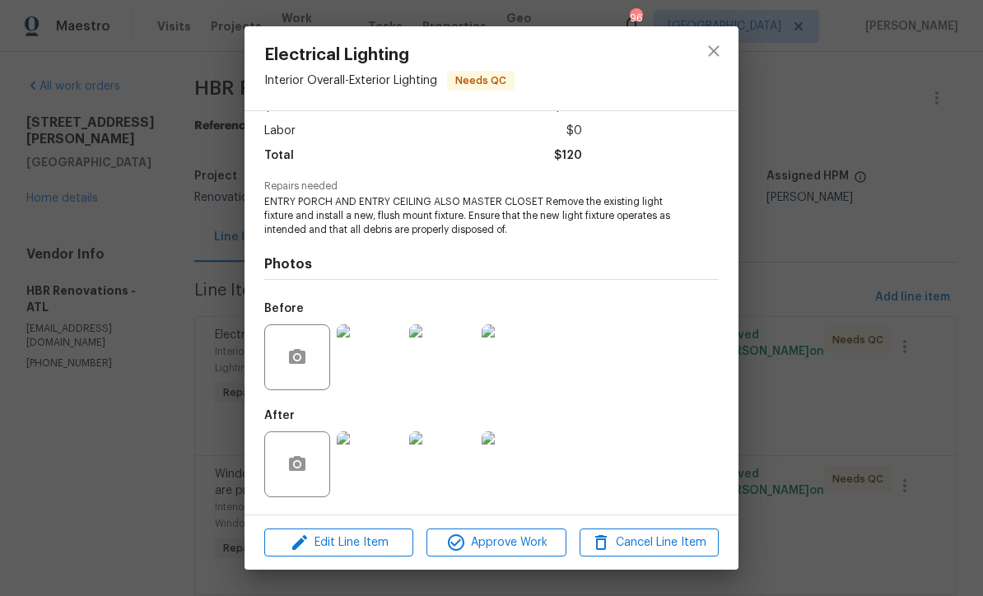
scroll to position [110, 0]
click at [374, 468] on img at bounding box center [370, 465] width 66 height 66
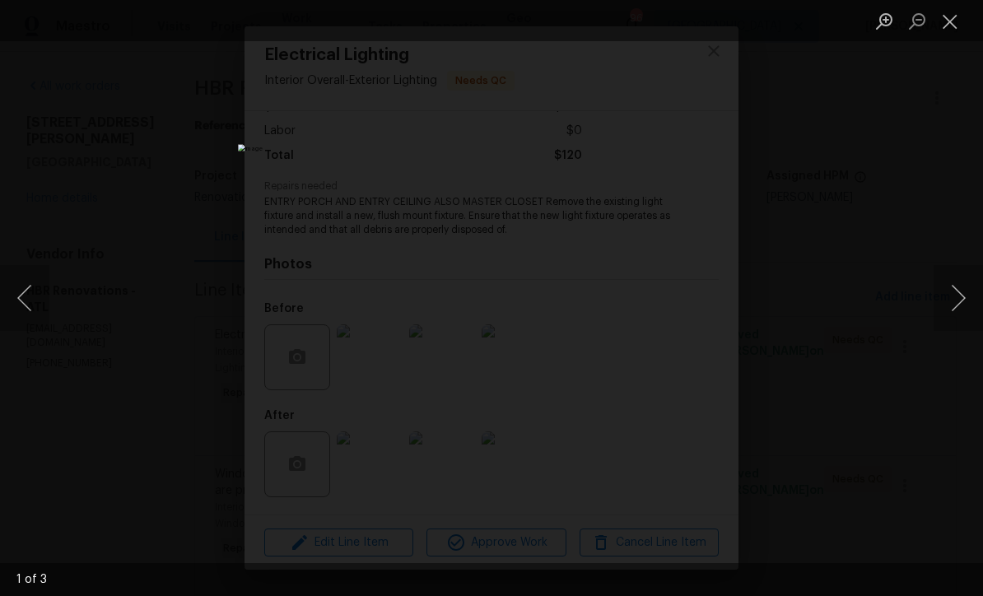
click at [960, 301] on button "Next image" at bounding box center [958, 298] width 49 height 66
click at [965, 293] on button "Next image" at bounding box center [958, 298] width 49 height 66
click at [958, 21] on button "Close lightbox" at bounding box center [950, 21] width 33 height 29
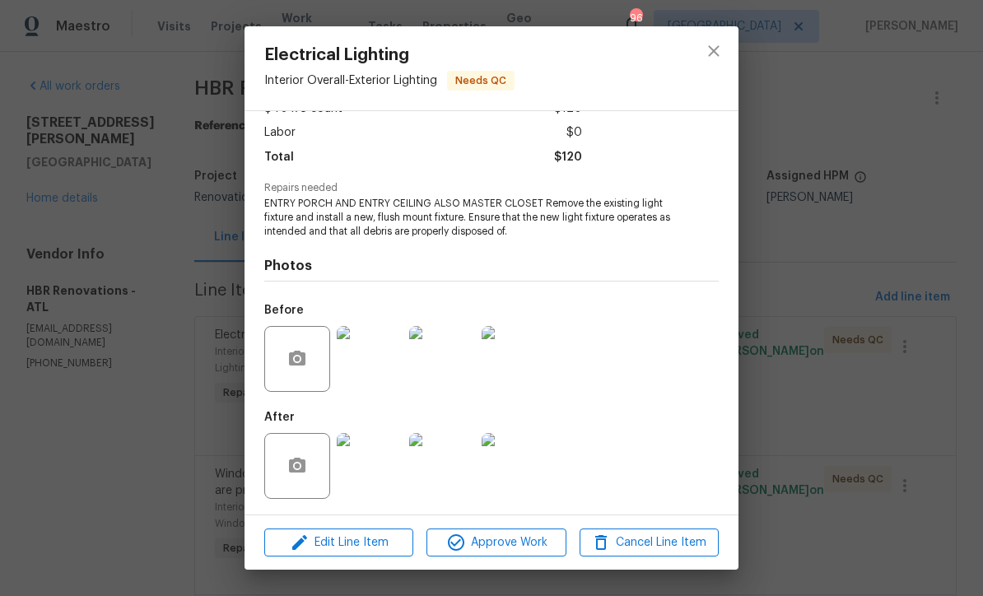
scroll to position [109, 0]
click at [721, 48] on icon "close" at bounding box center [714, 51] width 20 height 20
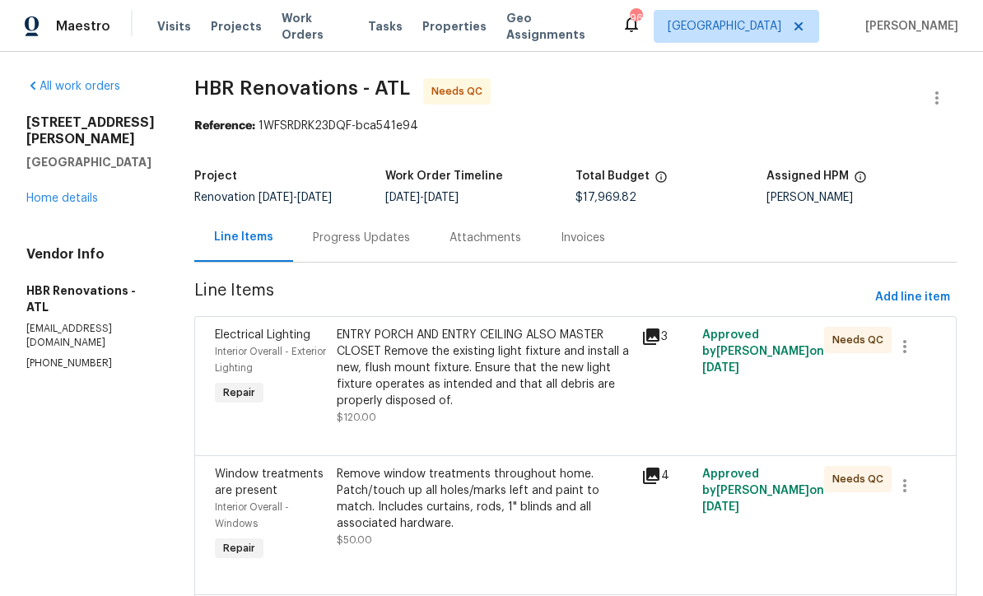
click at [436, 363] on div "ENTRY PORCH AND ENTRY CEILING ALSO MASTER CLOSET Remove the existing light fixt…" at bounding box center [484, 368] width 295 height 82
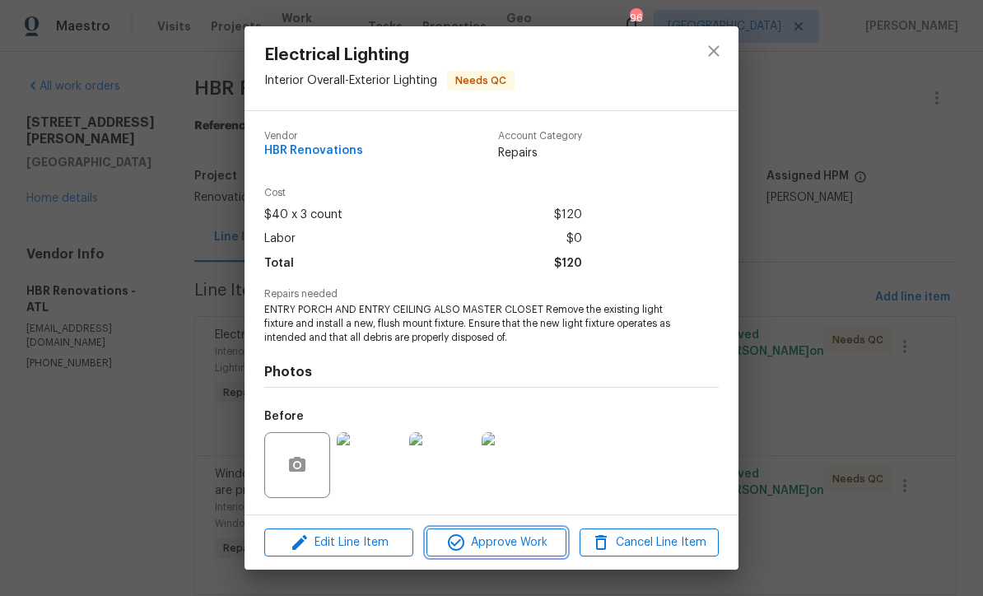
click at [483, 543] on span "Approve Work" at bounding box center [496, 543] width 129 height 21
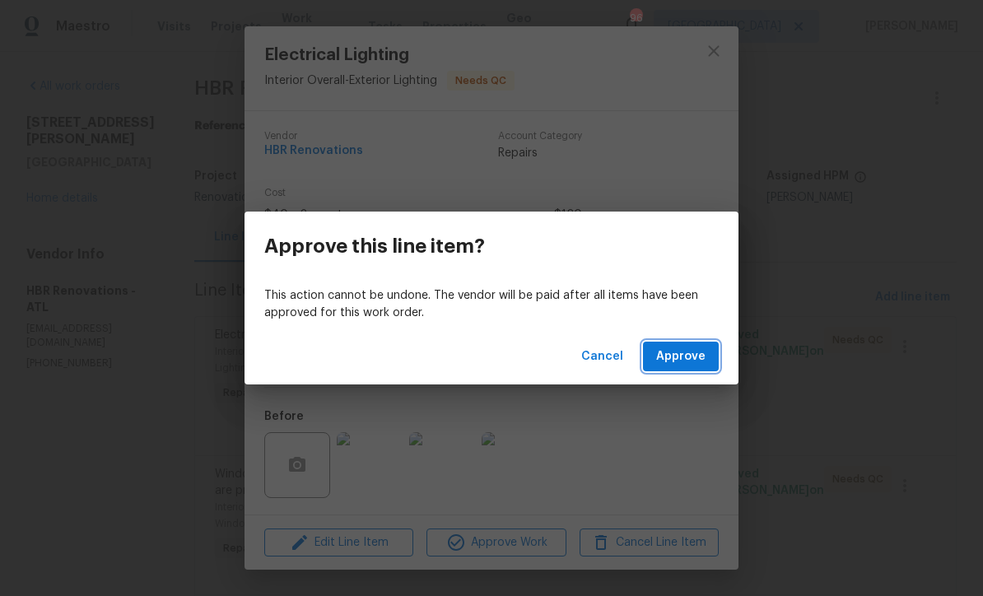
click at [684, 354] on span "Approve" at bounding box center [680, 357] width 49 height 21
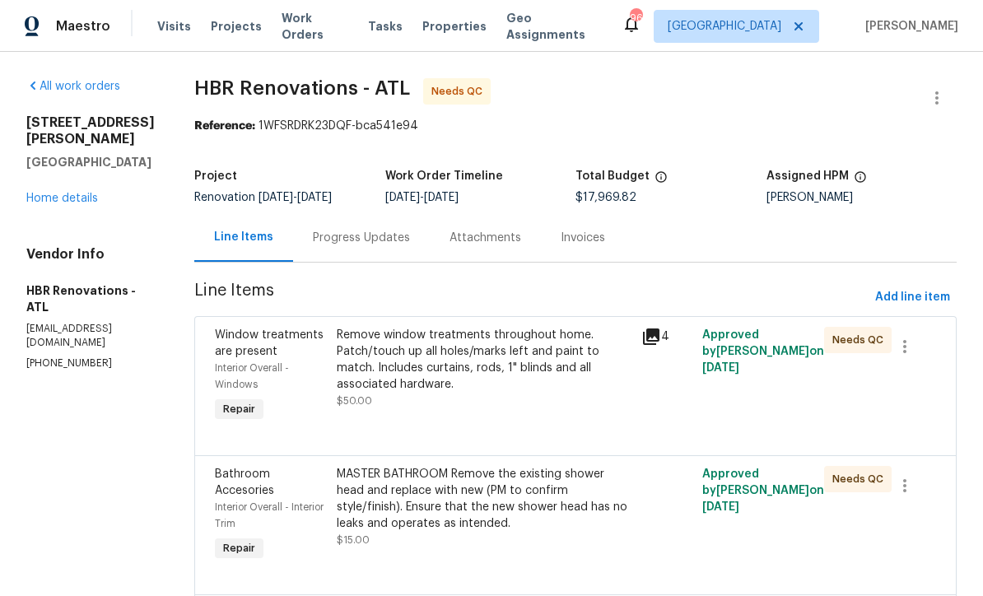
click at [431, 356] on div "Remove window treatments throughout home. Patch/touch up all holes/marks left a…" at bounding box center [484, 360] width 295 height 66
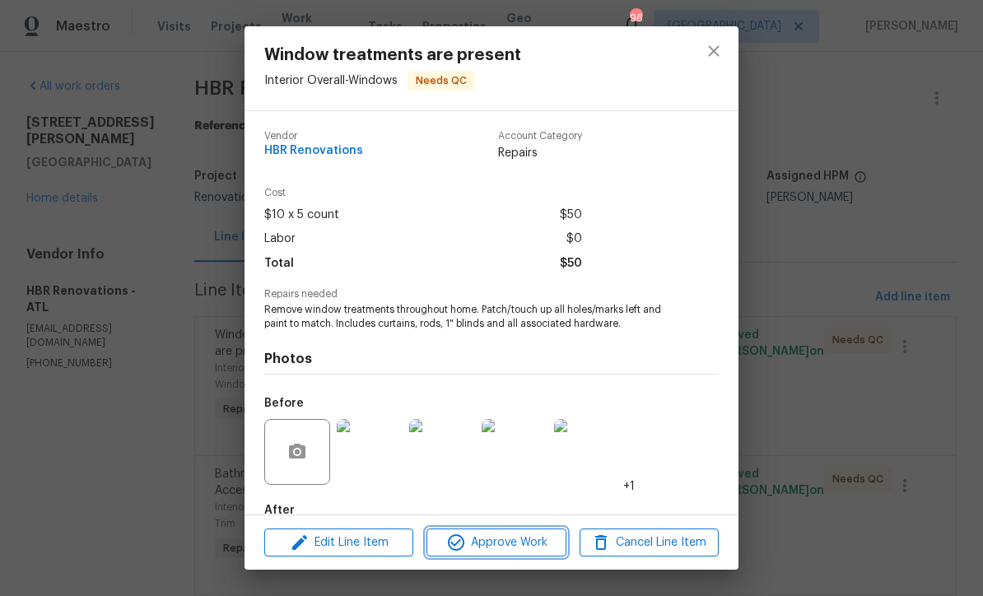
click at [471, 549] on span "Approve Work" at bounding box center [496, 543] width 129 height 21
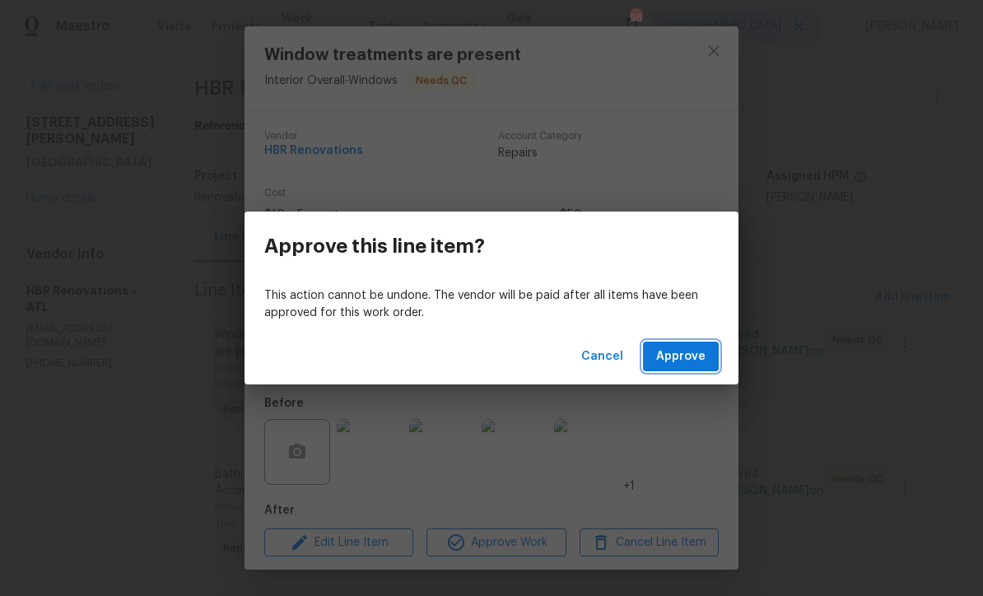
click at [681, 359] on span "Approve" at bounding box center [680, 357] width 49 height 21
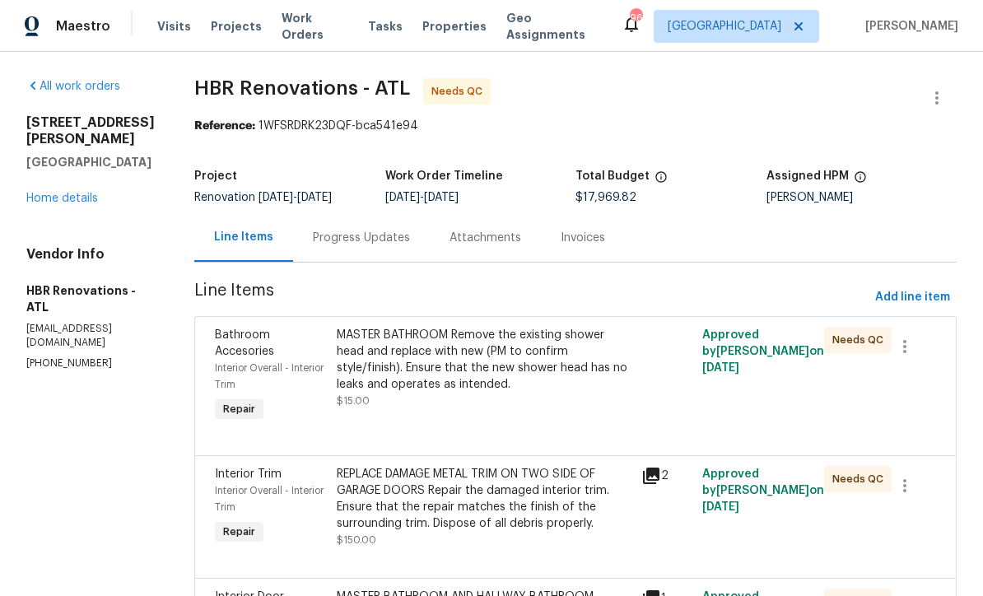
click at [441, 362] on div "MASTER BATHROOM Remove the existing shower head and replace with new (PM to con…" at bounding box center [484, 360] width 295 height 66
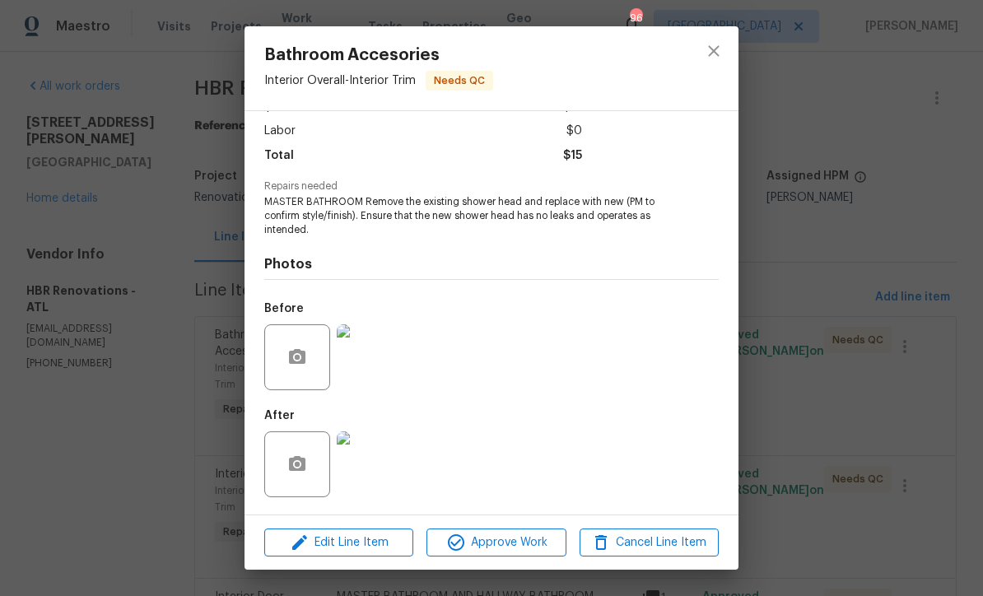
scroll to position [110, 0]
click at [375, 469] on img at bounding box center [370, 465] width 66 height 66
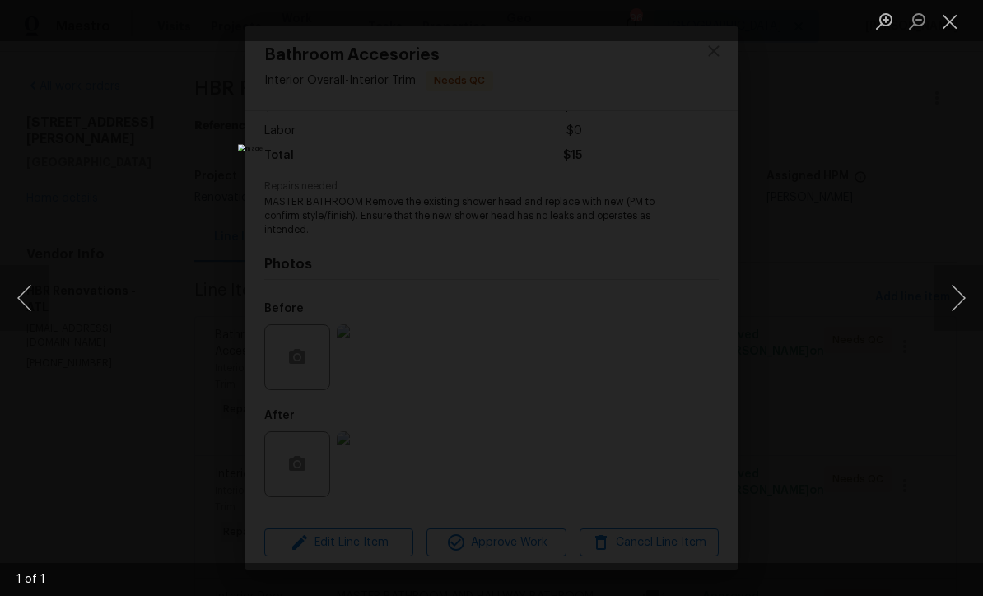
click at [940, 27] on button "Close lightbox" at bounding box center [950, 21] width 33 height 29
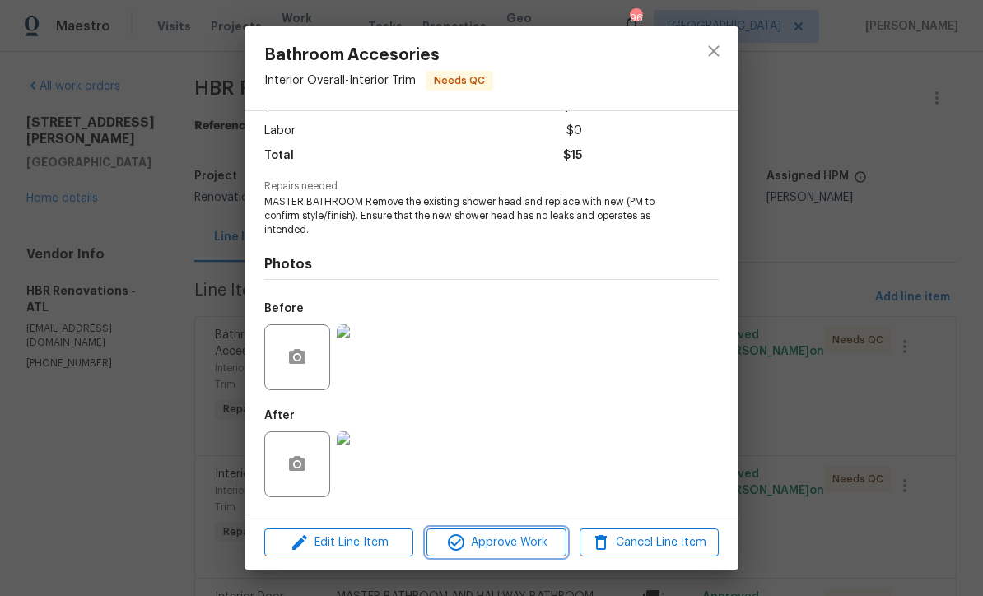
click at [483, 544] on span "Approve Work" at bounding box center [496, 543] width 129 height 21
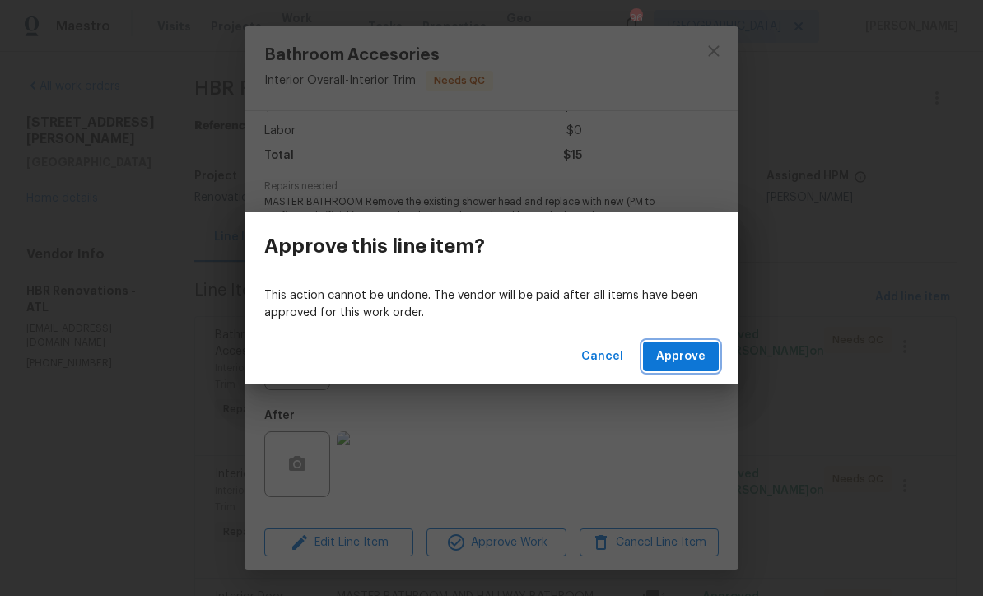
click at [681, 352] on span "Approve" at bounding box center [680, 357] width 49 height 21
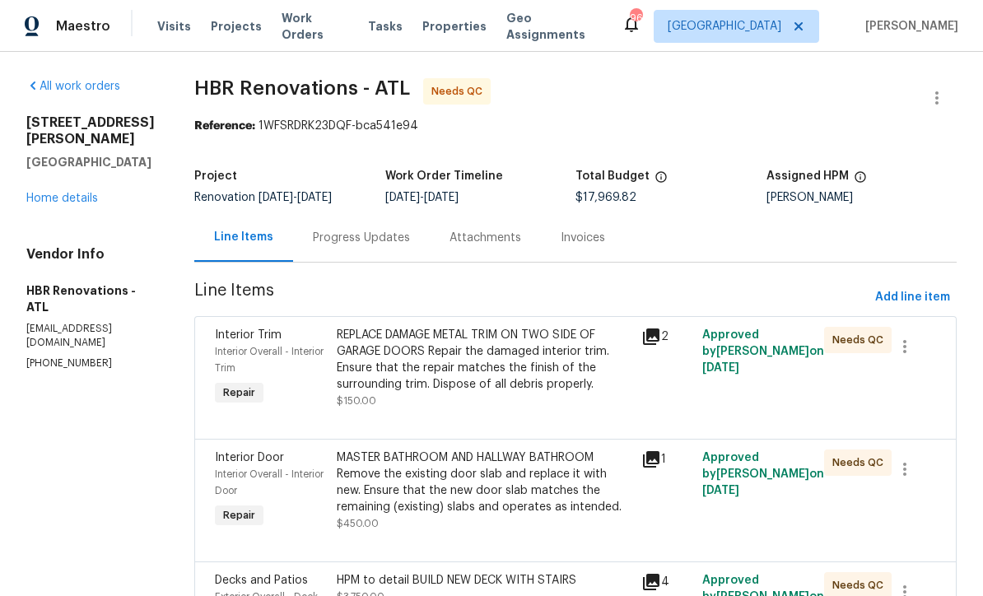
click at [408, 381] on div "REPLACE DAMAGE METAL TRIM ON TWO SIDE OF GARAGE DOORS Repair the damaged interi…" at bounding box center [484, 360] width 295 height 66
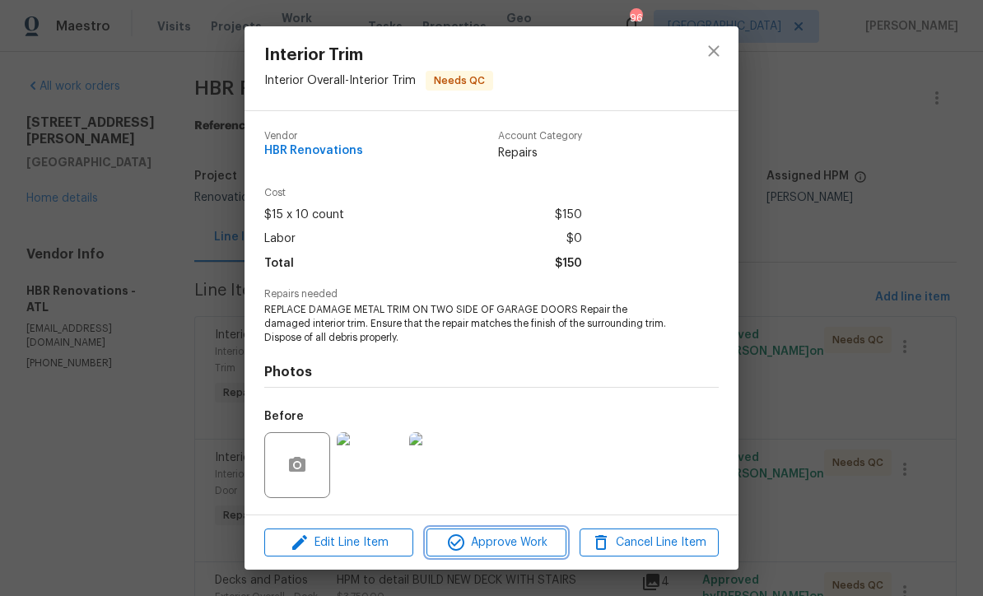
click at [485, 542] on span "Approve Work" at bounding box center [496, 543] width 129 height 21
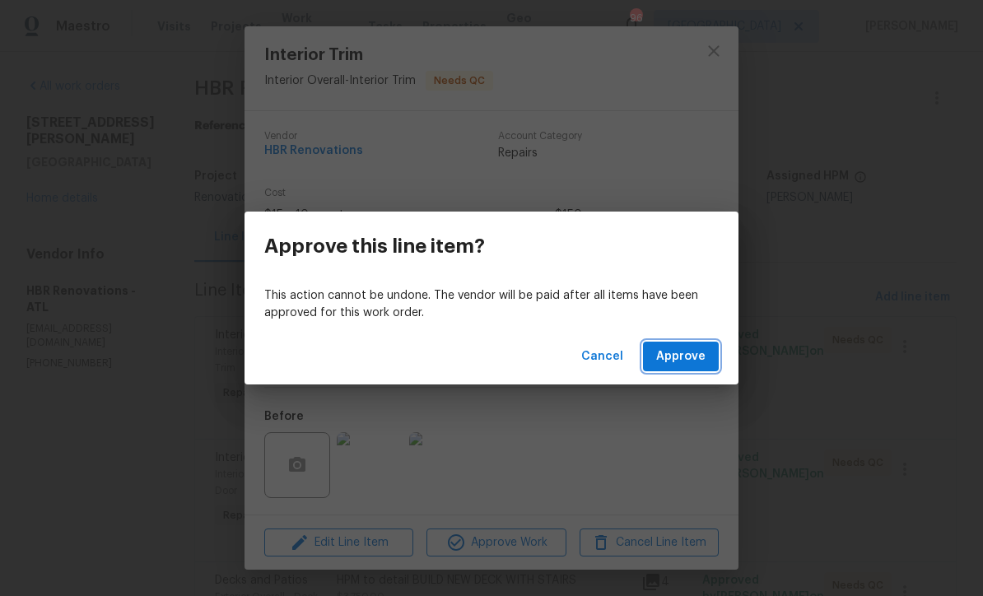
click at [679, 361] on span "Approve" at bounding box center [680, 357] width 49 height 21
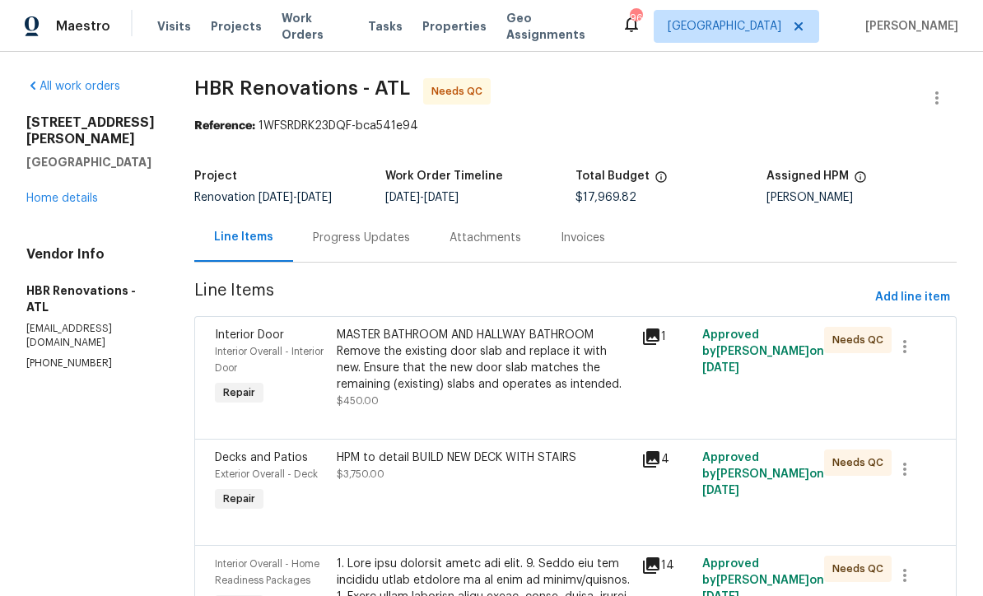
click at [381, 361] on div "MASTER BATHROOM AND HALLWAY BATHROOM Remove the existing door slab and replace …" at bounding box center [484, 360] width 295 height 66
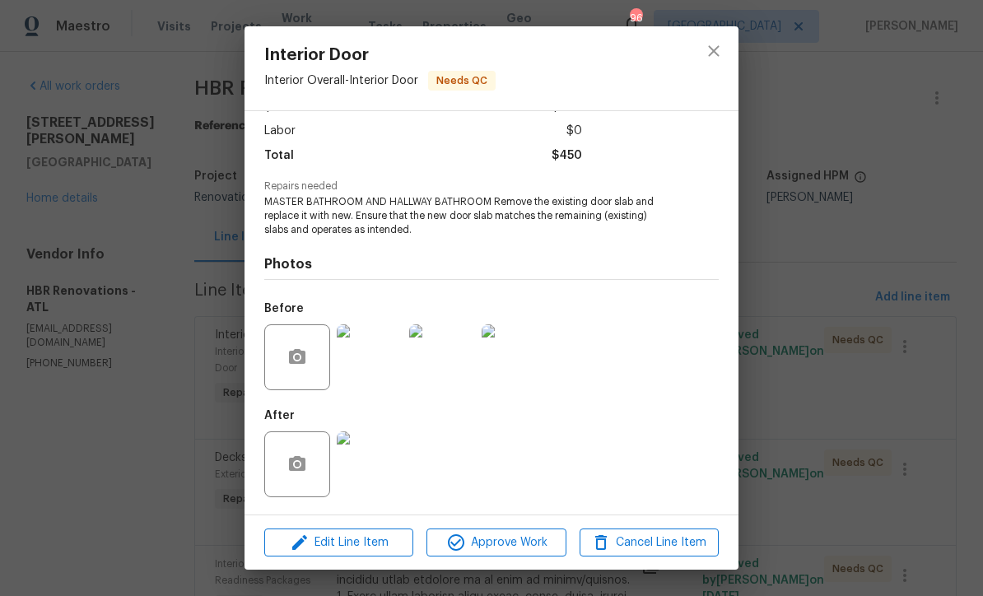
click at [376, 475] on img at bounding box center [370, 465] width 66 height 66
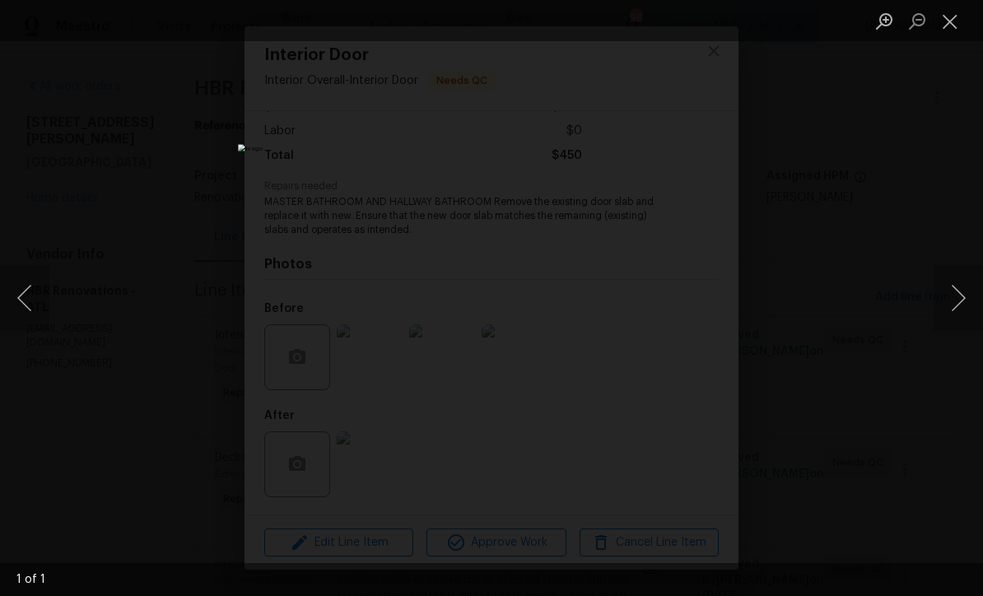
click at [954, 16] on button "Close lightbox" at bounding box center [950, 21] width 33 height 29
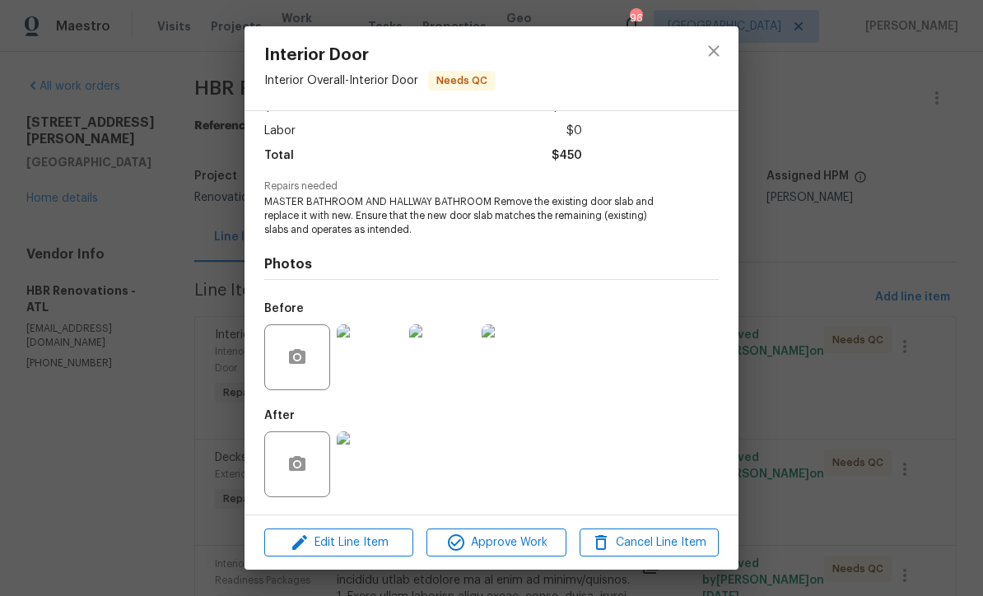
scroll to position [0, 0]
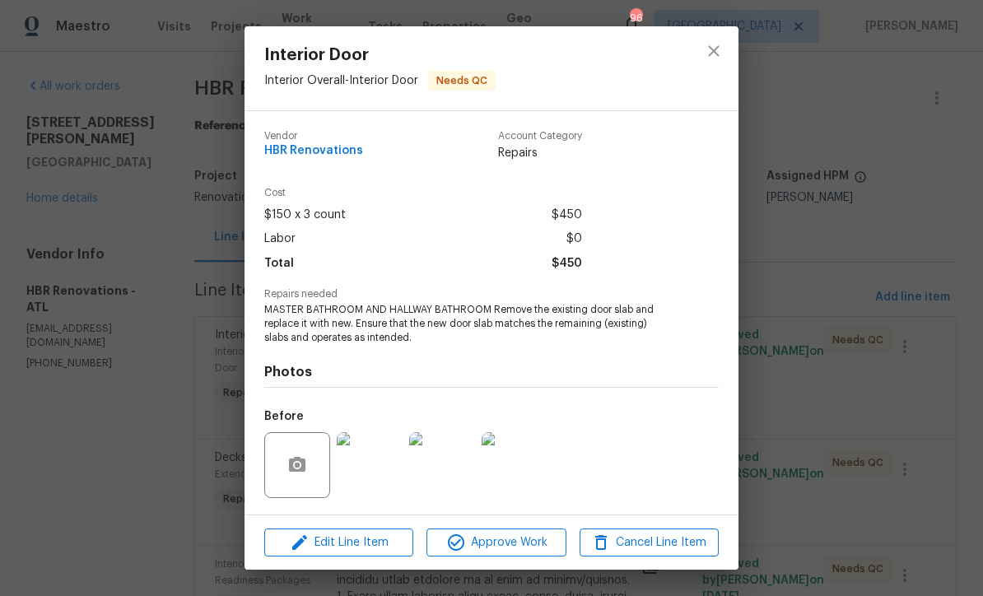
click at [77, 448] on div "Interior Door Interior Overall - Interior Door Needs QC Vendor HBR Renovations …" at bounding box center [491, 298] width 983 height 596
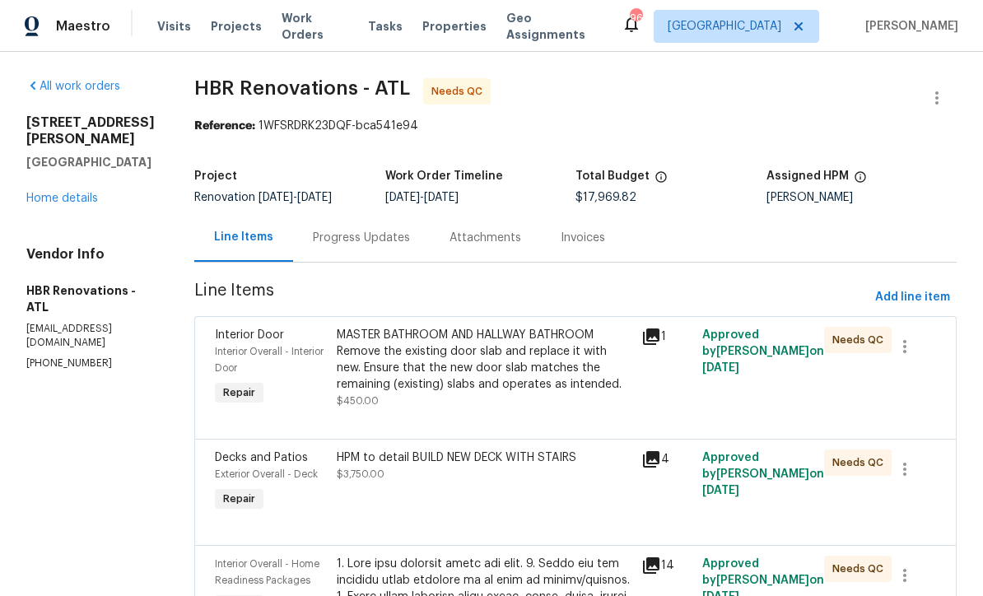
click at [380, 353] on div "MASTER BATHROOM AND HALLWAY BATHROOM Remove the existing door slab and replace …" at bounding box center [484, 360] width 295 height 66
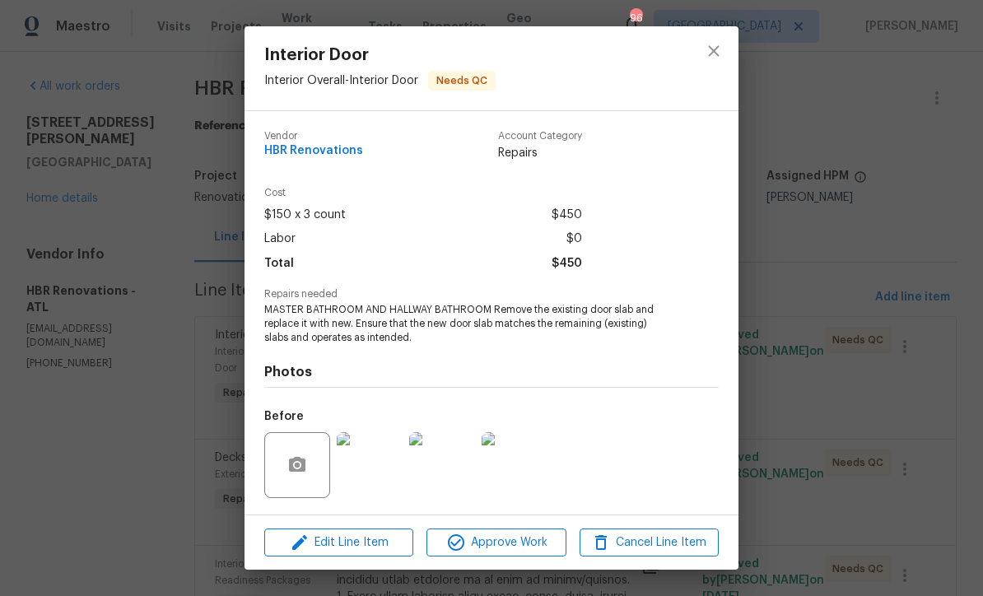
click at [365, 468] on img at bounding box center [370, 465] width 66 height 66
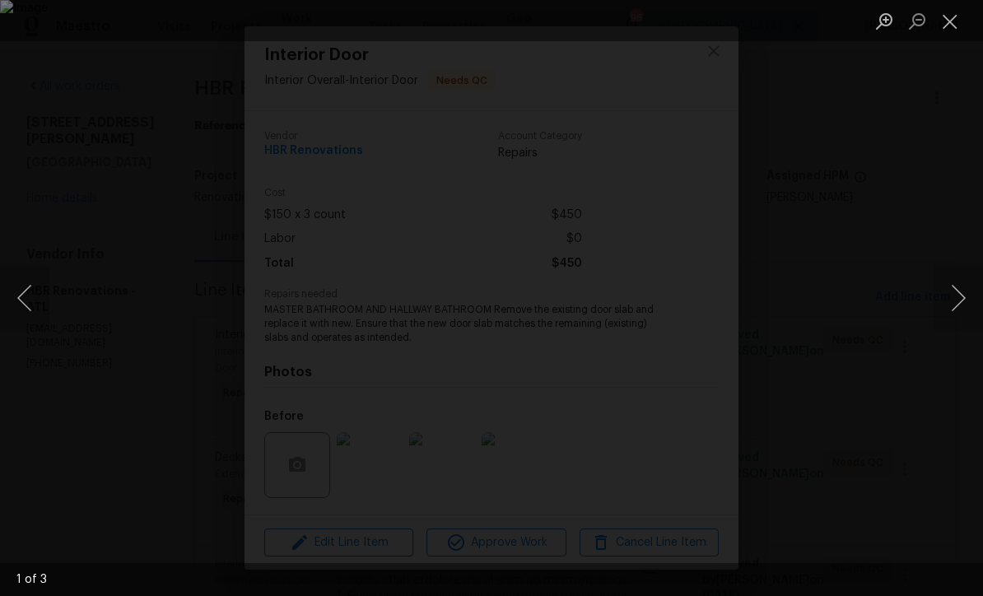
click at [962, 300] on button "Next image" at bounding box center [958, 298] width 49 height 66
click at [959, 301] on button "Next image" at bounding box center [958, 298] width 49 height 66
click at [940, 21] on button "Close lightbox" at bounding box center [950, 21] width 33 height 29
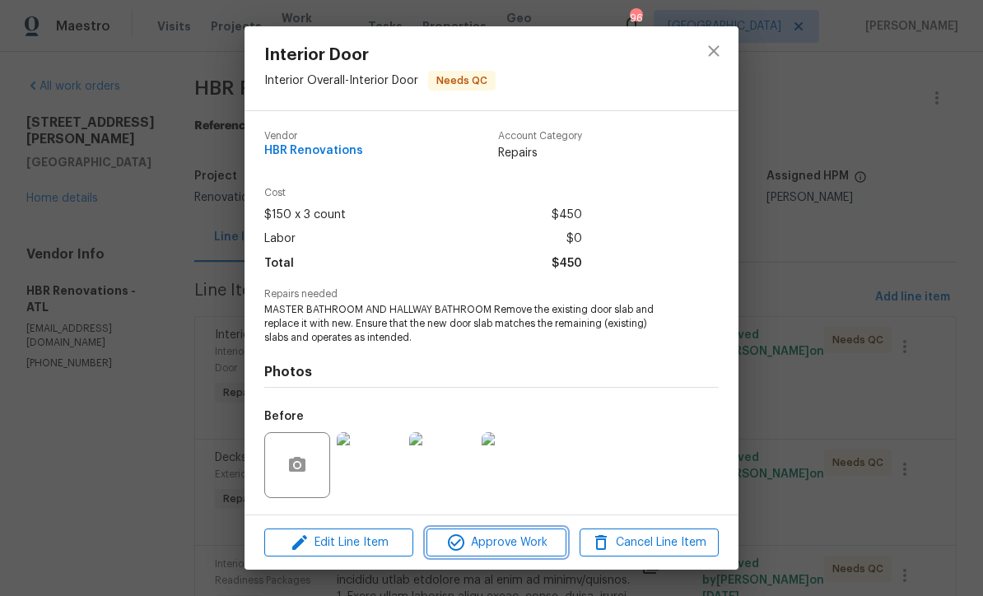
click at [483, 542] on span "Approve Work" at bounding box center [496, 543] width 129 height 21
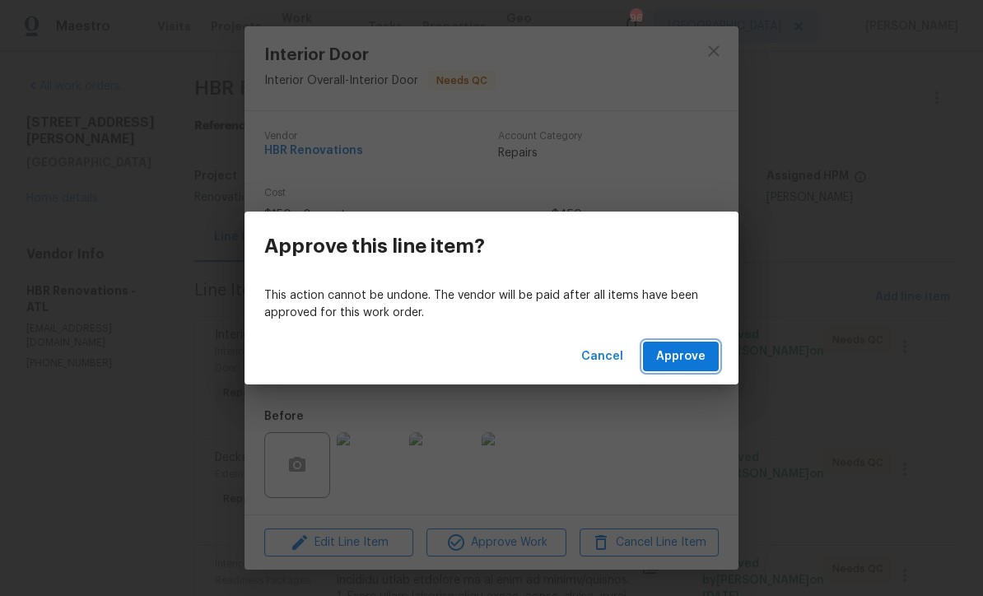
click at [686, 347] on span "Approve" at bounding box center [680, 357] width 49 height 21
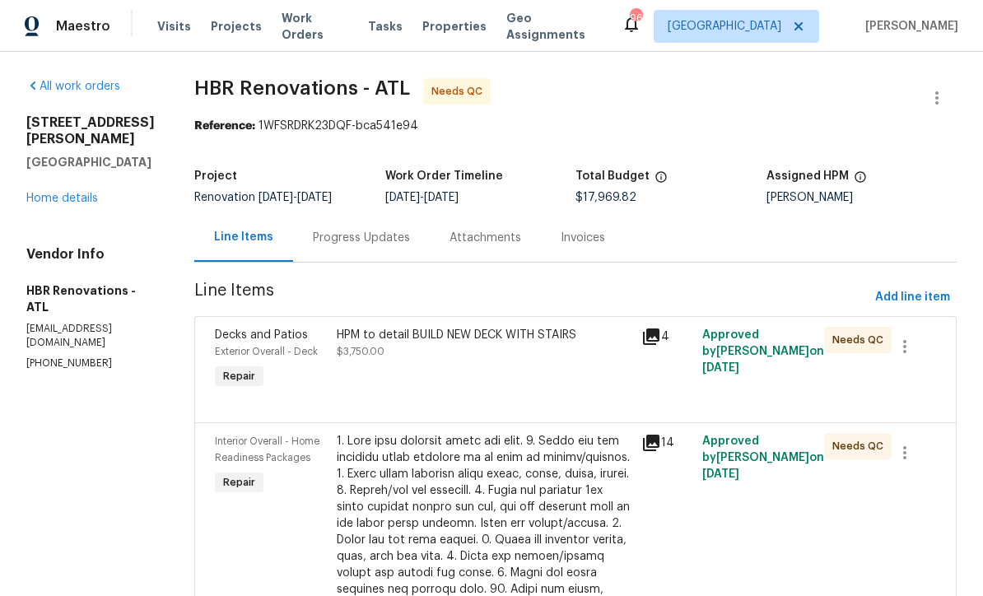
click at [446, 369] on div "HPM to detail BUILD NEW DECK WITH STAIRS $3,750.00" at bounding box center [484, 360] width 305 height 76
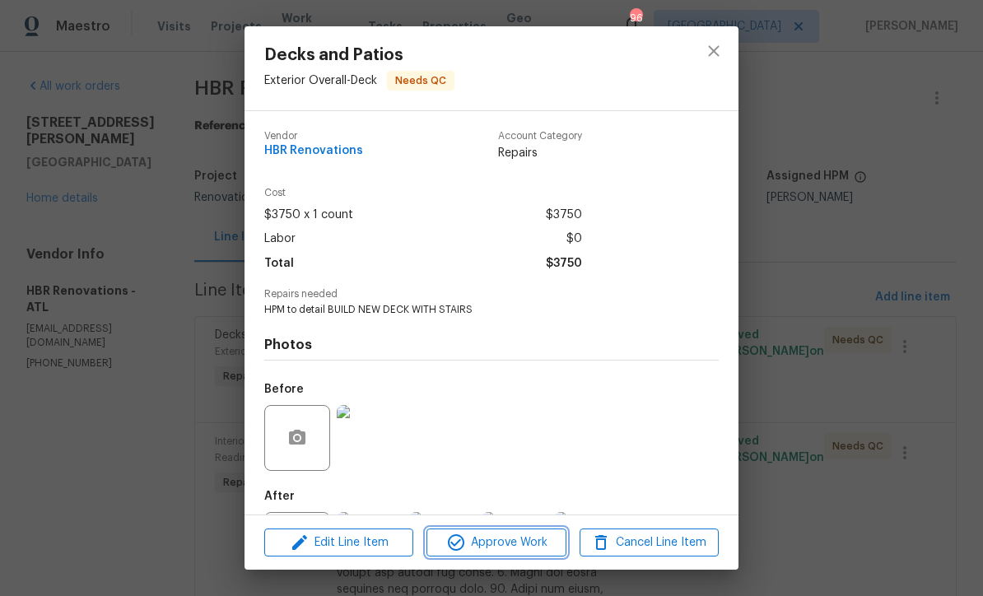
click at [485, 544] on span "Approve Work" at bounding box center [496, 543] width 129 height 21
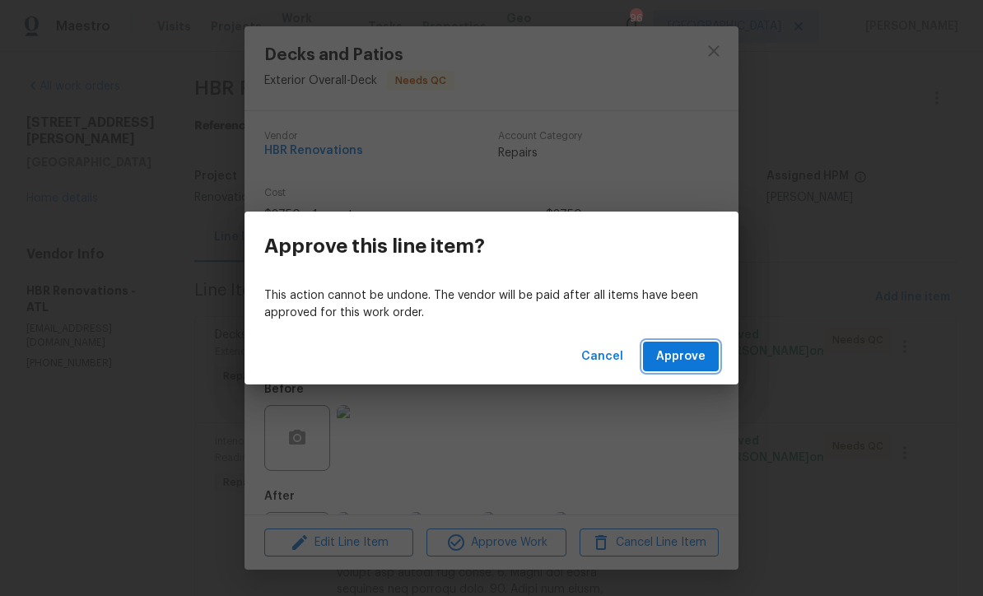
click at [690, 355] on span "Approve" at bounding box center [680, 357] width 49 height 21
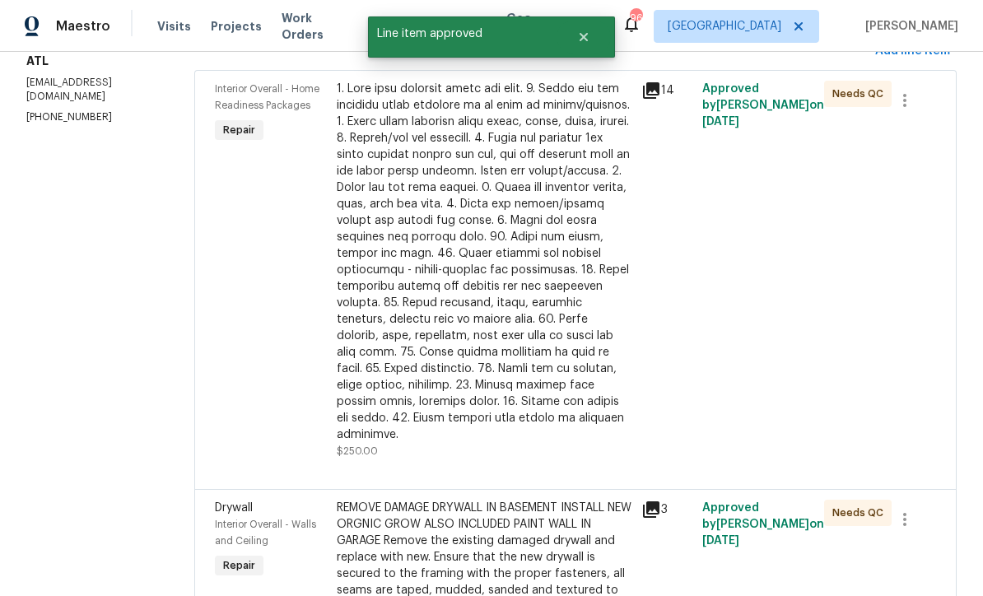
scroll to position [375, 0]
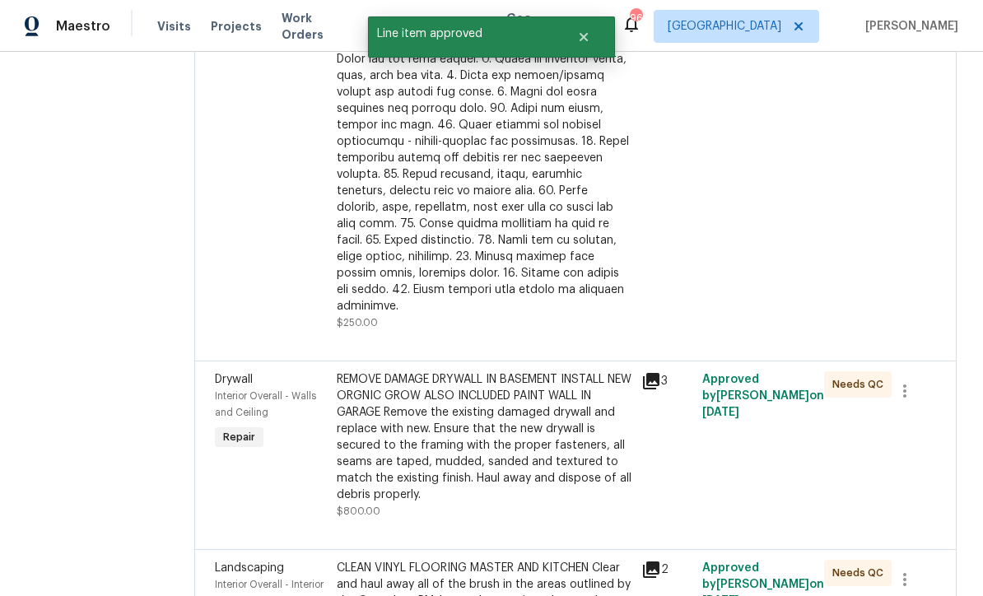
click at [404, 177] on div at bounding box center [484, 133] width 295 height 362
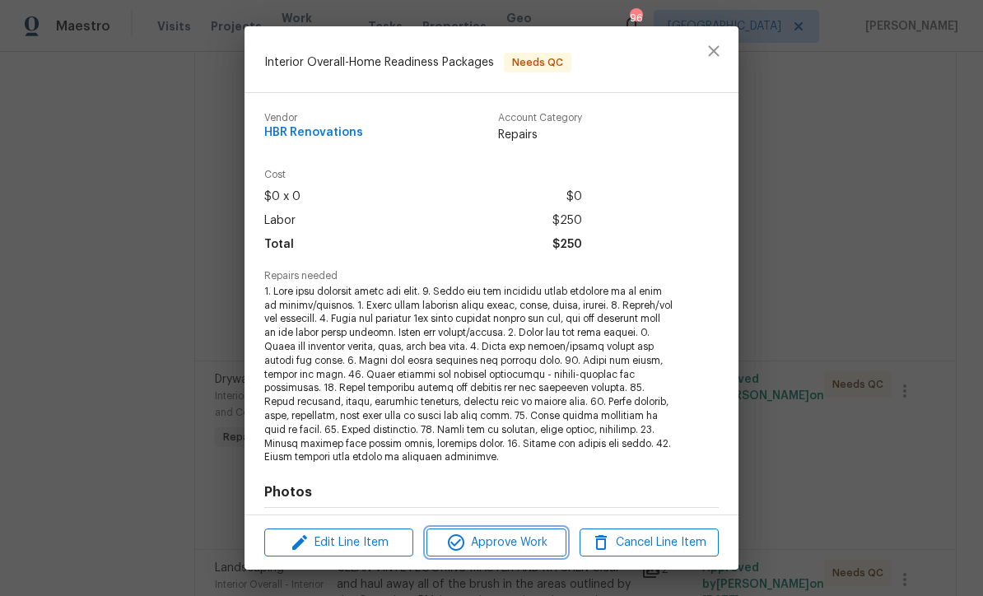
click at [479, 542] on span "Approve Work" at bounding box center [496, 543] width 129 height 21
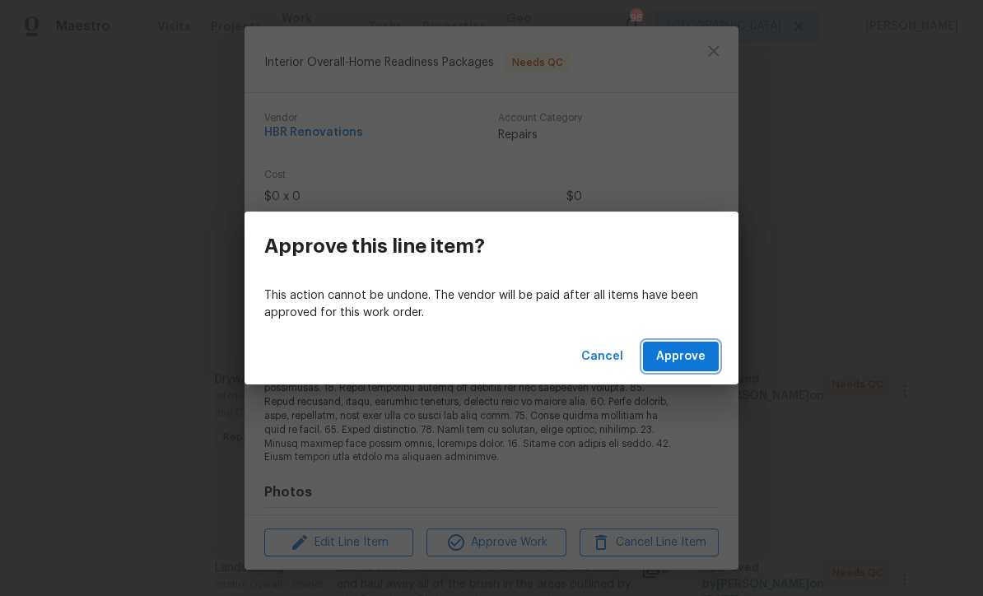
click at [680, 365] on span "Approve" at bounding box center [680, 357] width 49 height 21
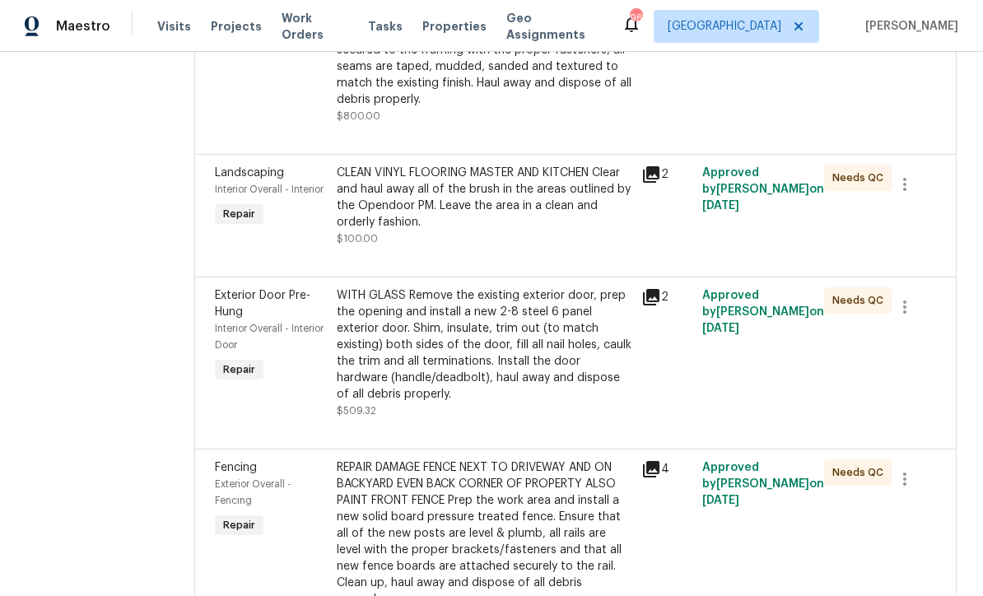
scroll to position [350, 0]
click at [422, 361] on div "WITH GLASS Remove the existing exterior door, prep the opening and install a ne…" at bounding box center [484, 345] width 295 height 115
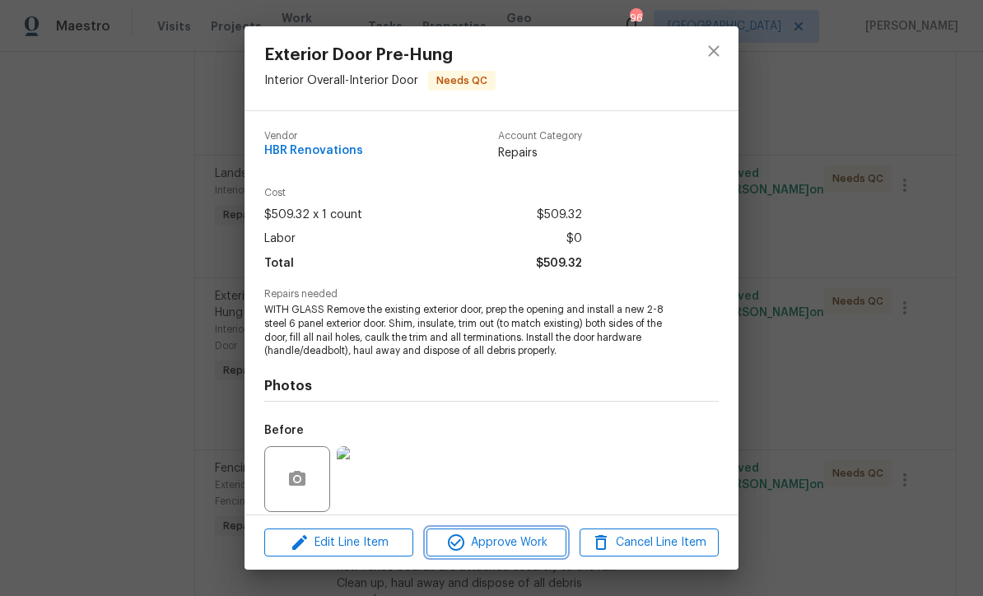
click at [500, 547] on span "Approve Work" at bounding box center [496, 543] width 129 height 21
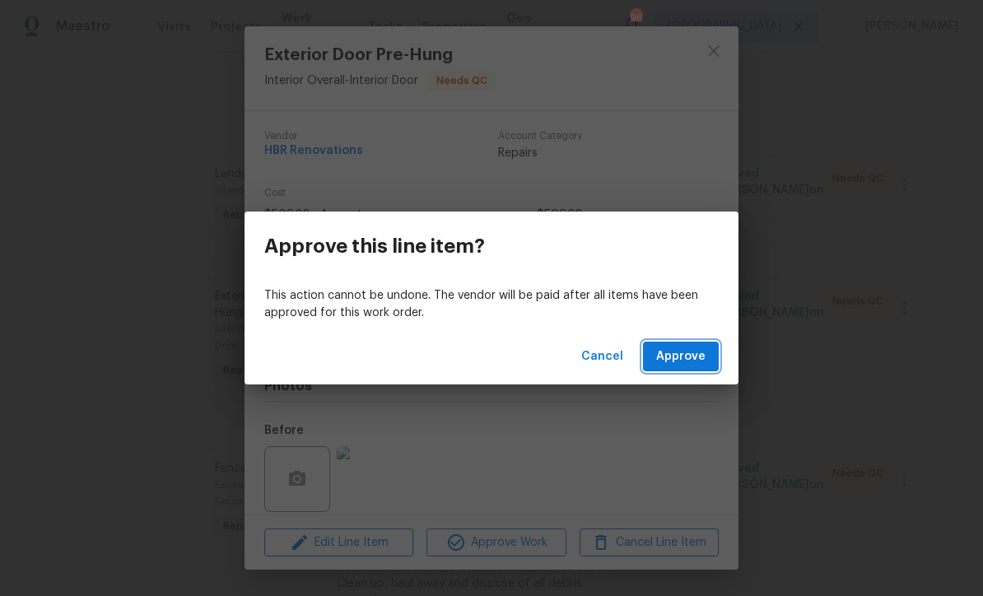
click at [676, 354] on span "Approve" at bounding box center [680, 357] width 49 height 21
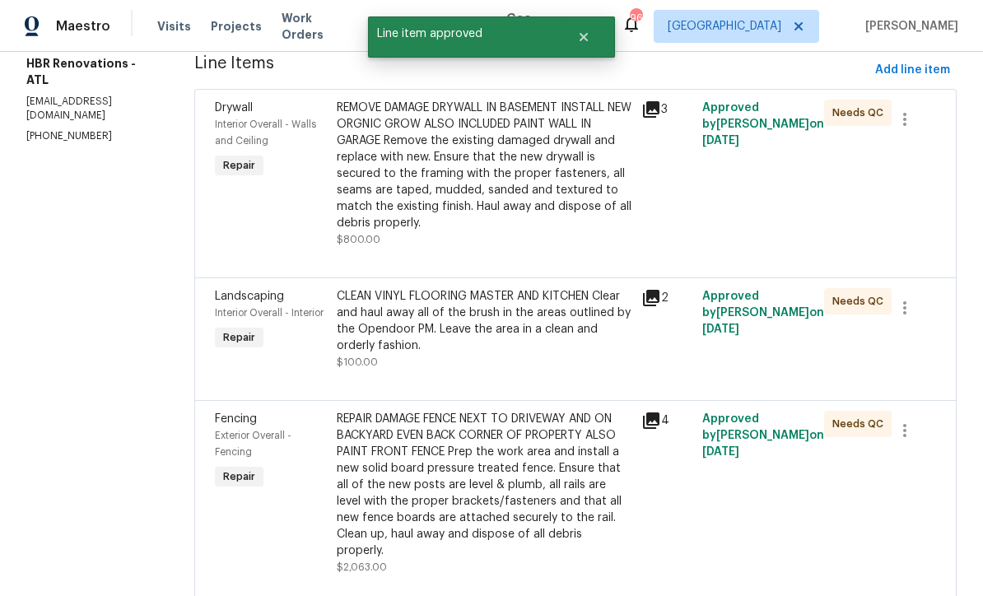
scroll to position [228, 0]
click at [422, 162] on div "REMOVE DAMAGE DRYWALL IN BASEMENT INSTALL NEW ORGNIC GROW ALSO INCLUDED PAINT W…" at bounding box center [484, 165] width 295 height 132
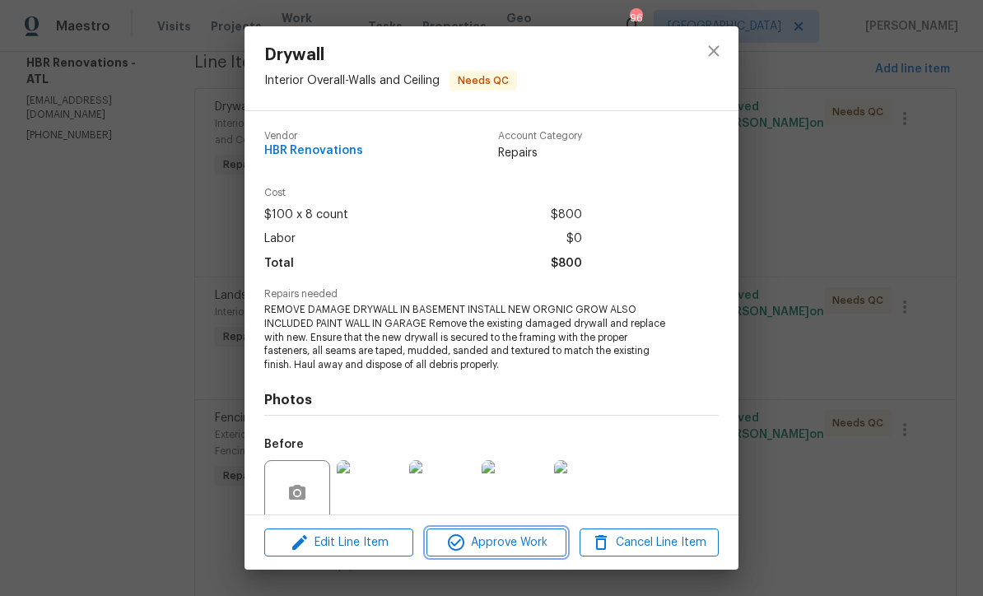
click at [490, 542] on span "Approve Work" at bounding box center [496, 543] width 129 height 21
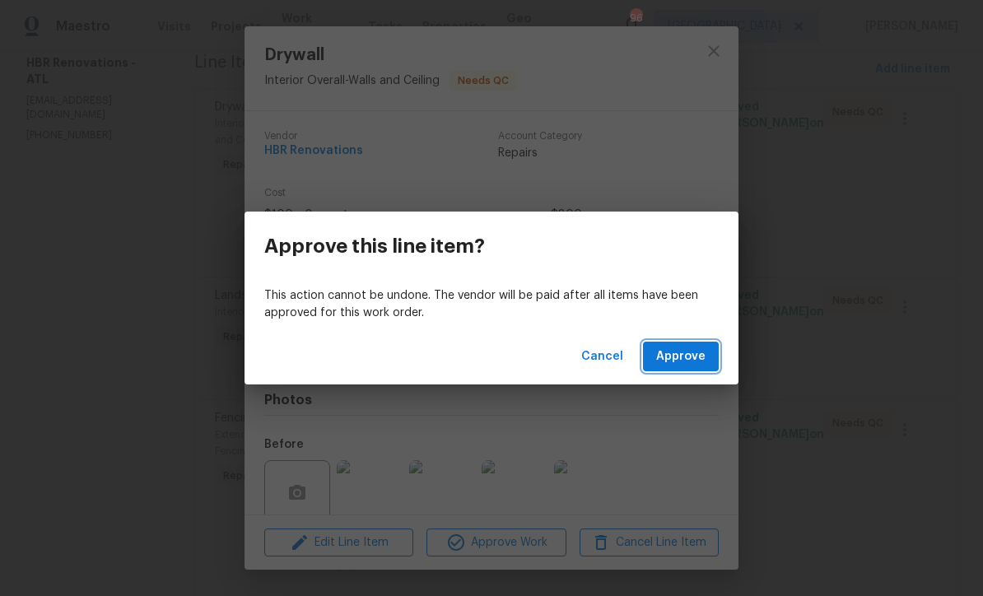
click at [676, 352] on span "Approve" at bounding box center [680, 357] width 49 height 21
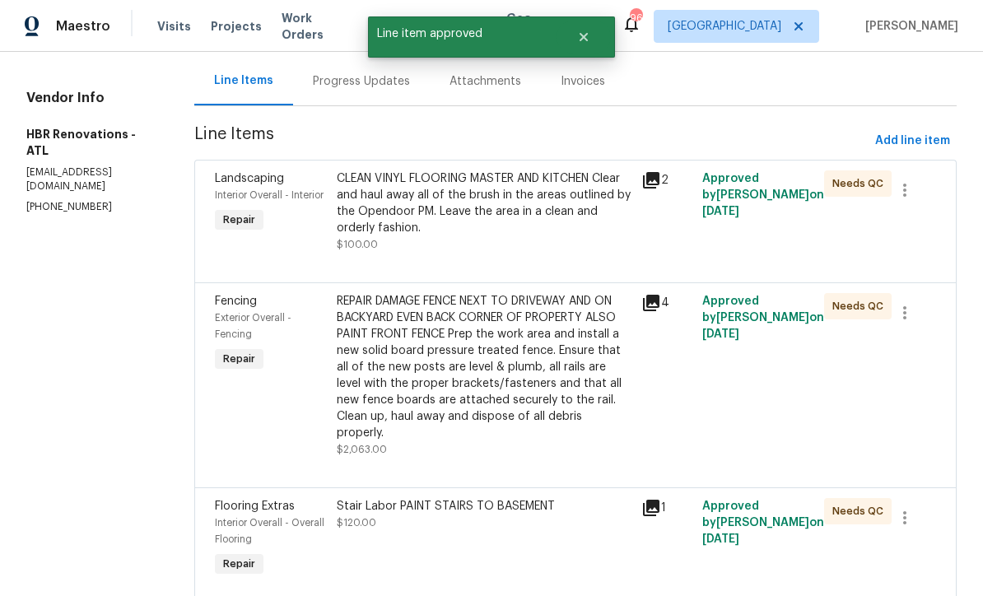
scroll to position [204, 0]
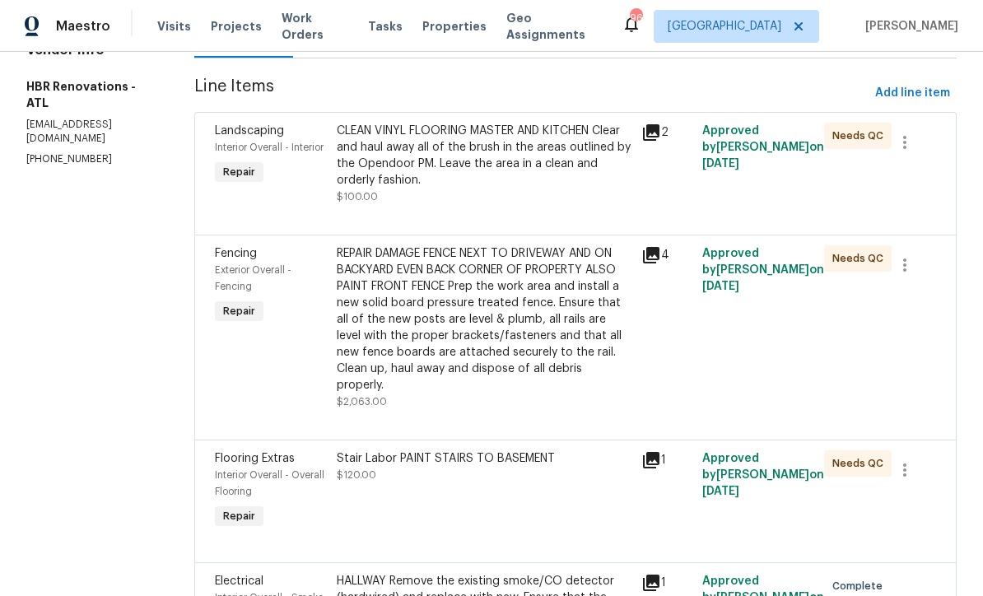
click at [465, 315] on div "REPAIR DAMAGE FENCE NEXT TO DRIVEWAY AND ON BACKYARD EVEN BACK CORNER OF PROPER…" at bounding box center [484, 319] width 295 height 148
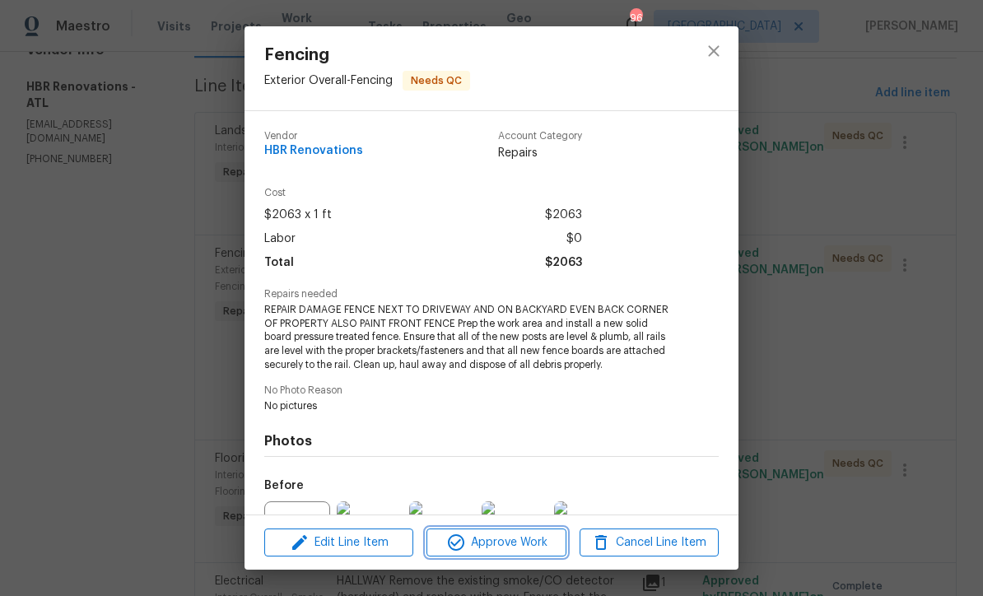
click at [495, 543] on span "Approve Work" at bounding box center [496, 543] width 129 height 21
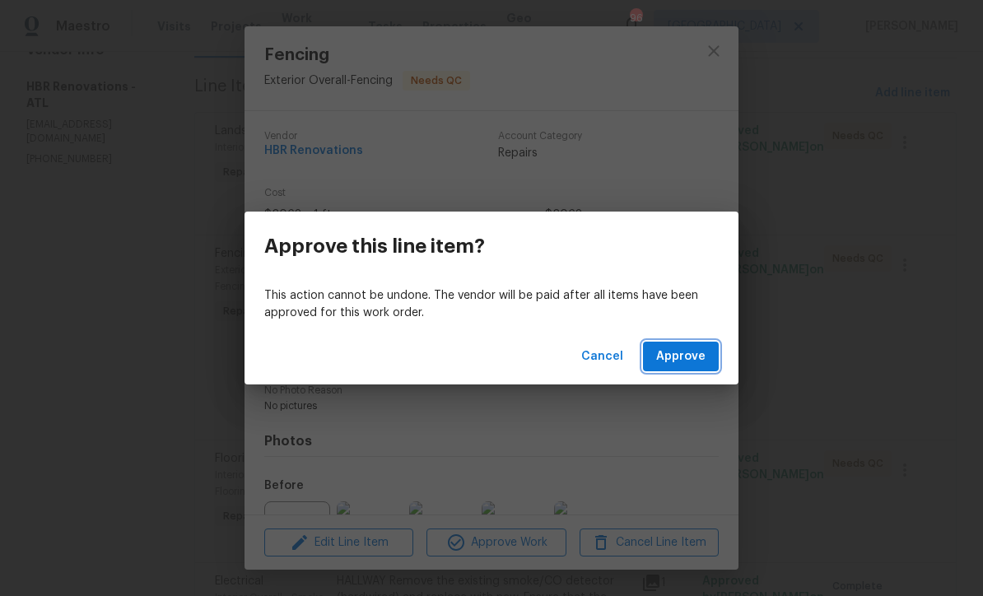
click at [687, 357] on span "Approve" at bounding box center [680, 357] width 49 height 21
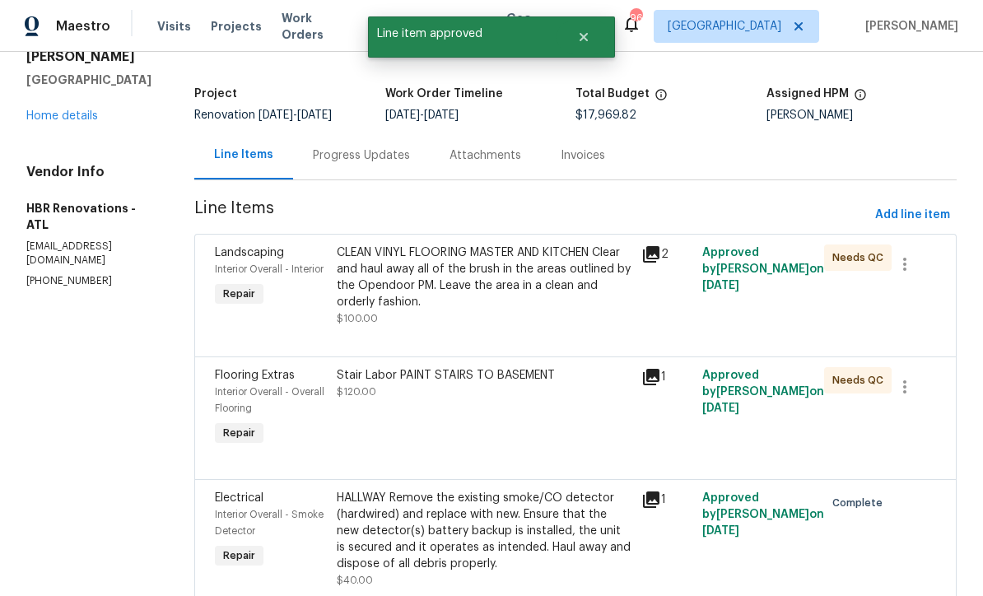
scroll to position [89, 0]
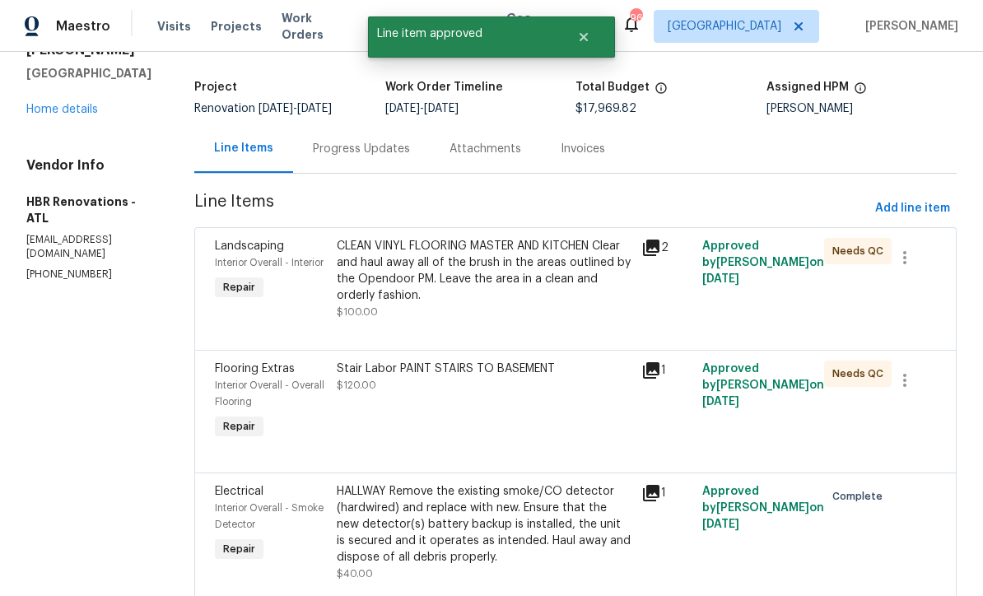
click at [394, 385] on div "Stair Labor PAINT STAIRS TO BASEMENT $120.00" at bounding box center [484, 377] width 295 height 33
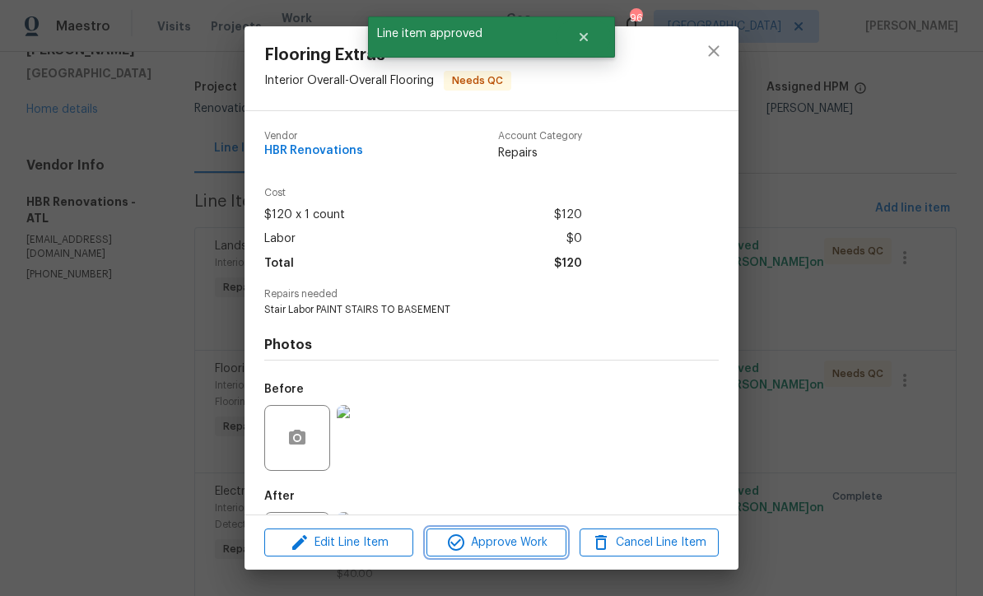
click at [488, 545] on span "Approve Work" at bounding box center [496, 543] width 129 height 21
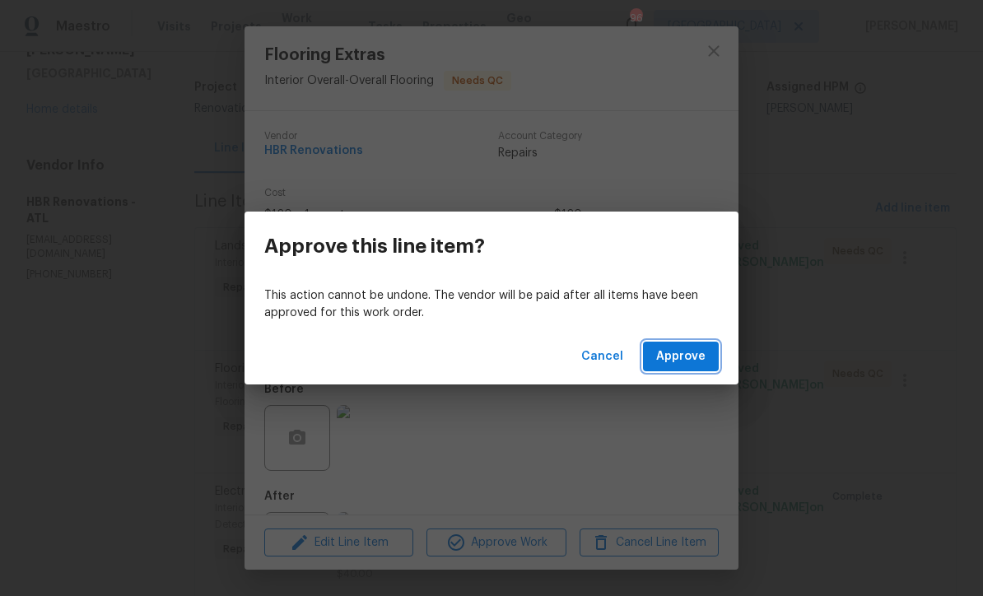
click at [688, 361] on span "Approve" at bounding box center [680, 357] width 49 height 21
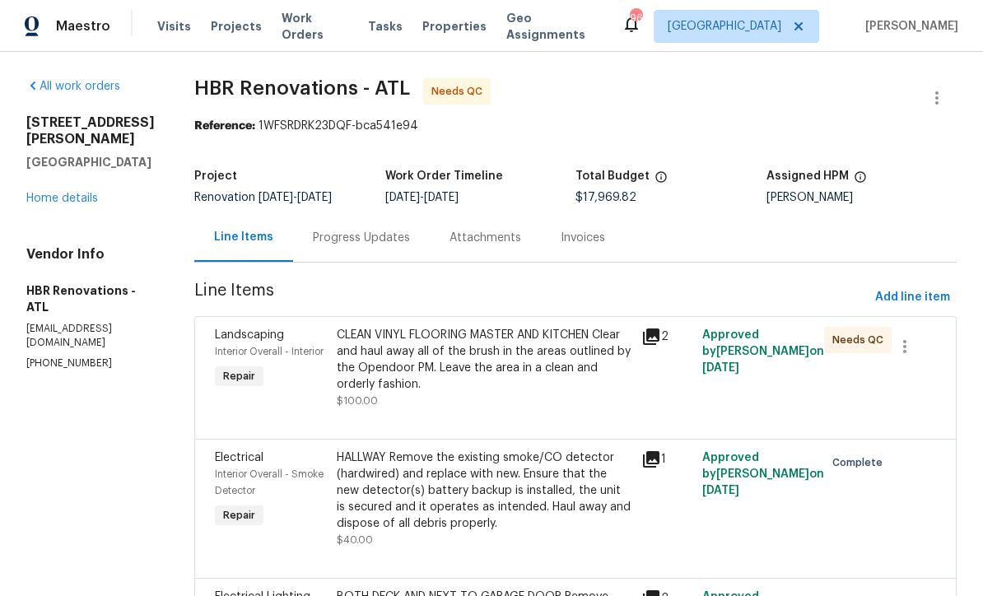
scroll to position [0, 0]
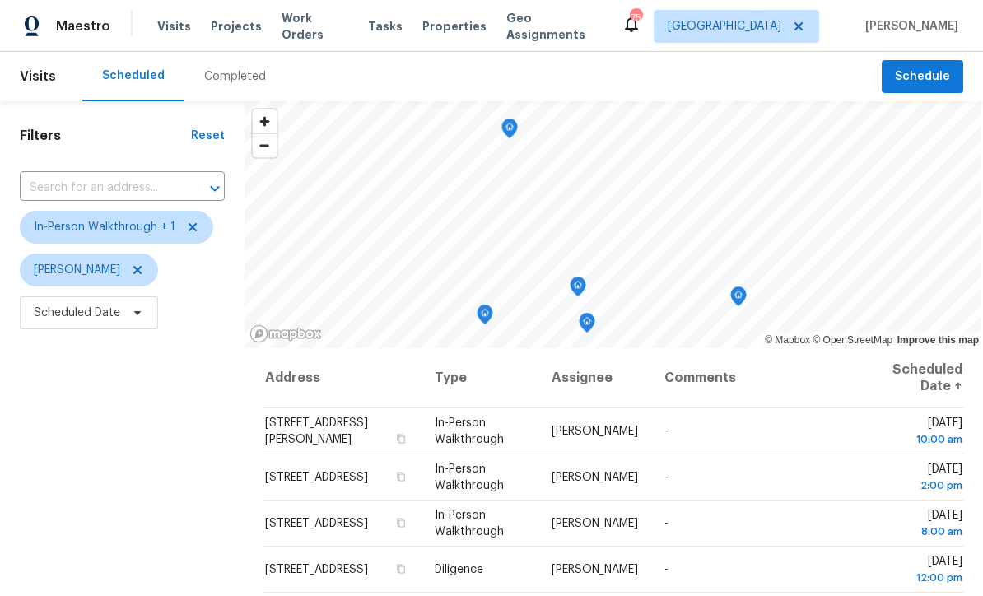
scroll to position [18, 0]
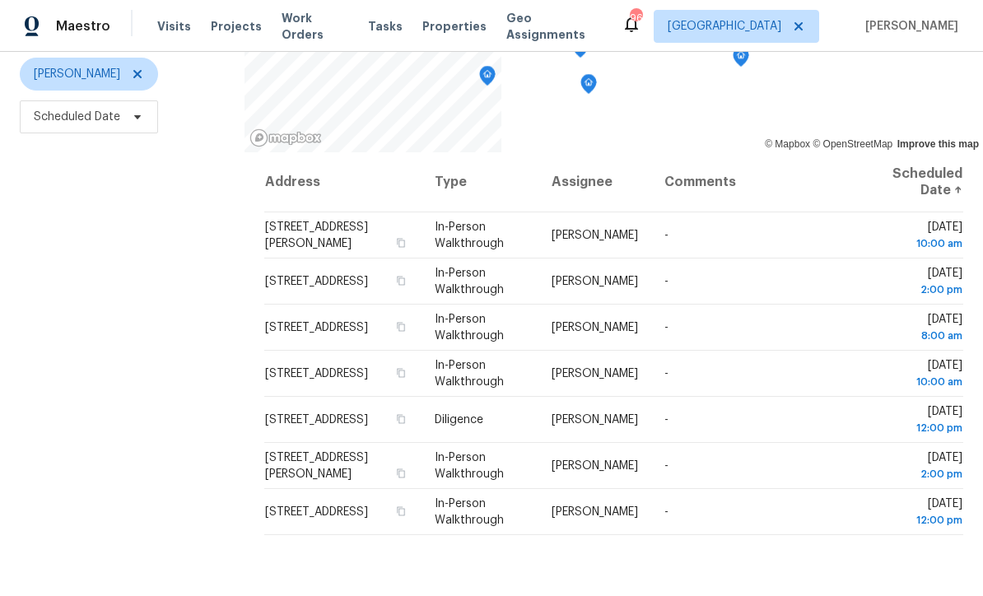
scroll to position [218, 0]
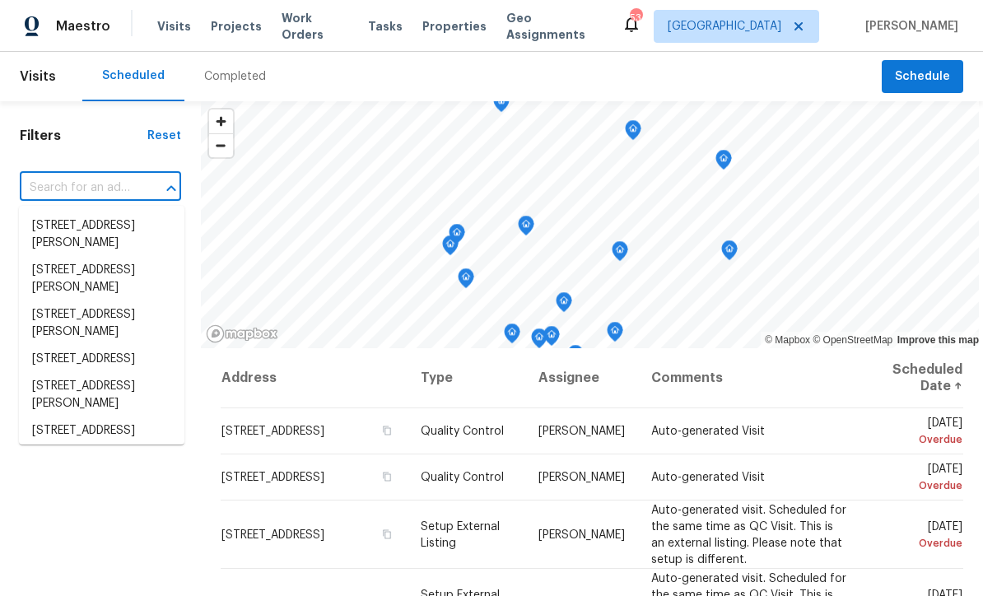
click at [62, 188] on input "text" at bounding box center [77, 188] width 115 height 26
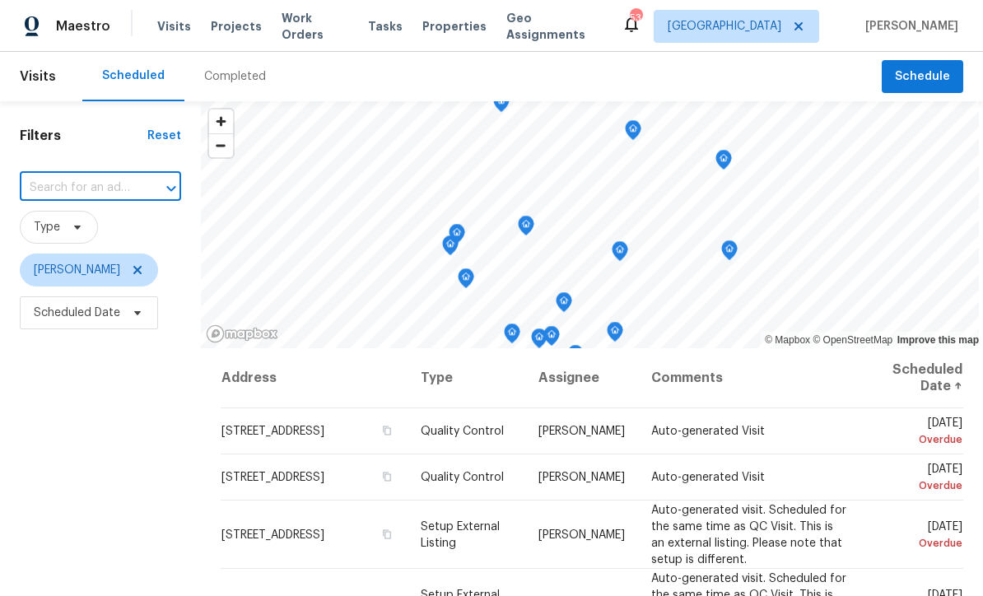
type input "[STREET_ADDRESS]"
click at [64, 226] on li "[STREET_ADDRESS]" at bounding box center [102, 225] width 166 height 27
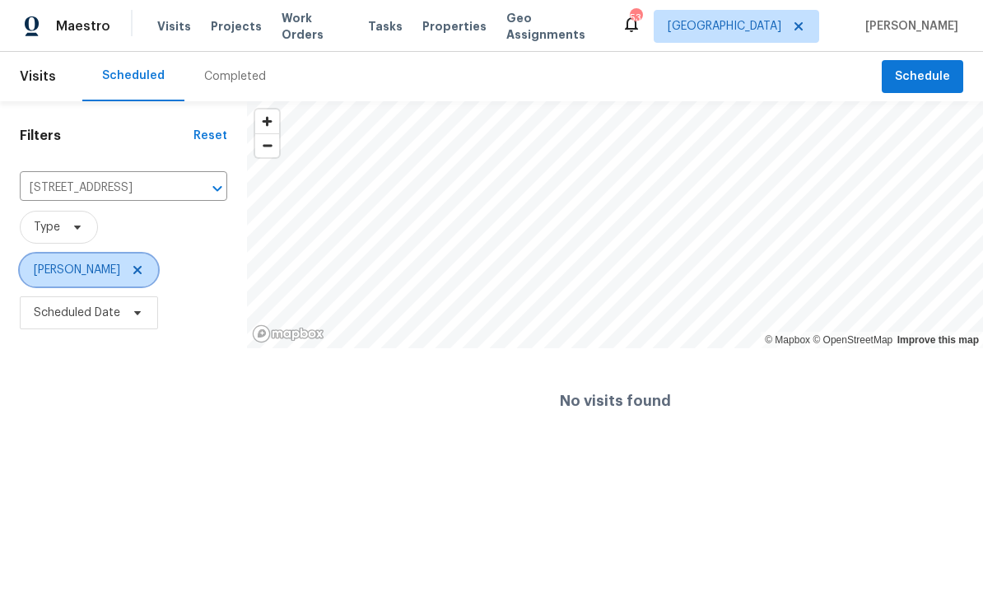
click at [131, 275] on icon at bounding box center [137, 270] width 13 height 13
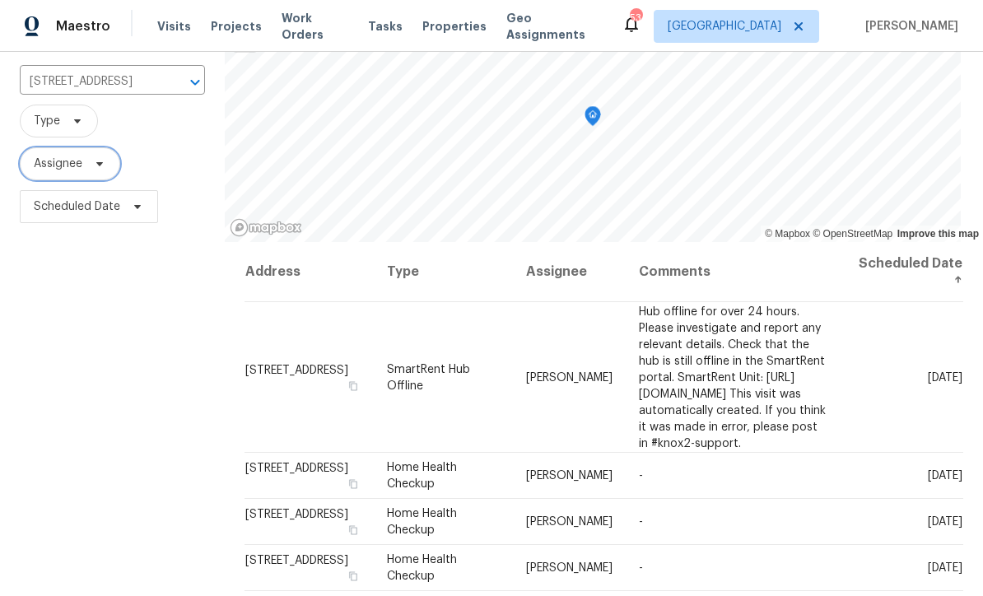
scroll to position [105, 0]
click at [0, 0] on icon at bounding box center [0, 0] width 0 height 0
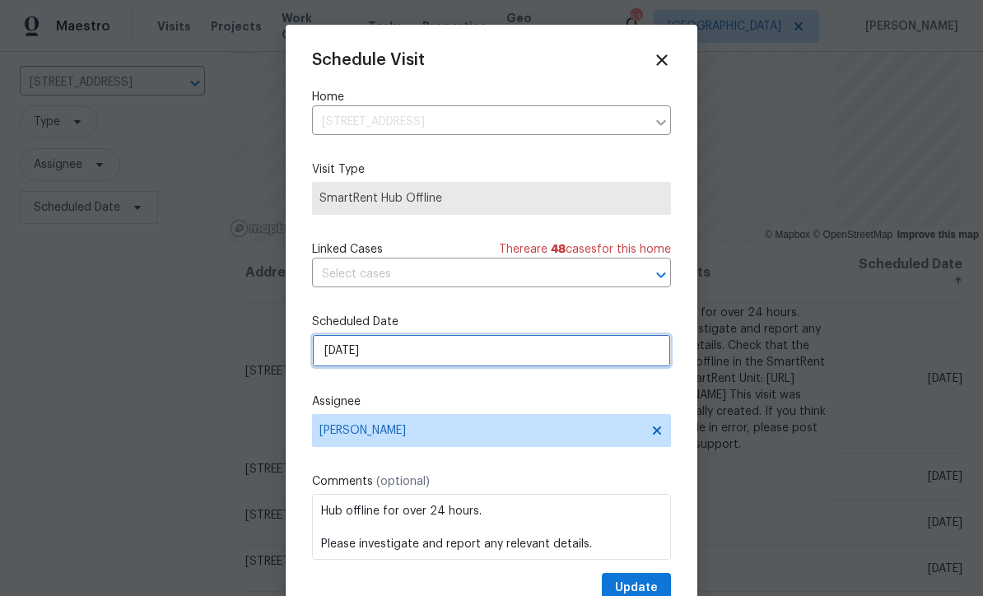
click at [418, 357] on input "[DATE]" at bounding box center [491, 350] width 359 height 33
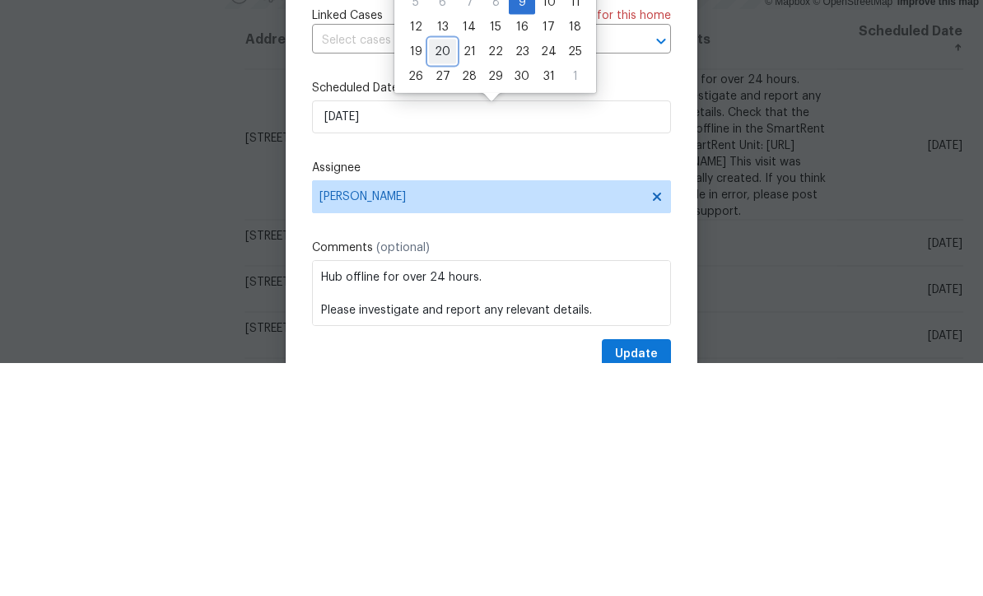
click at [440, 273] on div "20" at bounding box center [442, 284] width 27 height 23
type input "[DATE]"
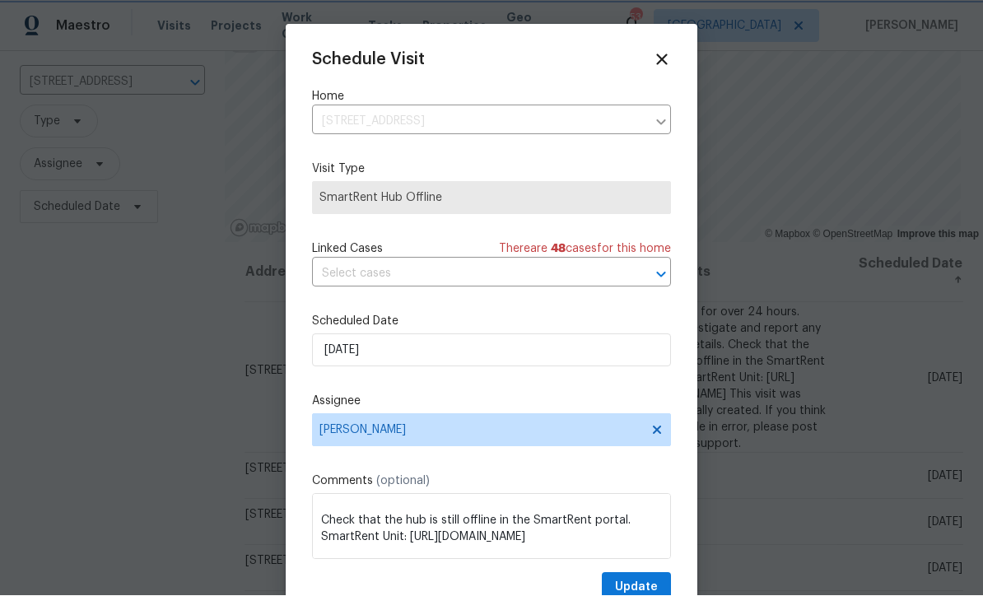
scroll to position [58, 0]
click at [633, 582] on span "Update" at bounding box center [636, 588] width 43 height 21
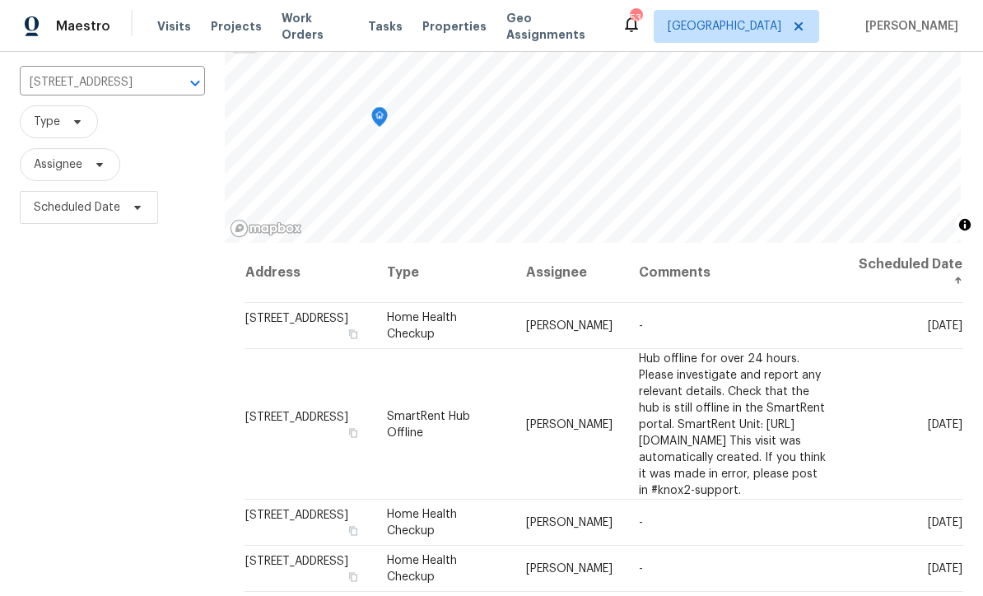
scroll to position [0, 0]
